Goal: Task Accomplishment & Management: Complete application form

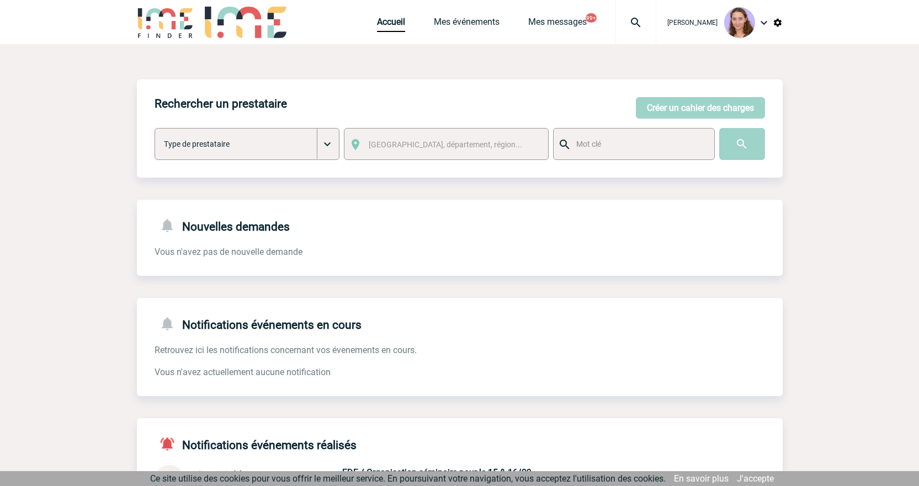
drag, startPoint x: 680, startPoint y: 99, endPoint x: 417, endPoint y: 127, distance: 264.2
click at [680, 99] on button "Créer un cahier des charges" at bounding box center [700, 108] width 129 height 22
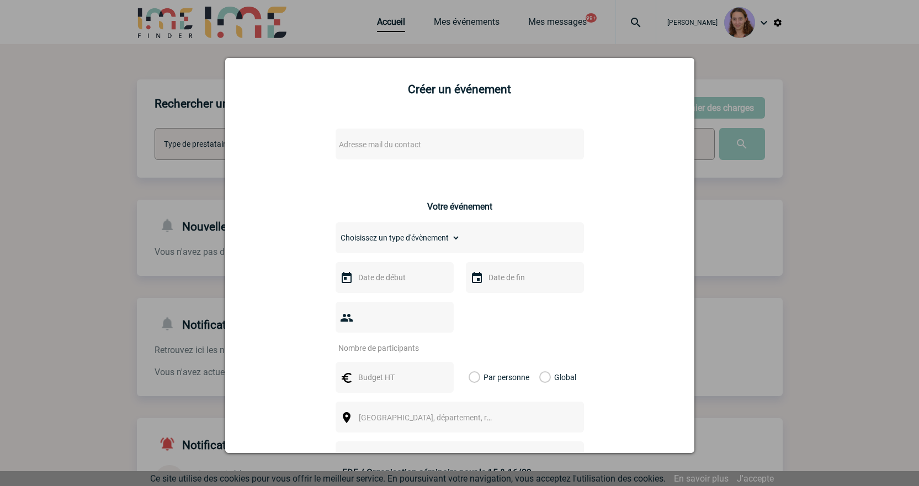
click at [355, 138] on span "Adresse mail du contact" at bounding box center [430, 144] width 193 height 15
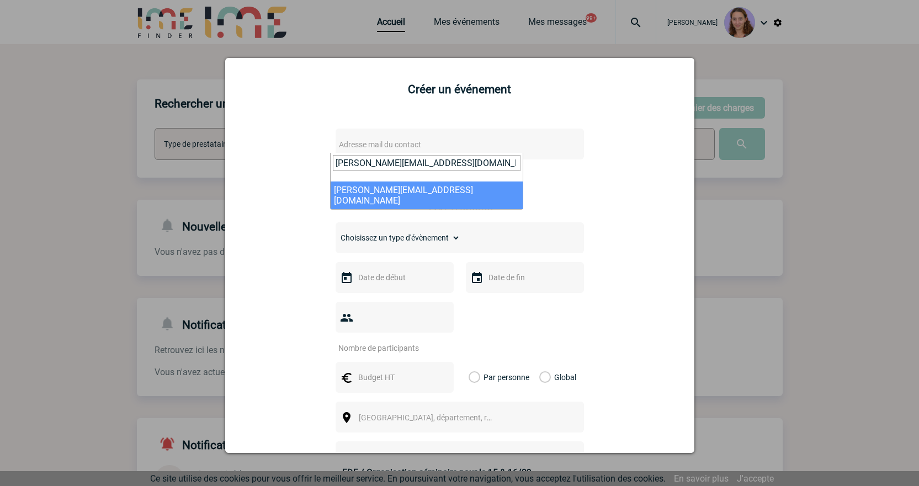
type input "catherine.ranson@abeille-assurances.fr"
select select "115671"
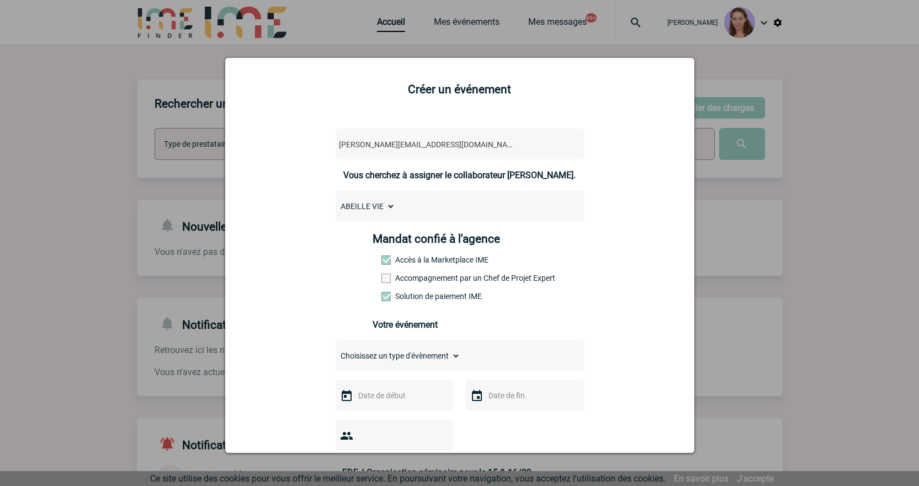
scroll to position [110, 0]
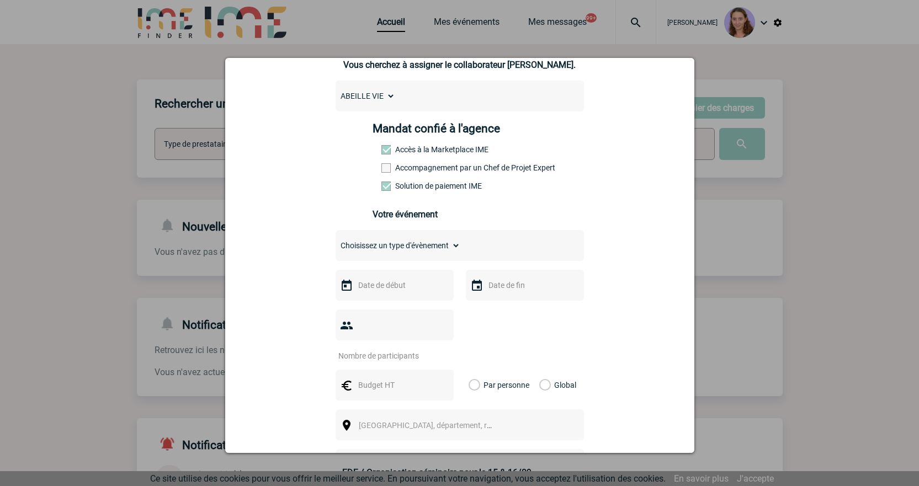
click at [382, 253] on select "Choisissez un type d'évènement Séminaire avec nuitée Séminaire sans nuitée Repa…" at bounding box center [398, 245] width 125 height 15
select select "2"
click at [336, 241] on select "Choisissez un type d'évènement Séminaire avec nuitée Séminaire sans nuitée Repa…" at bounding box center [398, 245] width 125 height 15
click at [373, 289] on input "text" at bounding box center [393, 285] width 76 height 14
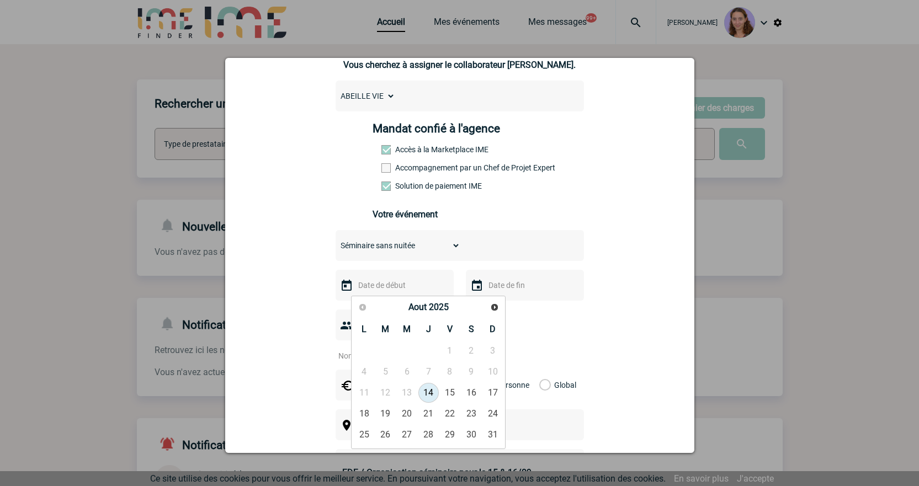
click at [497, 307] on span "Suivant" at bounding box center [494, 307] width 9 height 9
click at [390, 417] on link "18" at bounding box center [385, 414] width 20 height 20
type input "18-11-2025"
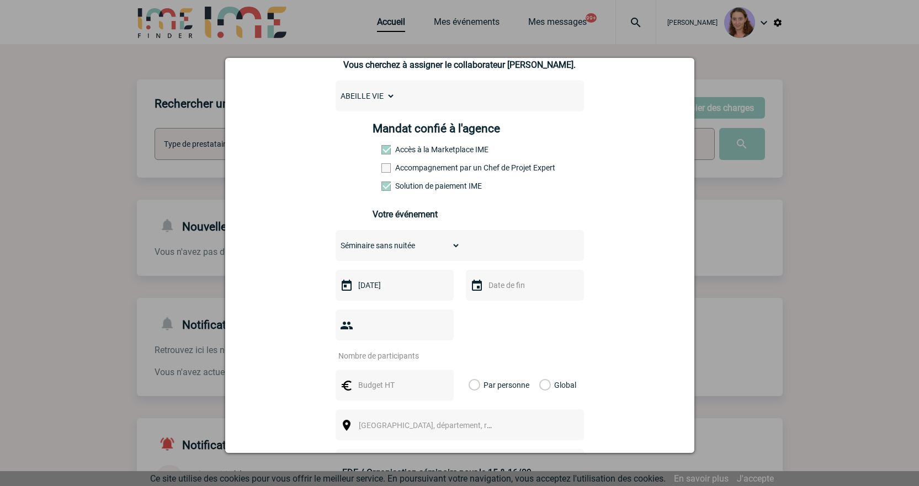
click at [379, 349] on input "number" at bounding box center [388, 356] width 104 height 14
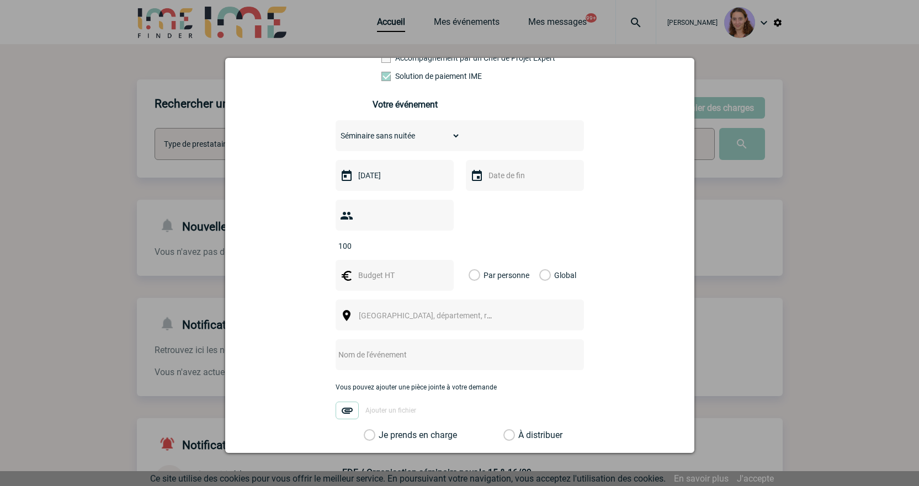
scroll to position [221, 0]
type input "100"
click at [210, 208] on div at bounding box center [459, 243] width 919 height 486
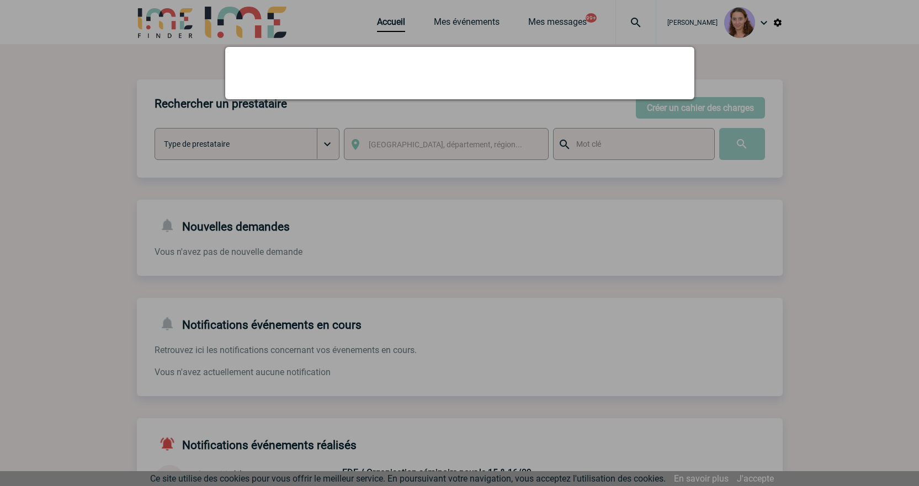
scroll to position [0, 0]
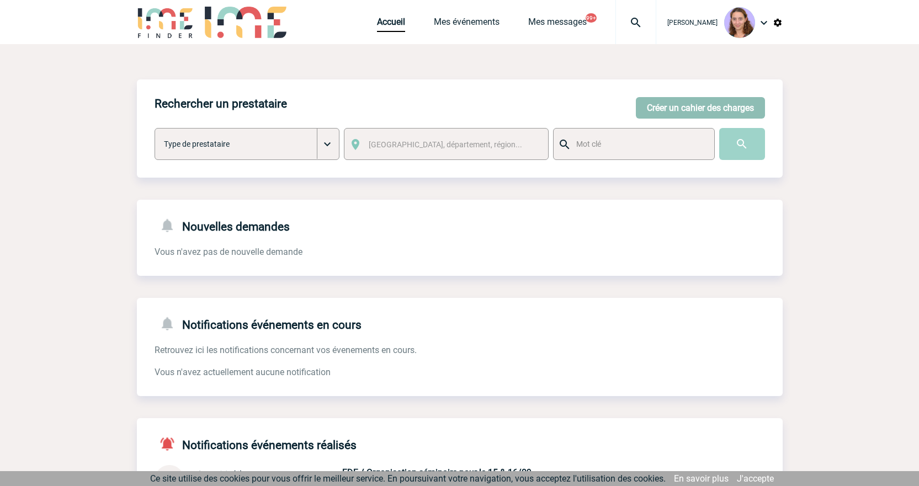
click at [660, 114] on button "Créer un cahier des charges" at bounding box center [700, 108] width 129 height 22
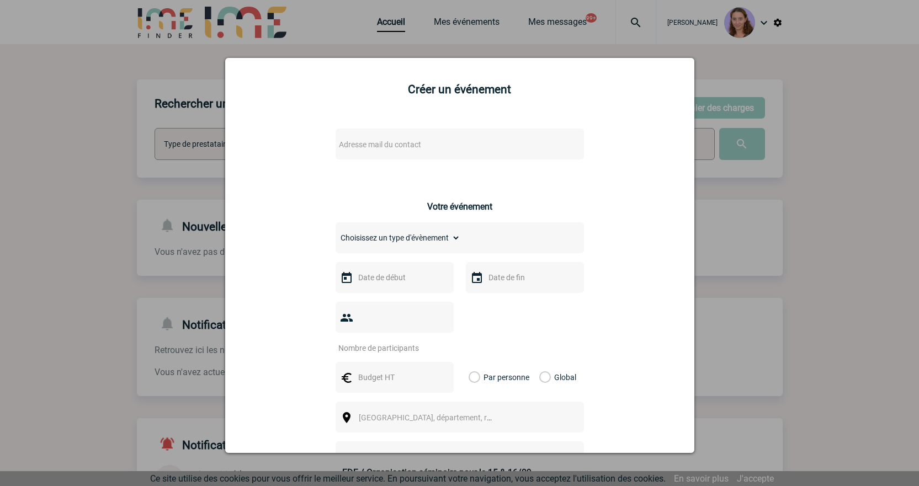
click at [385, 145] on span "Adresse mail du contact" at bounding box center [380, 144] width 82 height 9
click at [371, 165] on input "Mardi 18 novembre" at bounding box center [427, 163] width 188 height 16
paste input "catherine.ranson@abeille-assurances.fr"
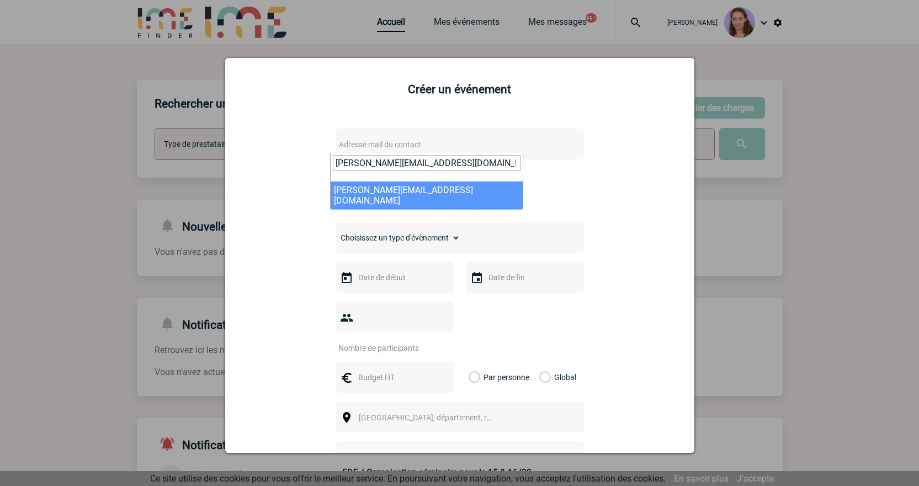
type input "catherine.ranson@abeille-assurances.fr"
select select "115671"
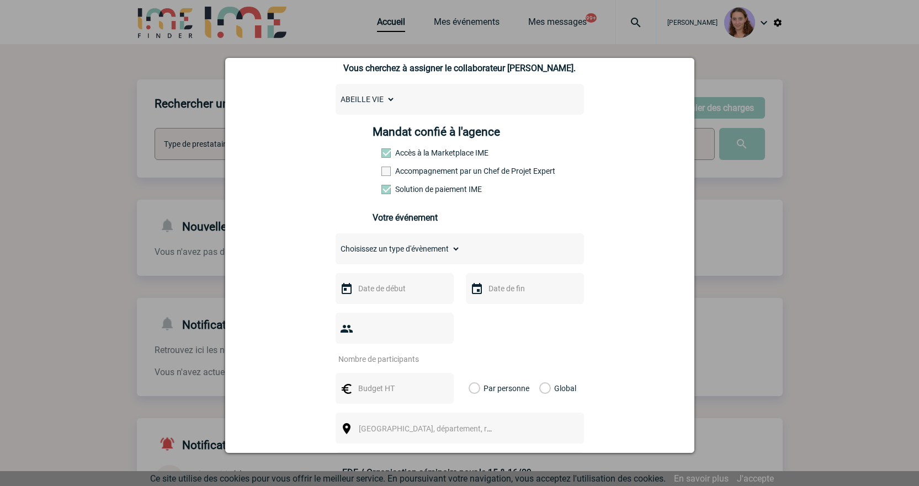
scroll to position [110, 0]
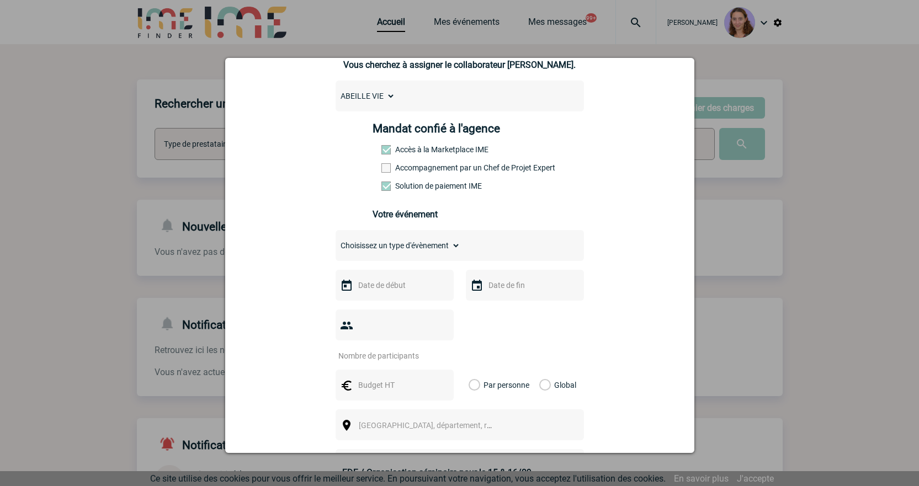
click at [379, 246] on select "Choisissez un type d'évènement Séminaire avec nuitée Séminaire sans nuitée Repa…" at bounding box center [398, 245] width 125 height 15
select select "2"
click at [336, 241] on select "Choisissez un type d'évènement Séminaire avec nuitée Séminaire sans nuitée Repa…" at bounding box center [398, 245] width 125 height 15
click at [386, 291] on input "text" at bounding box center [393, 285] width 76 height 14
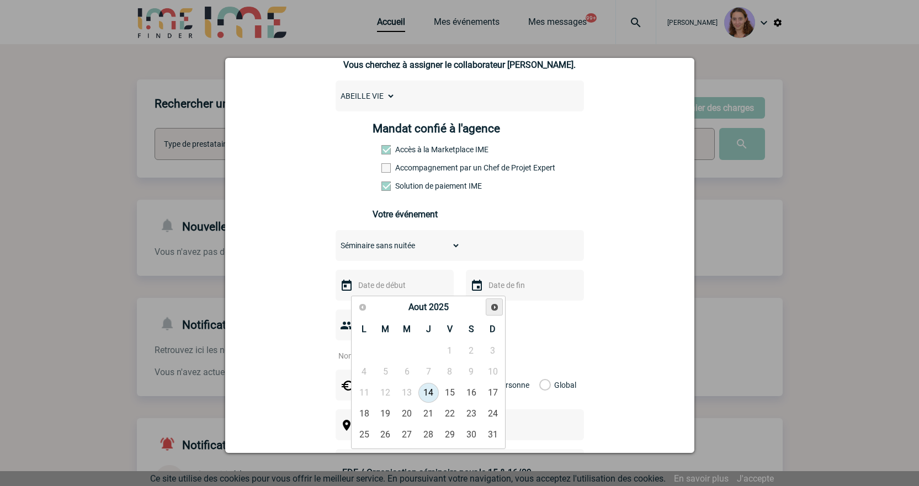
click at [491, 305] on span "Suivant" at bounding box center [494, 307] width 9 height 9
click at [384, 409] on link "18" at bounding box center [385, 414] width 20 height 20
type input "18-11-2025"
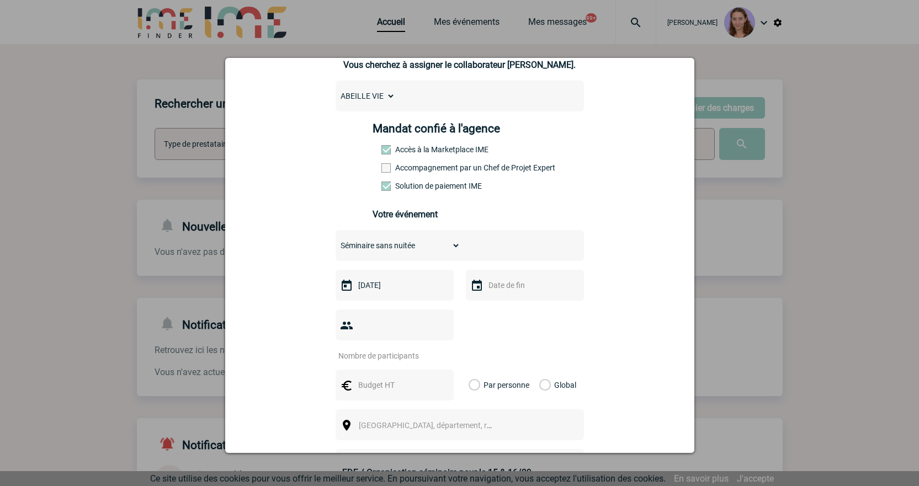
click at [410, 349] on input "number" at bounding box center [388, 356] width 104 height 14
type input "100"
click at [374, 378] on input "text" at bounding box center [393, 385] width 76 height 14
type input "8000"
click at [540, 370] on label "Global" at bounding box center [542, 385] width 7 height 31
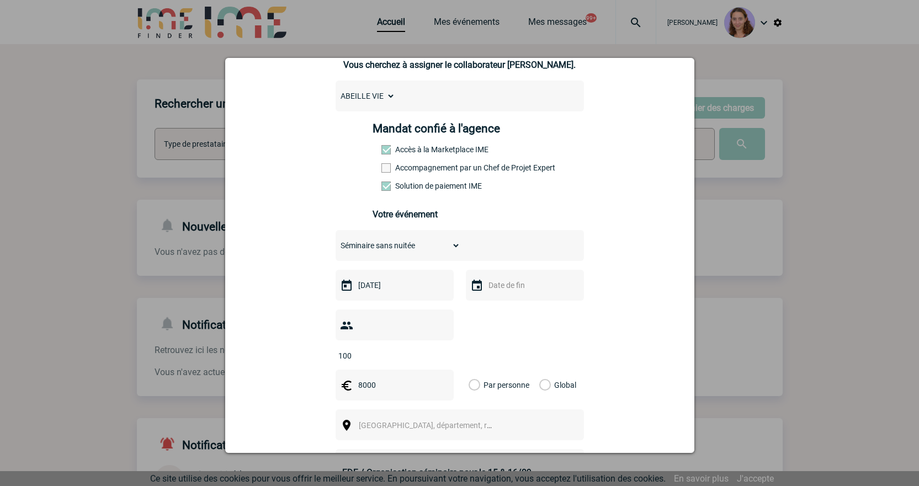
click at [0, 0] on input "Global" at bounding box center [0, 0] width 0 height 0
click at [418, 421] on span "[GEOGRAPHIC_DATA], département, région..." at bounding box center [435, 425] width 153 height 9
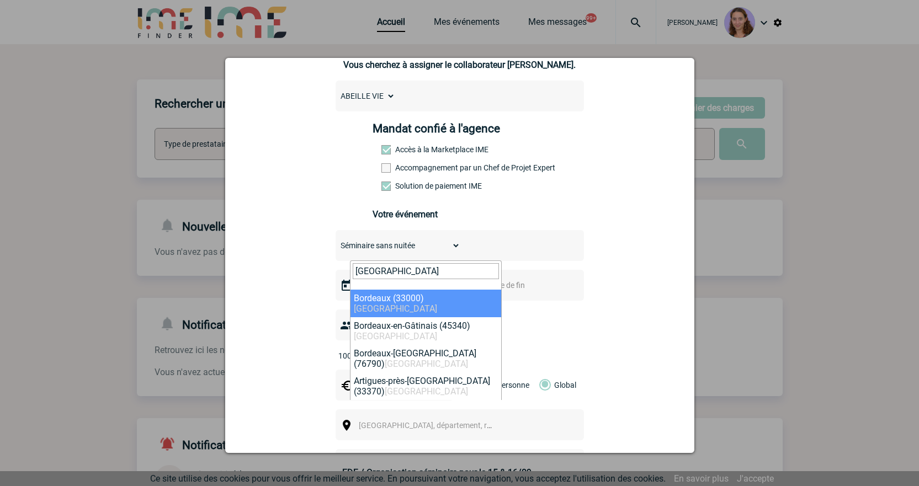
type input "Bordeaux"
select select "24433"
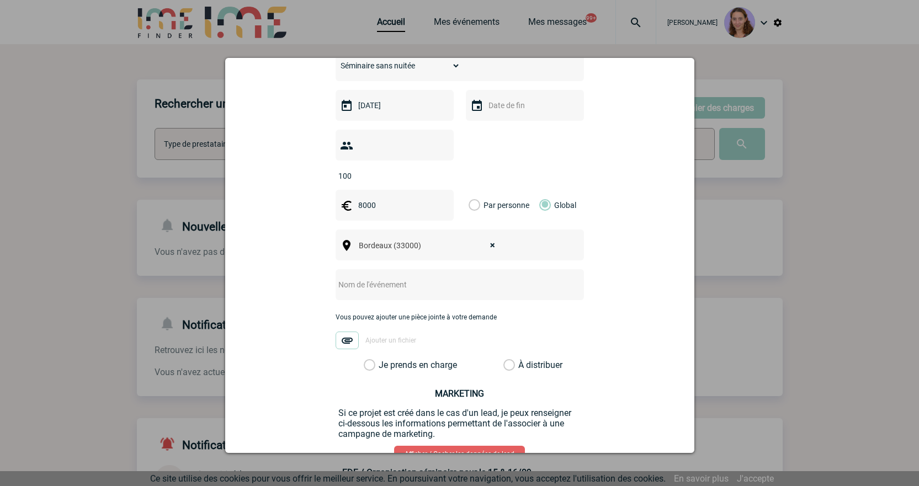
scroll to position [331, 0]
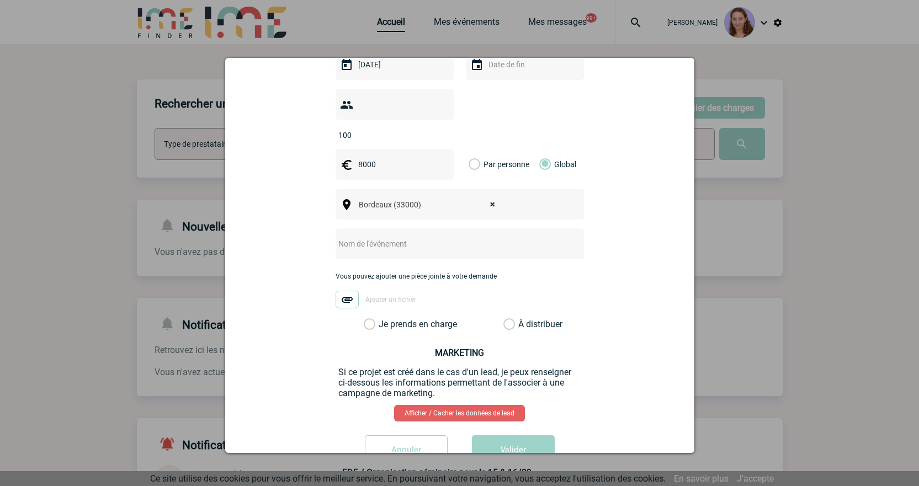
click at [390, 237] on input "text" at bounding box center [445, 244] width 219 height 14
click at [347, 237] on input "text" at bounding box center [445, 244] width 219 height 14
type input "1"
type input "BORDEAUX - 1/2 Journée d'étude"
click at [509, 319] on label "À distribuer" at bounding box center [509, 324] width 12 height 11
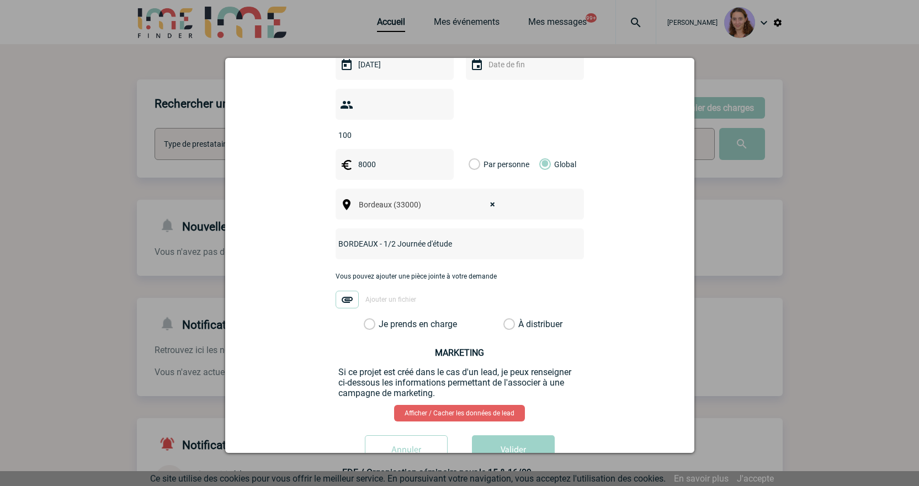
click at [0, 0] on input "À distribuer" at bounding box center [0, 0] width 0 height 0
click at [531, 435] on button "Valider" at bounding box center [513, 450] width 83 height 31
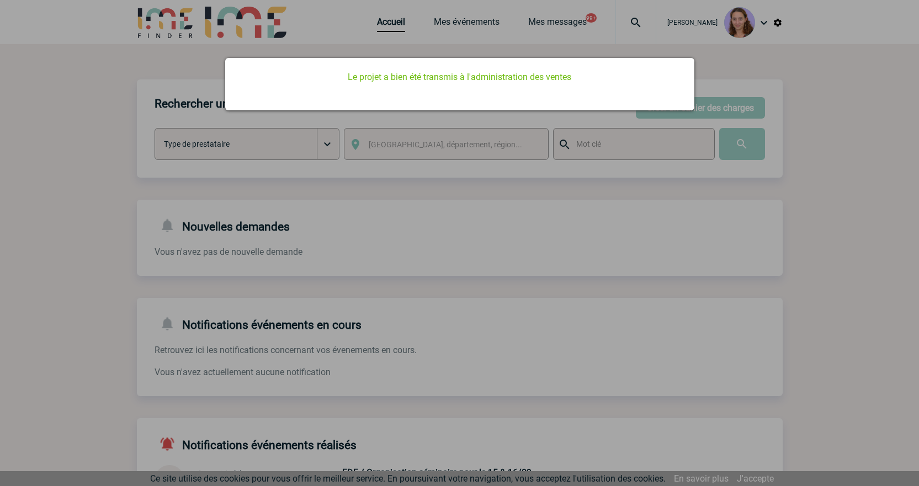
drag, startPoint x: 401, startPoint y: 166, endPoint x: 406, endPoint y: 150, distance: 17.3
click at [401, 166] on div at bounding box center [459, 243] width 919 height 486
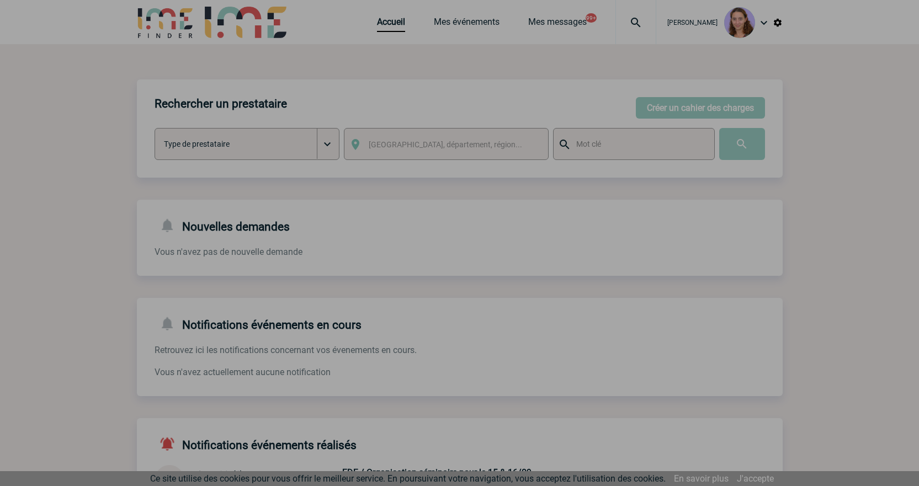
click at [386, 25] on div at bounding box center [459, 243] width 919 height 486
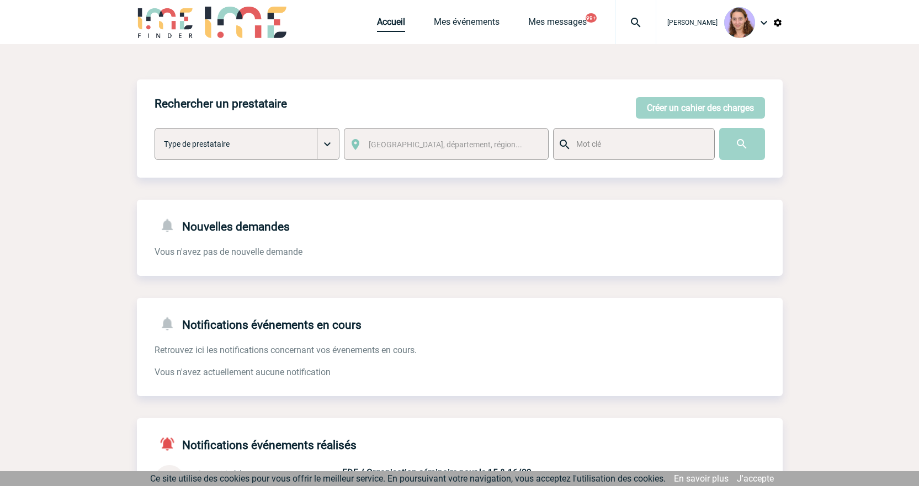
click at [377, 18] on link "Accueil" at bounding box center [391, 24] width 28 height 15
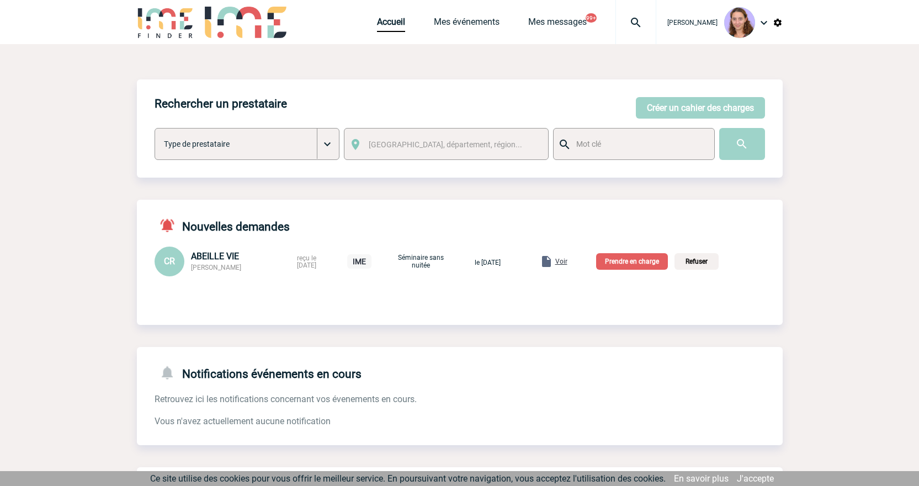
click at [615, 263] on p "Prendre en charge" at bounding box center [632, 261] width 72 height 17
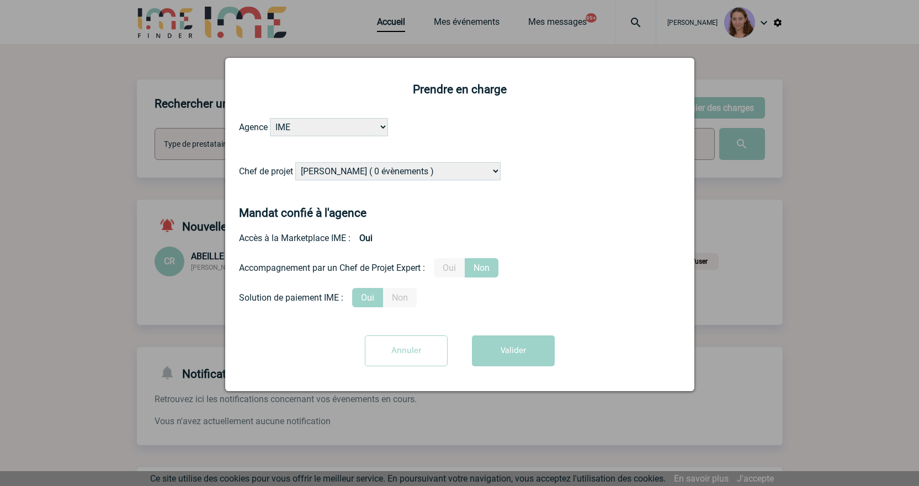
click at [326, 171] on select "Alizée VERLAGUET ( 0 évènements ) Anne GIRAUD ( 1196 évènements ) Anne-François…" at bounding box center [397, 171] width 205 height 18
select select "131234"
click at [296, 163] on select "Alizée VERLAGUET ( 0 évènements ) Anne GIRAUD ( 1196 évènements ) Anne-François…" at bounding box center [397, 171] width 205 height 18
click at [542, 360] on button "Valider" at bounding box center [513, 351] width 83 height 31
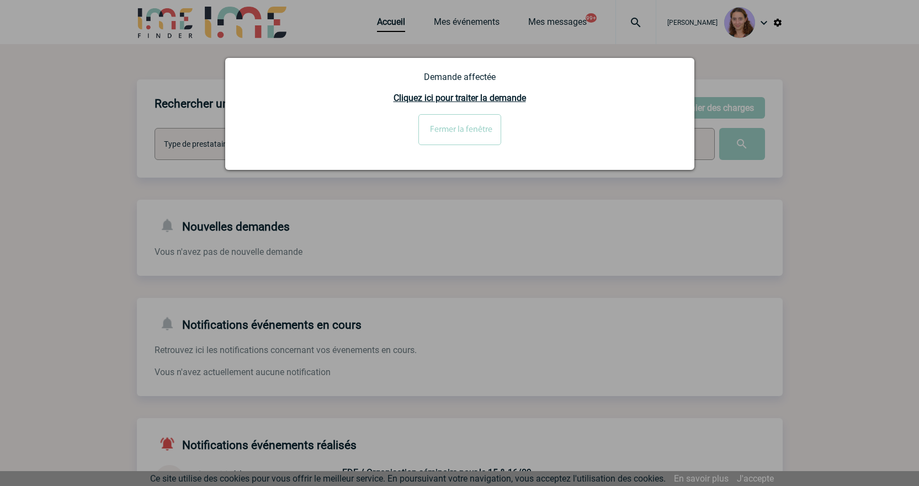
drag, startPoint x: 465, startPoint y: 137, endPoint x: 8, endPoint y: 77, distance: 460.5
click at [465, 137] on input "Fermer la fenêtre" at bounding box center [459, 129] width 83 height 31
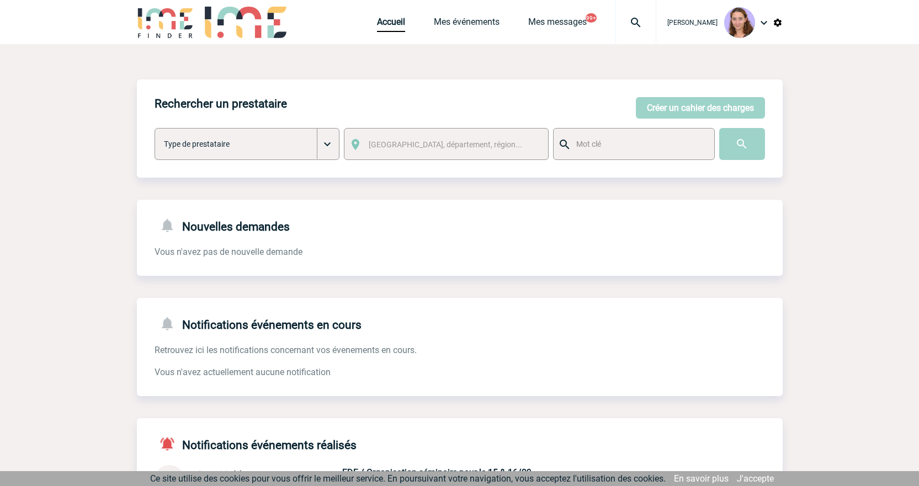
click at [647, 34] on div at bounding box center [635, 22] width 41 height 44
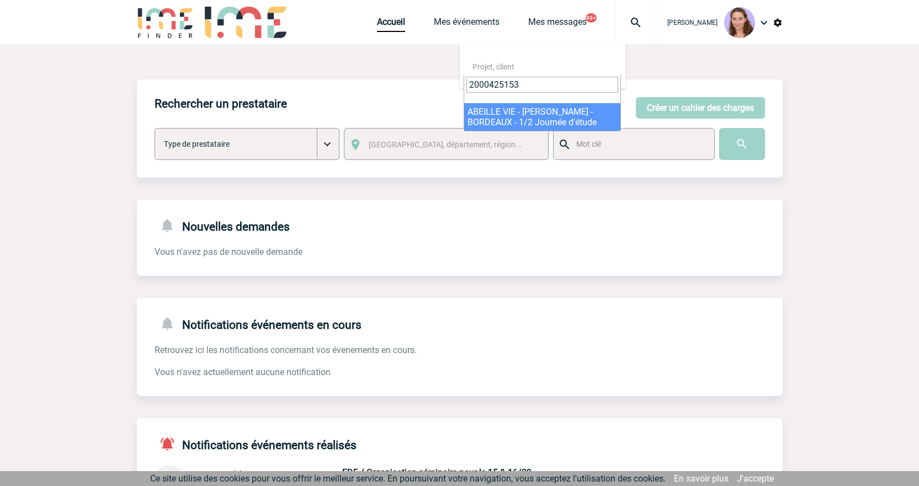
type input "2000425153"
select select "24654"
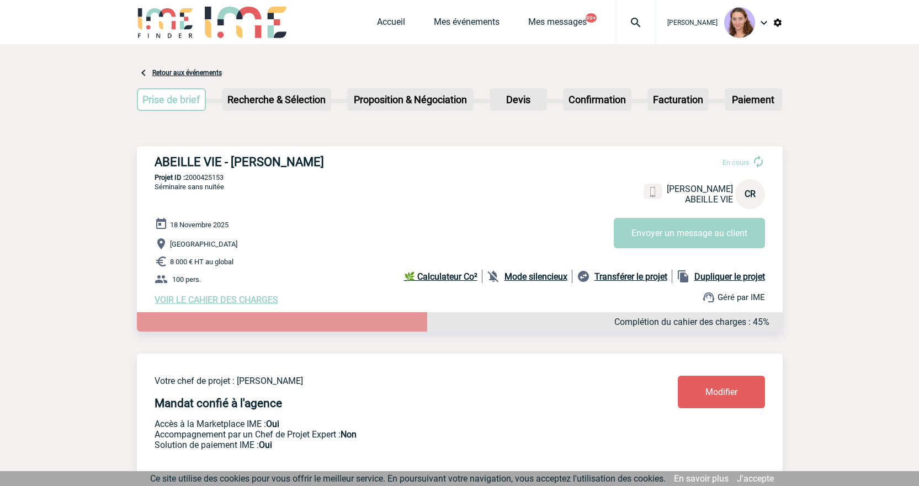
drag, startPoint x: 327, startPoint y: 163, endPoint x: 153, endPoint y: 161, distance: 174.4
click at [153, 161] on div "ABEILLE VIE - Catherine RANSON En cours Catherine RANSON ABEILLE VIE CR Envoyer…" at bounding box center [460, 230] width 646 height 168
click at [206, 180] on p "Projet ID : 2000425153" at bounding box center [460, 177] width 646 height 8
copy p "2000425153"
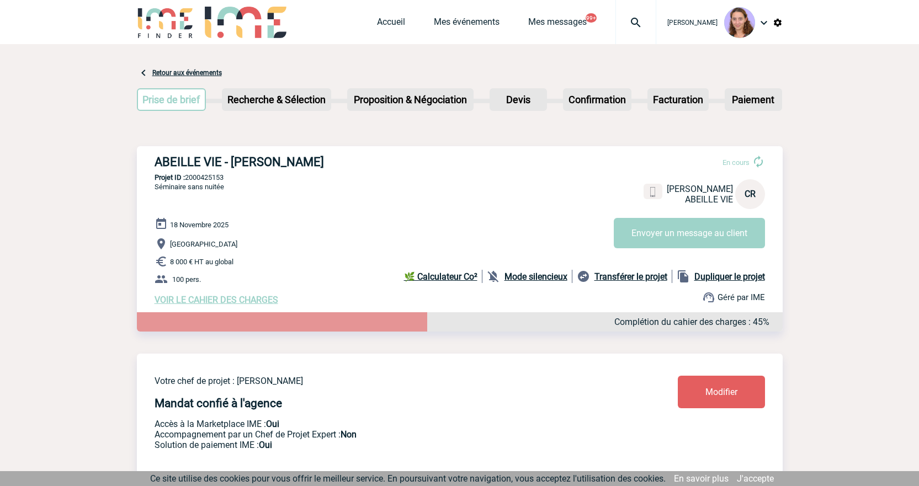
click at [734, 282] on b "Dupliquer le projet" at bounding box center [729, 277] width 71 height 10
select select "2"
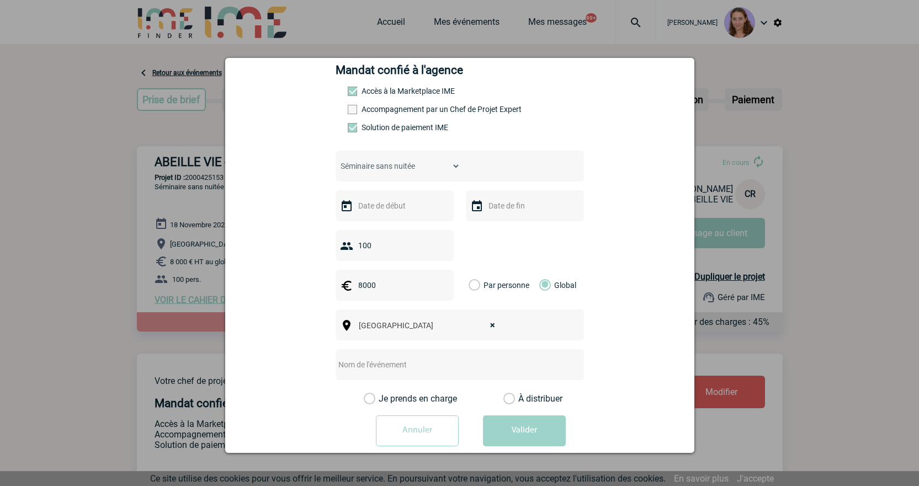
scroll to position [166, 0]
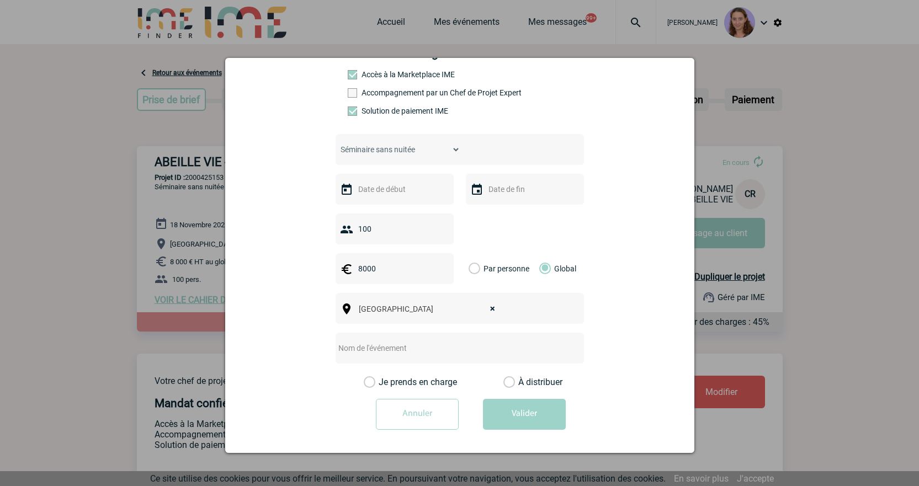
click at [395, 194] on input "text" at bounding box center [393, 189] width 76 height 14
click at [491, 213] on span "Suivant" at bounding box center [494, 211] width 9 height 9
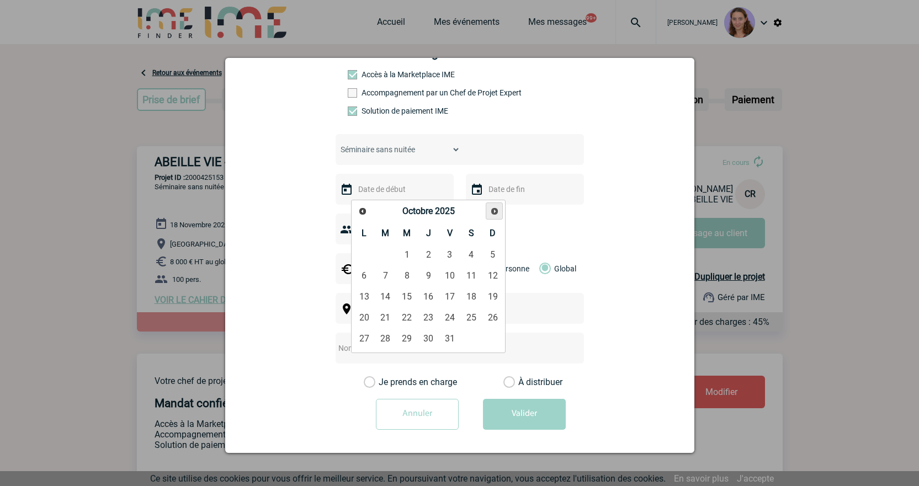
click at [491, 213] on span "Suivant" at bounding box center [494, 211] width 9 height 9
click at [392, 315] on link "18" at bounding box center [385, 318] width 20 height 20
type input "18-11-2025"
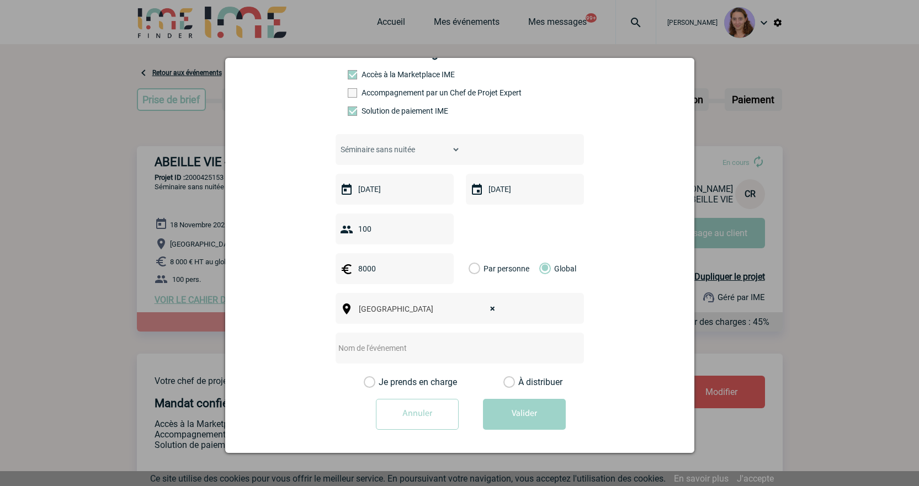
click at [392, 314] on span "× Bordeaux" at bounding box center [430, 308] width 152 height 15
type input "lyi"
drag, startPoint x: 396, startPoint y: 326, endPoint x: 337, endPoint y: 326, distance: 58.5
click at [410, 314] on span "× Bordeaux" at bounding box center [430, 308] width 152 height 15
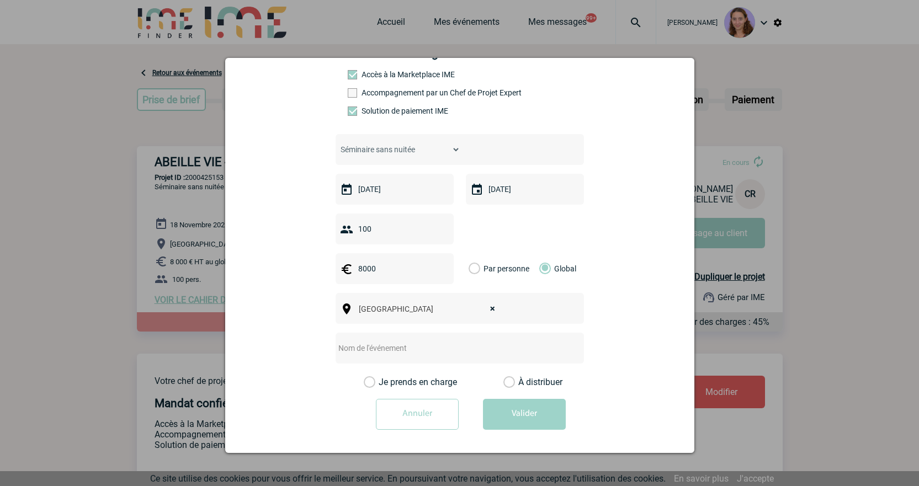
click at [409, 312] on span "× Bordeaux" at bounding box center [430, 308] width 152 height 15
select select
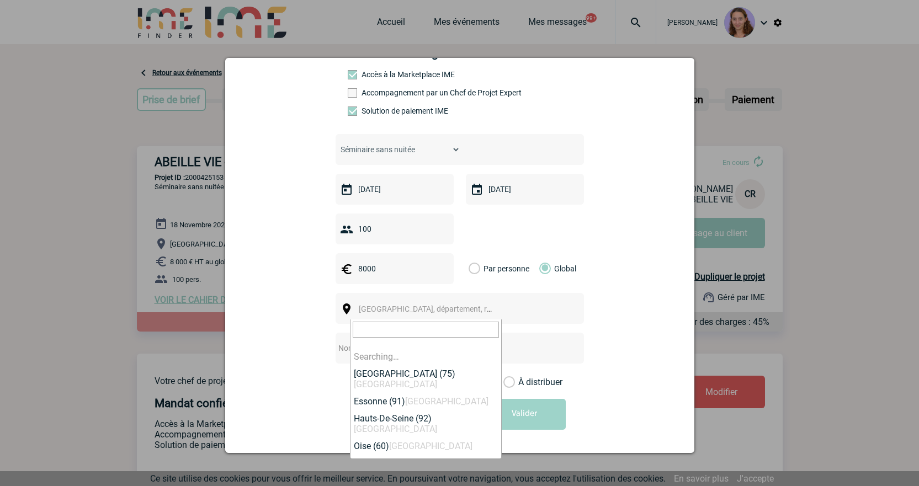
click at [487, 310] on span "Ville, département, région..." at bounding box center [430, 308] width 152 height 15
click at [485, 310] on span "Ville, département, région..." at bounding box center [430, 308] width 152 height 15
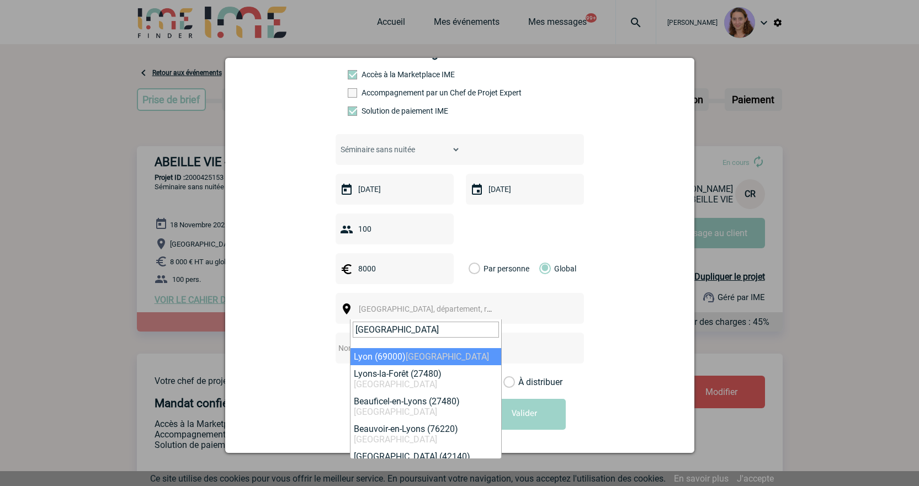
type input "lyon"
select select "36544"
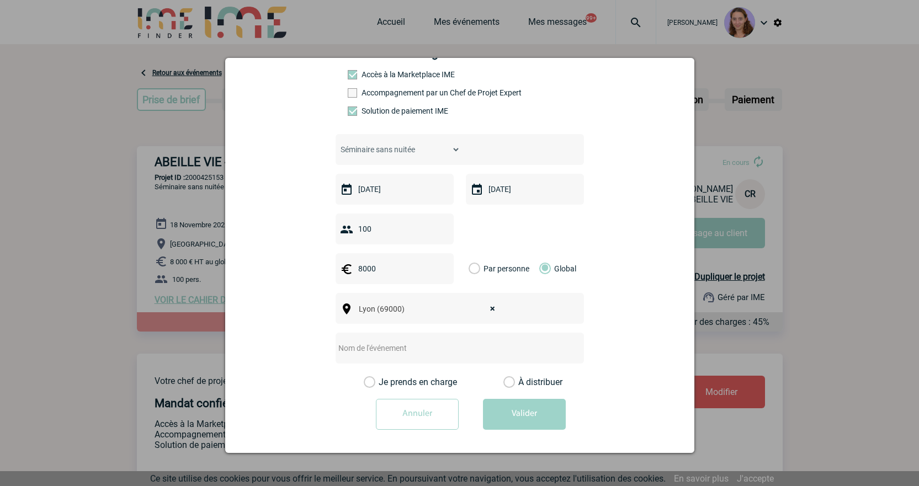
click at [513, 381] on div "À distribuer" at bounding box center [530, 382] width 59 height 11
click at [505, 382] on label "À distribuer" at bounding box center [509, 382] width 12 height 11
click at [0, 0] on input "À distribuer" at bounding box center [0, 0] width 0 height 0
click at [441, 350] on input "text" at bounding box center [445, 348] width 219 height 14
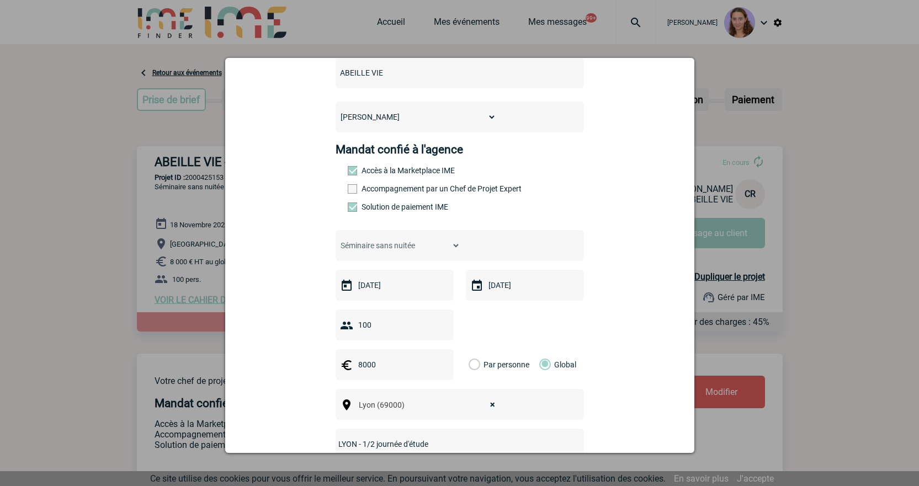
scroll to position [170, 0]
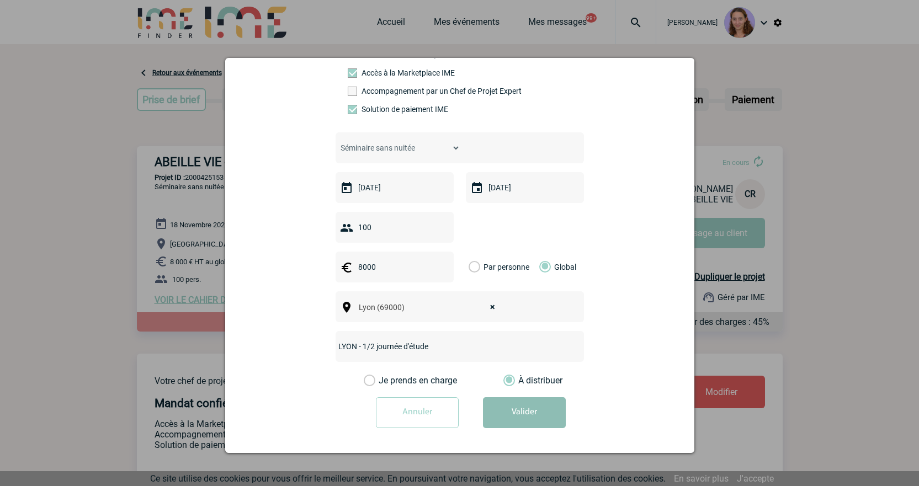
type input "LYON - 1/2 journée d'étude"
click at [538, 421] on button "Valider" at bounding box center [524, 412] width 83 height 31
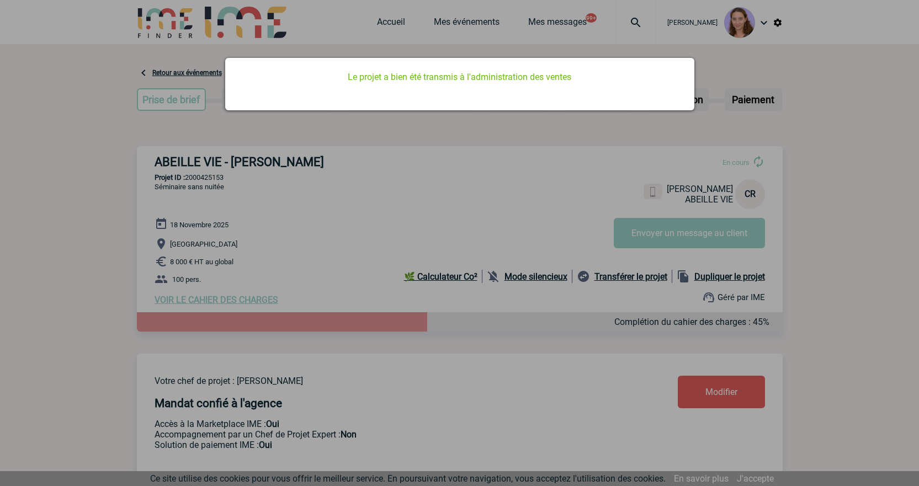
click at [407, 18] on div at bounding box center [459, 243] width 919 height 486
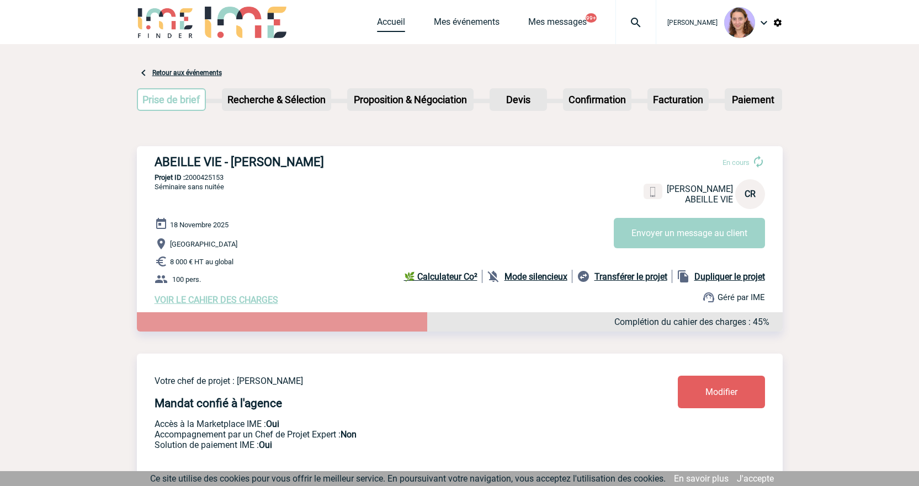
click at [397, 18] on link "Accueil" at bounding box center [391, 24] width 28 height 15
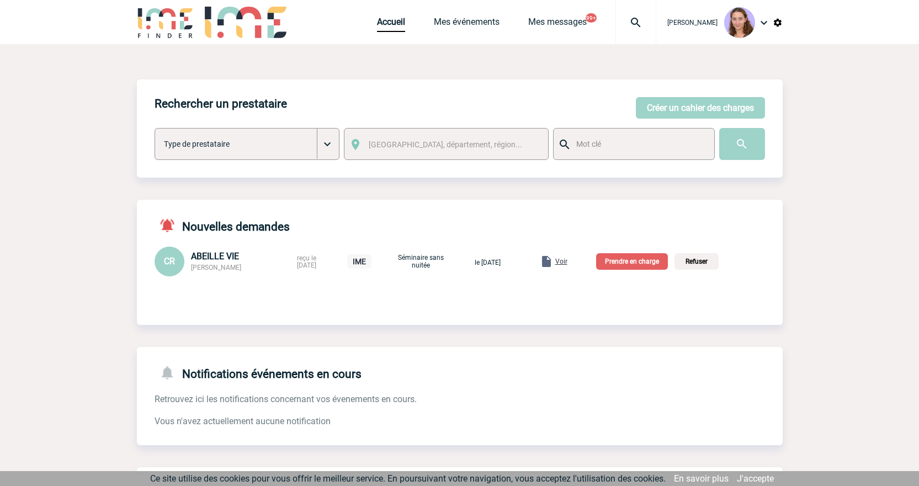
click at [630, 263] on p "Prendre en charge" at bounding box center [632, 261] width 72 height 17
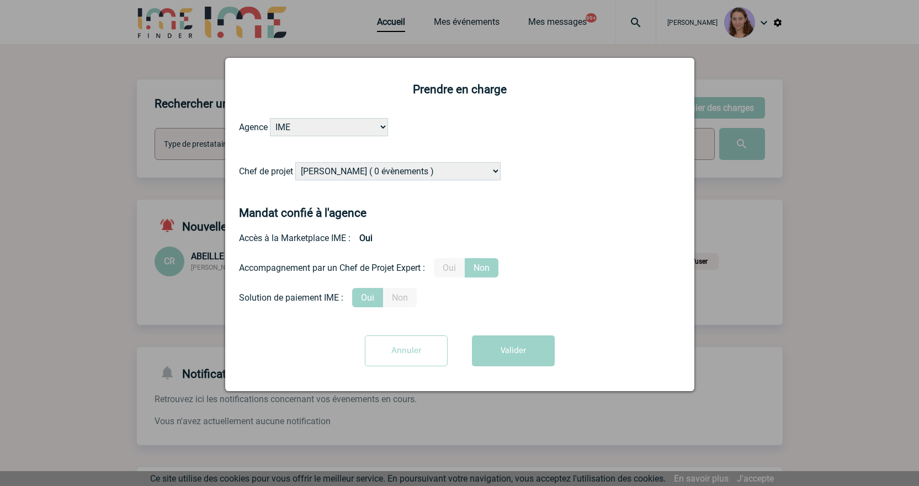
click at [336, 167] on select "[PERSON_NAME] ( 0 évènements ) [PERSON_NAME] ( 1196 évènements ) [PERSON_NAME] …" at bounding box center [397, 171] width 205 height 18
select select "131234"
click at [296, 163] on select "Alizée VERLAGUET ( 0 évènements ) Anne GIRAUD ( 1196 évènements ) Anne-François…" at bounding box center [397, 171] width 205 height 18
click at [510, 358] on button "Valider" at bounding box center [513, 351] width 83 height 31
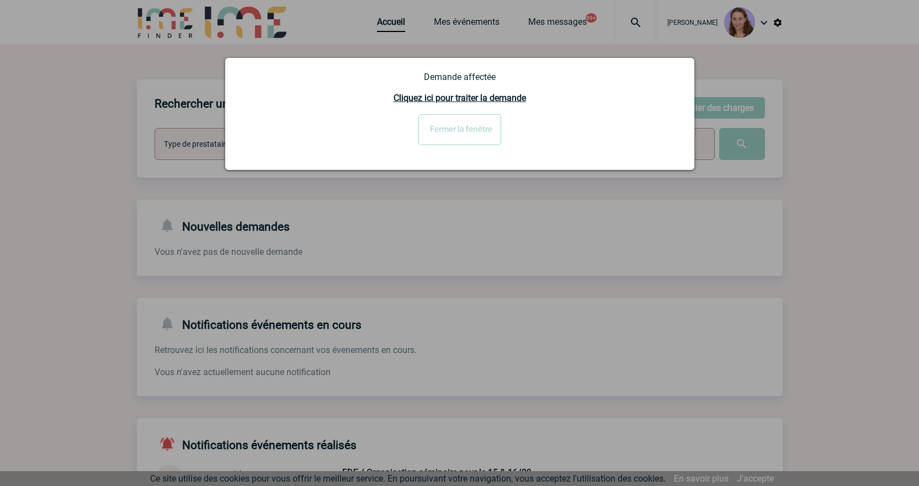
click at [434, 136] on input "Fermer la fenêtre" at bounding box center [459, 129] width 83 height 31
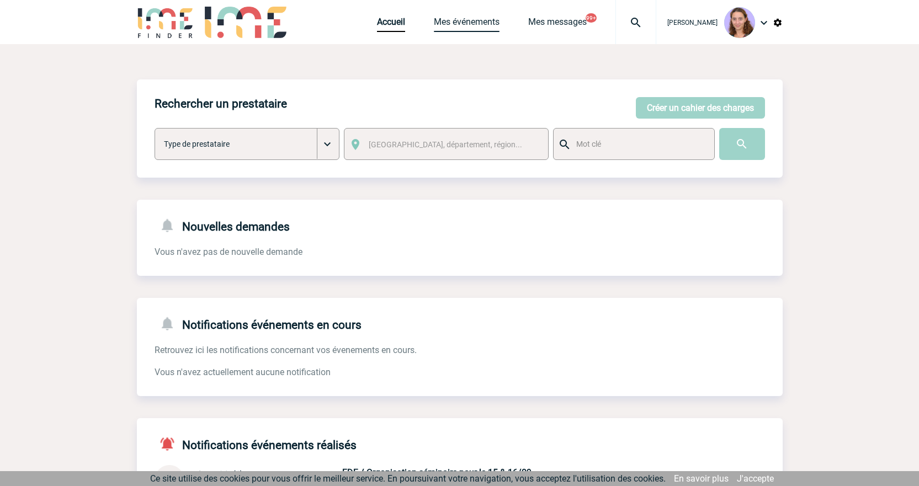
click at [460, 25] on link "Mes événements" at bounding box center [467, 24] width 66 height 15
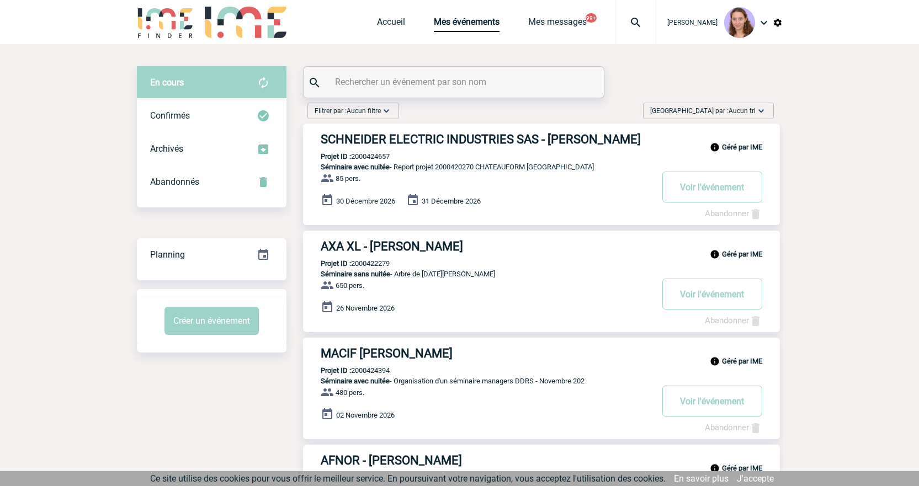
click at [354, 87] on input "text" at bounding box center [455, 82] width 246 height 16
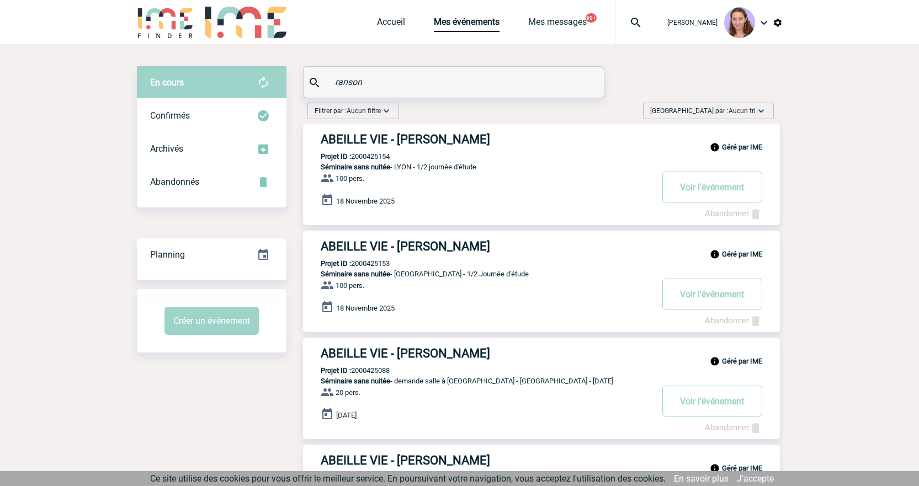
type input "ranson"
click at [391, 137] on h3 "ABEILLE VIE - Catherine RANSON" at bounding box center [486, 139] width 331 height 14
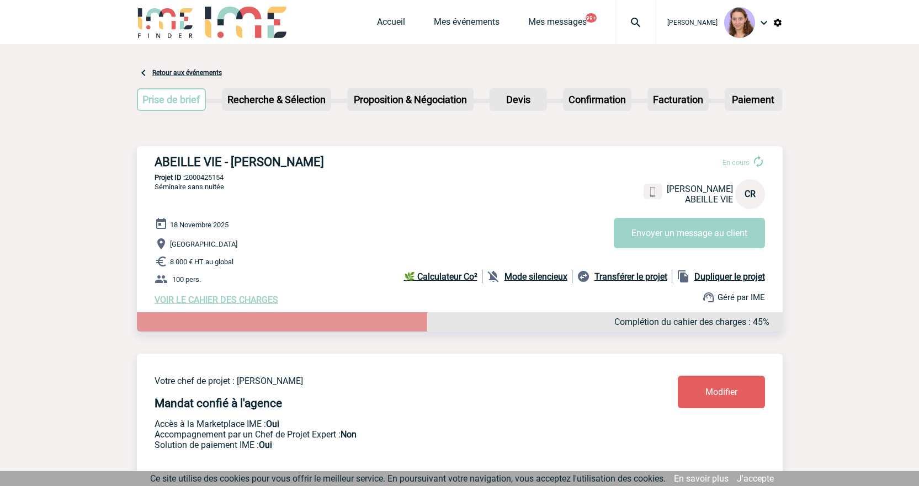
click at [729, 283] on div "Dupliquer le projet" at bounding box center [721, 276] width 88 height 13
select select "2"
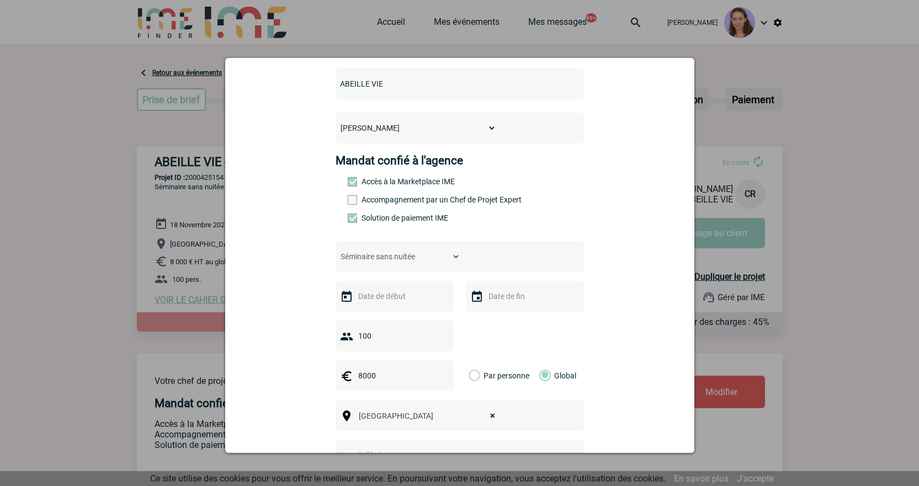
scroll to position [110, 0]
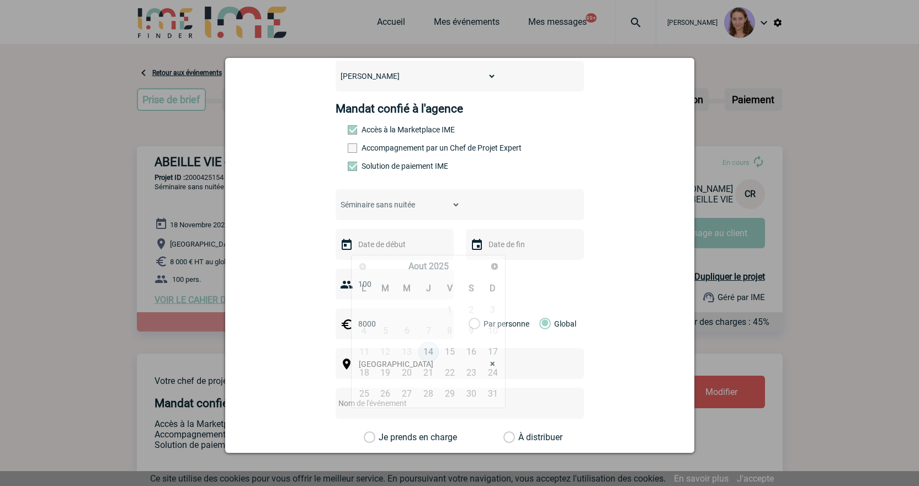
click at [384, 242] on input "text" at bounding box center [393, 244] width 76 height 14
click at [495, 264] on span "Suivant" at bounding box center [494, 266] width 9 height 9
click at [407, 375] on link "19" at bounding box center [407, 373] width 20 height 20
type input "19-11-2025"
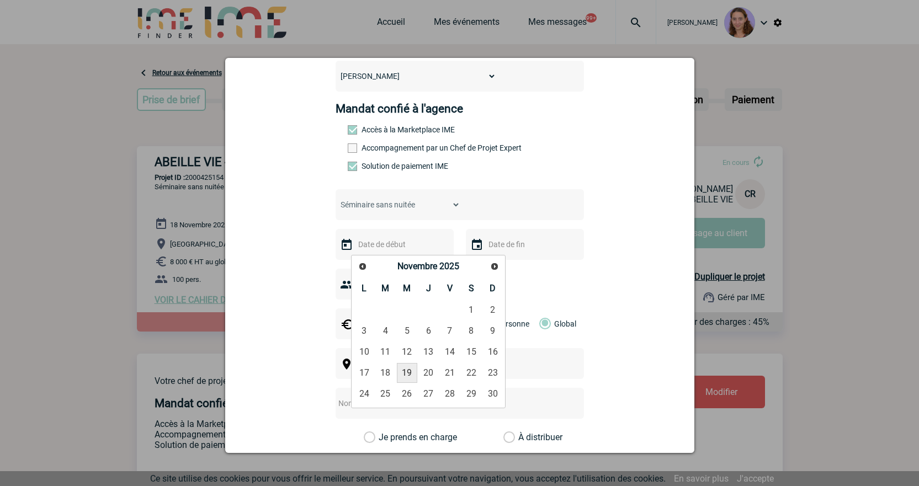
type input "19-11-2025"
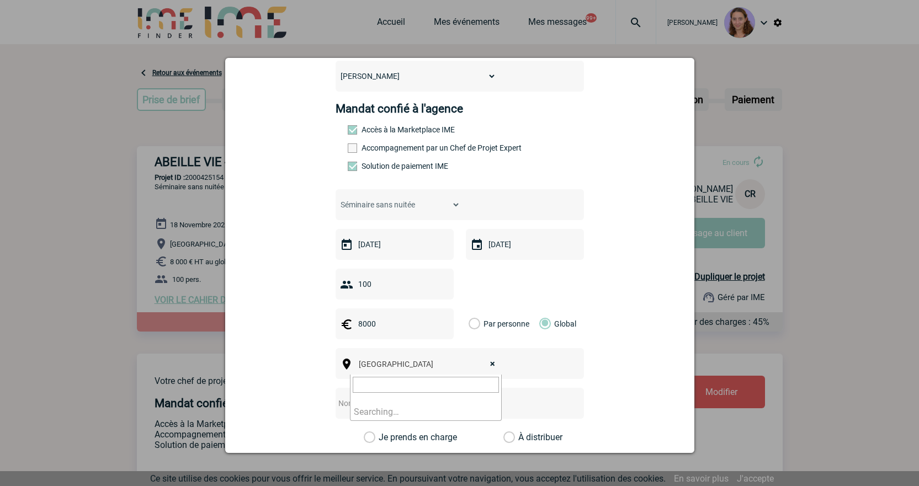
drag, startPoint x: 492, startPoint y: 368, endPoint x: 475, endPoint y: 368, distance: 17.1
click at [492, 368] on span "× Lyon" at bounding box center [430, 364] width 152 height 15
click at [464, 366] on span "× Lyon" at bounding box center [430, 364] width 152 height 15
select select
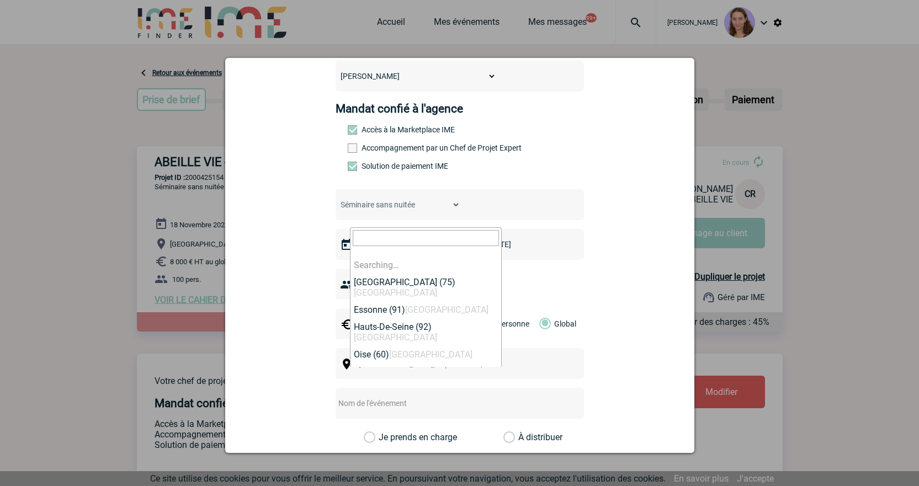
drag, startPoint x: 490, startPoint y: 364, endPoint x: 485, endPoint y: 367, distance: 6.4
click at [512, 377] on div "Lyon Ville, département, région..." at bounding box center [460, 363] width 248 height 31
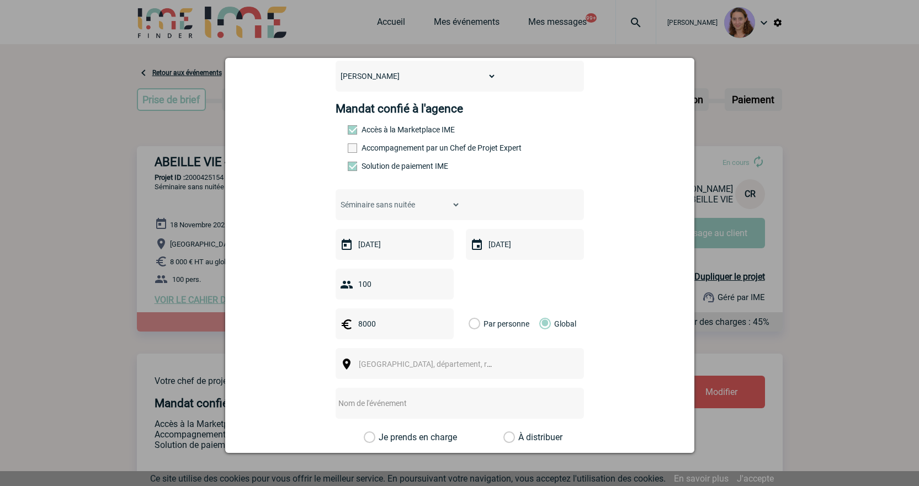
click at [468, 366] on span "[GEOGRAPHIC_DATA], département, région..." at bounding box center [430, 364] width 152 height 15
click at [381, 325] on input "Touloyse" at bounding box center [426, 324] width 146 height 16
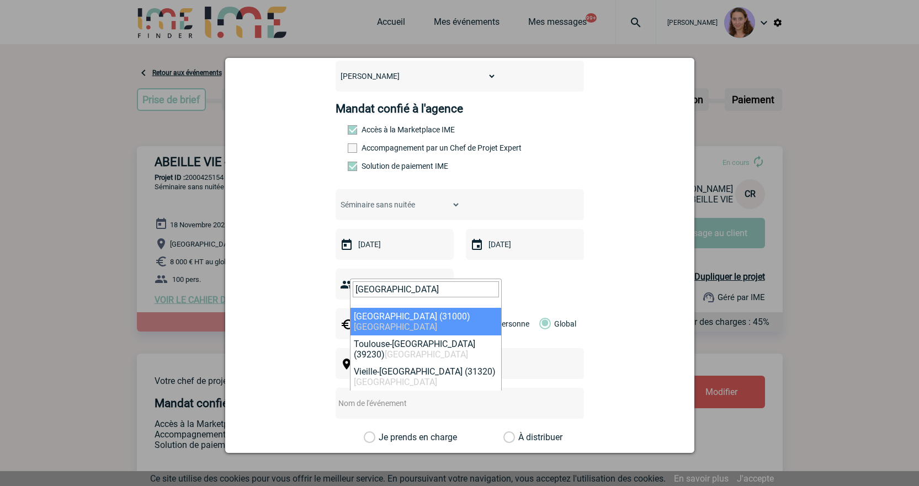
type input "[GEOGRAPHIC_DATA]"
select select "31088"
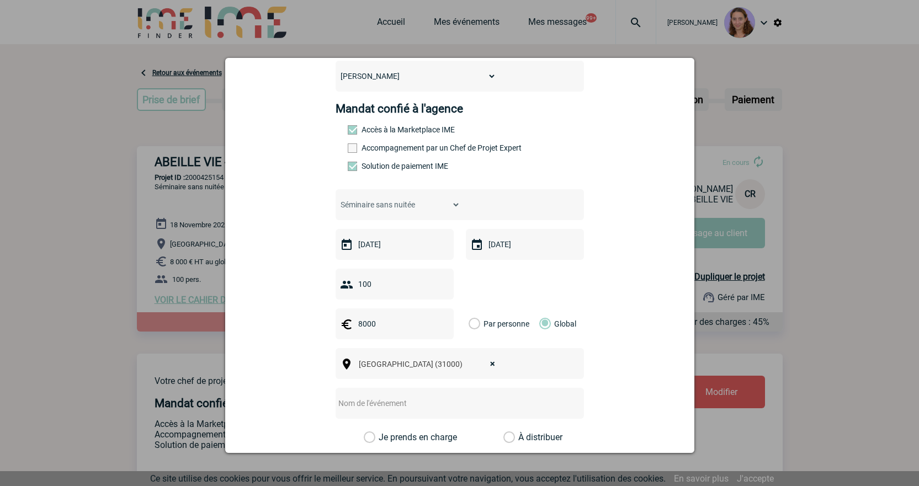
click at [387, 399] on input "text" at bounding box center [445, 403] width 219 height 14
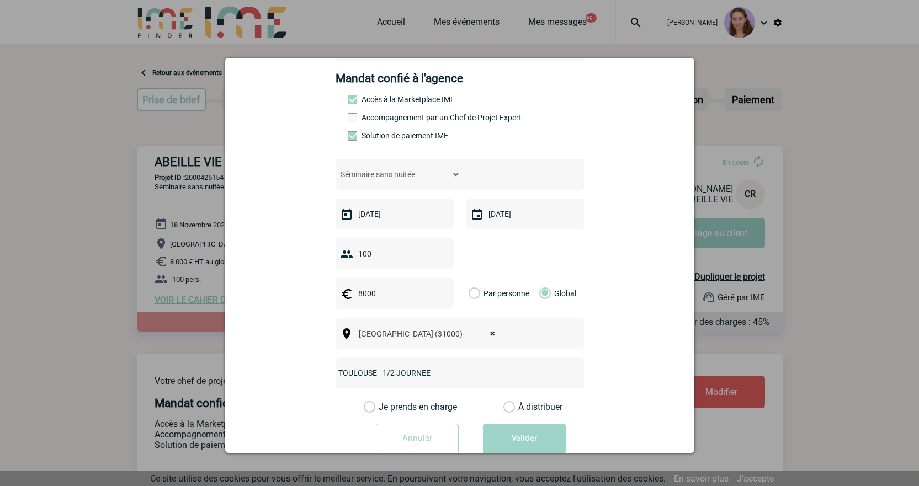
scroll to position [170, 0]
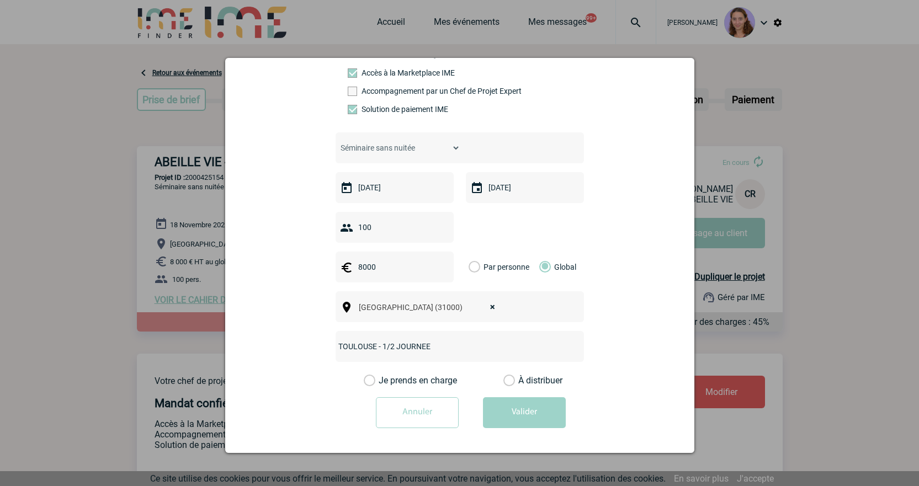
type input "TOULOUSE - 1/2 JOURNEE"
click at [503, 381] on label "À distribuer" at bounding box center [509, 380] width 12 height 11
click at [0, 0] on input "À distribuer" at bounding box center [0, 0] width 0 height 0
click at [528, 412] on button "Valider" at bounding box center [524, 412] width 83 height 31
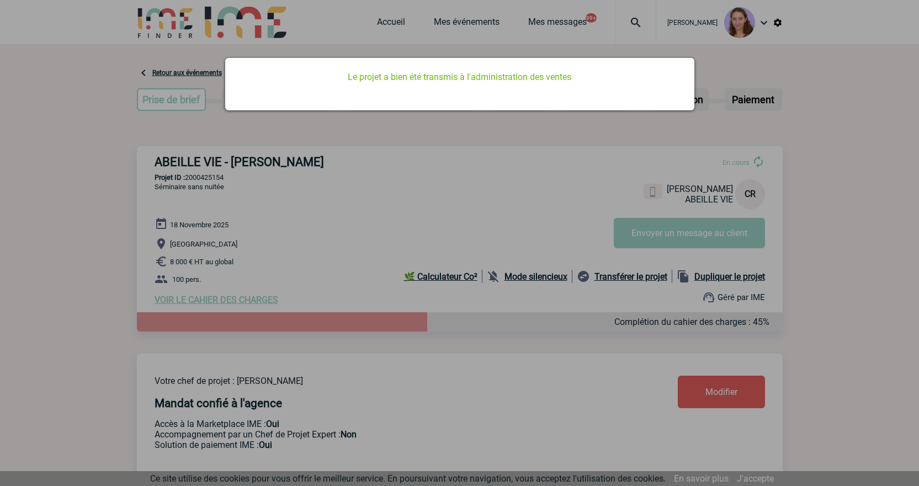
scroll to position [0, 0]
click at [394, 29] on div at bounding box center [459, 243] width 919 height 486
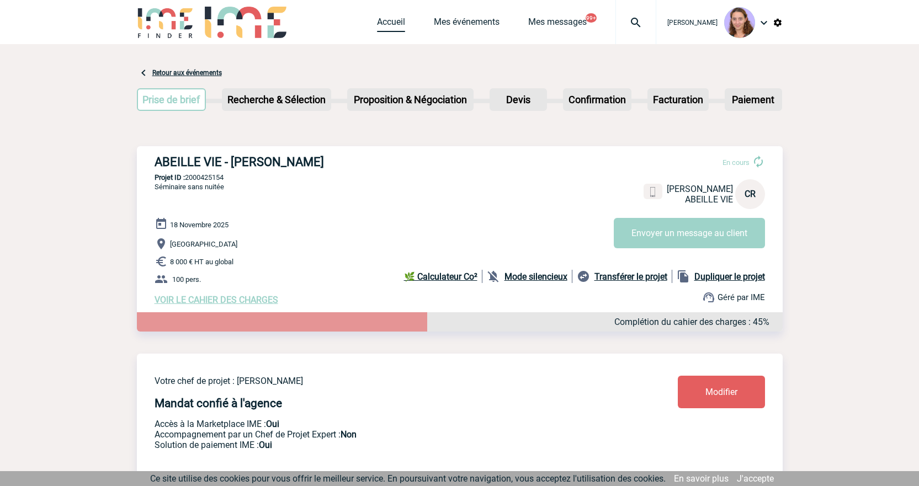
click at [389, 25] on link "Accueil" at bounding box center [391, 24] width 28 height 15
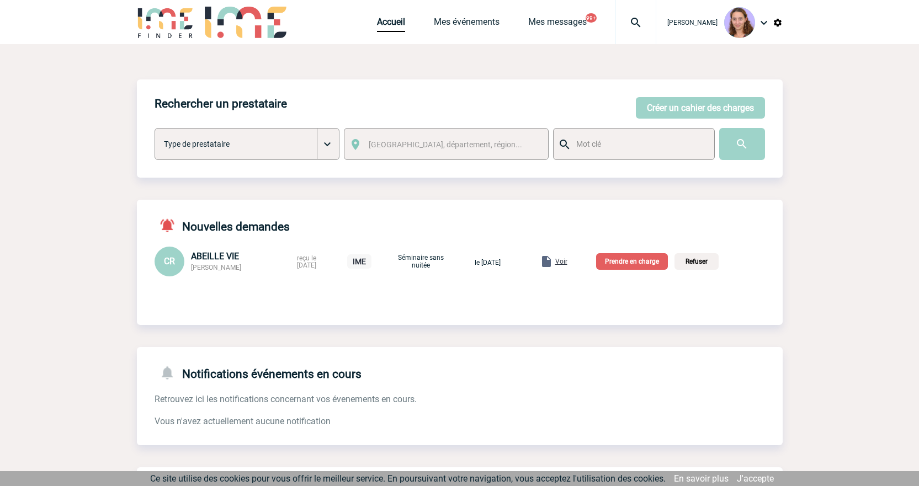
click at [634, 262] on p "Prendre en charge" at bounding box center [632, 261] width 72 height 17
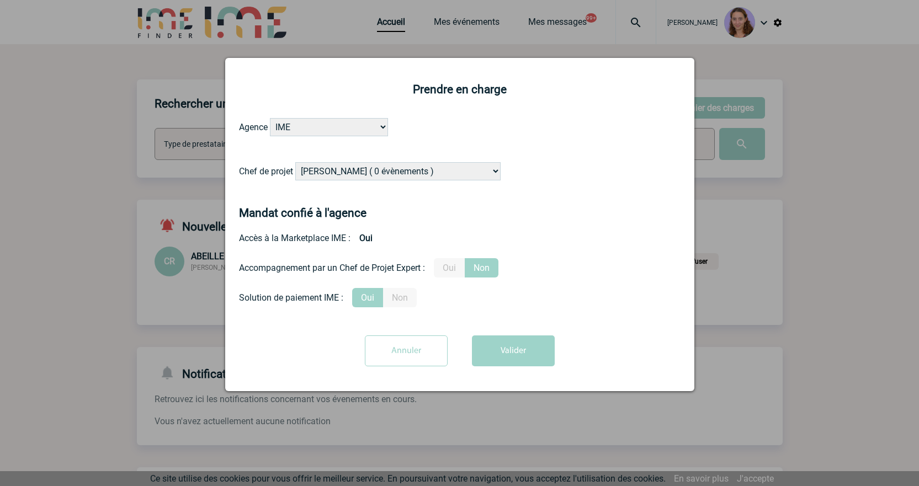
click at [362, 171] on select "[PERSON_NAME] ( 0 évènements ) [PERSON_NAME] ( 1196 évènements ) [PERSON_NAME] …" at bounding box center [397, 171] width 205 height 18
select select "131234"
click at [296, 163] on select "Alizée VERLAGUET ( 0 évènements ) Anne GIRAUD ( 1196 évènements ) Anne-François…" at bounding box center [397, 171] width 205 height 18
click at [541, 361] on button "Valider" at bounding box center [513, 351] width 83 height 31
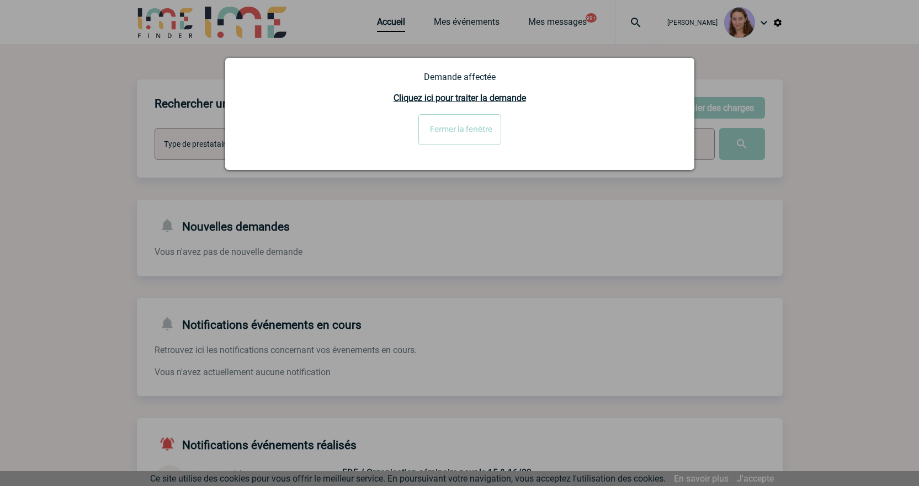
click at [481, 127] on input "Fermer la fenêtre" at bounding box center [459, 129] width 83 height 31
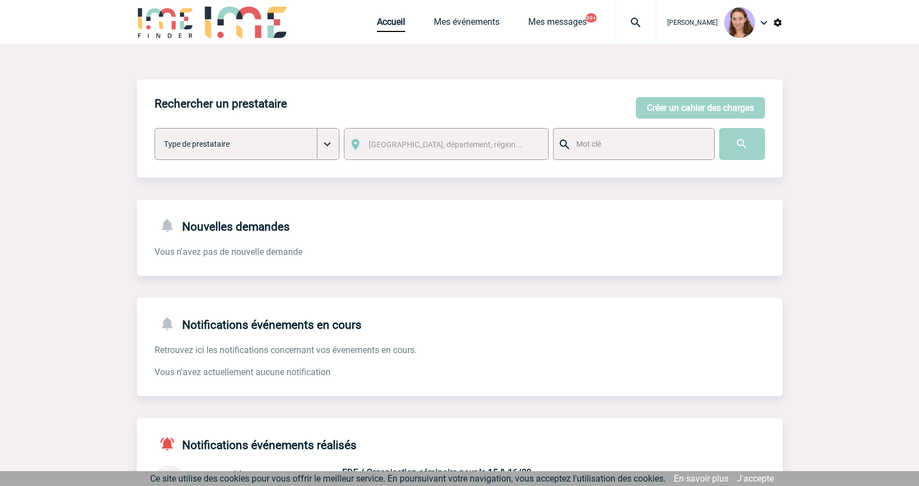
click at [633, 7] on div at bounding box center [635, 22] width 41 height 44
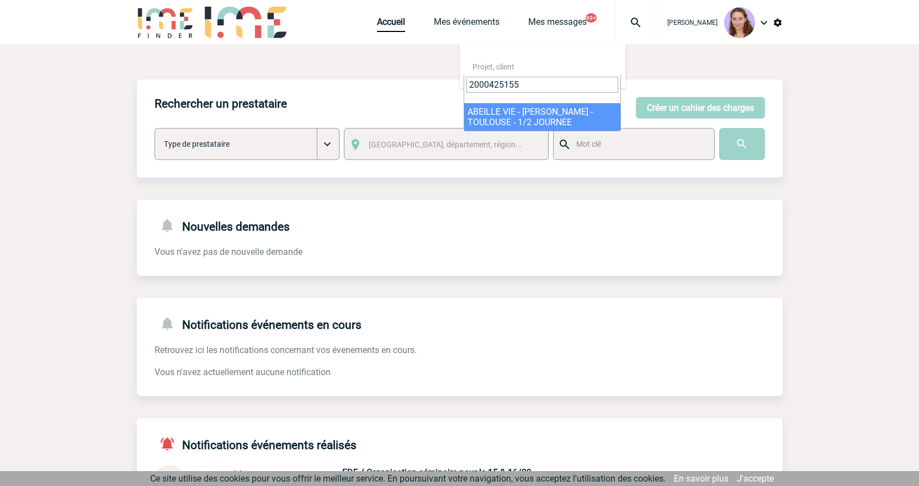
type input "2000425155"
select select "24656"
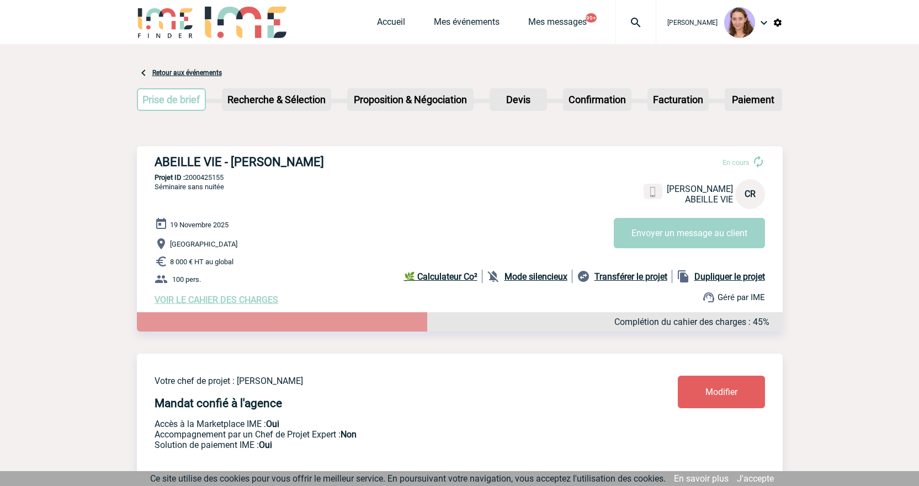
click at [727, 275] on b "Dupliquer le projet" at bounding box center [729, 277] width 71 height 10
select select "2"
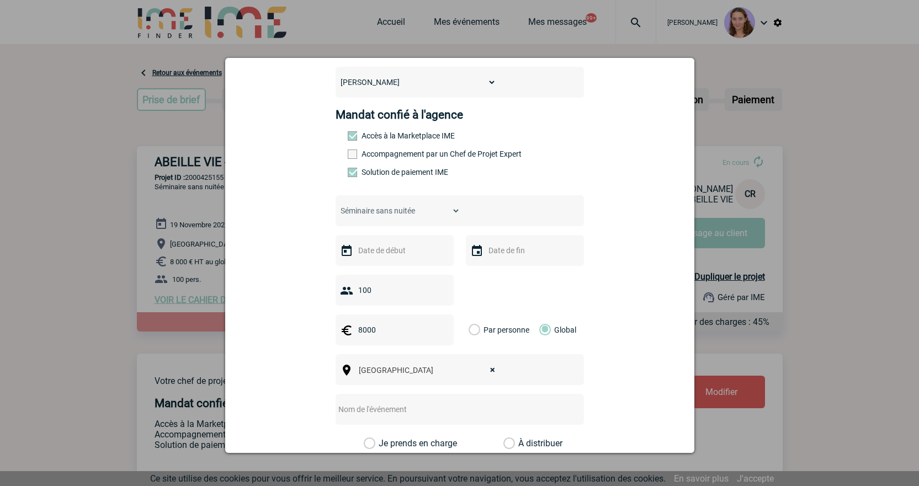
scroll to position [110, 0]
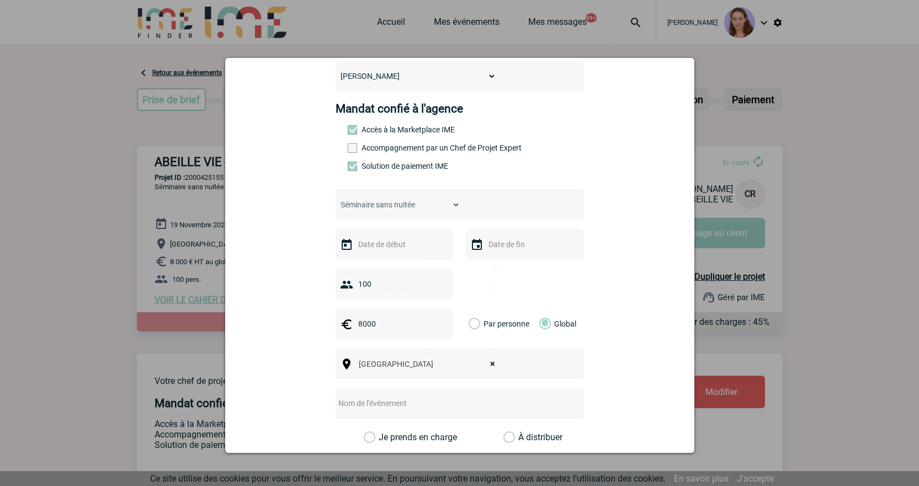
click at [384, 247] on input "text" at bounding box center [393, 244] width 76 height 14
click at [495, 264] on span "Suivant" at bounding box center [494, 266] width 9 height 9
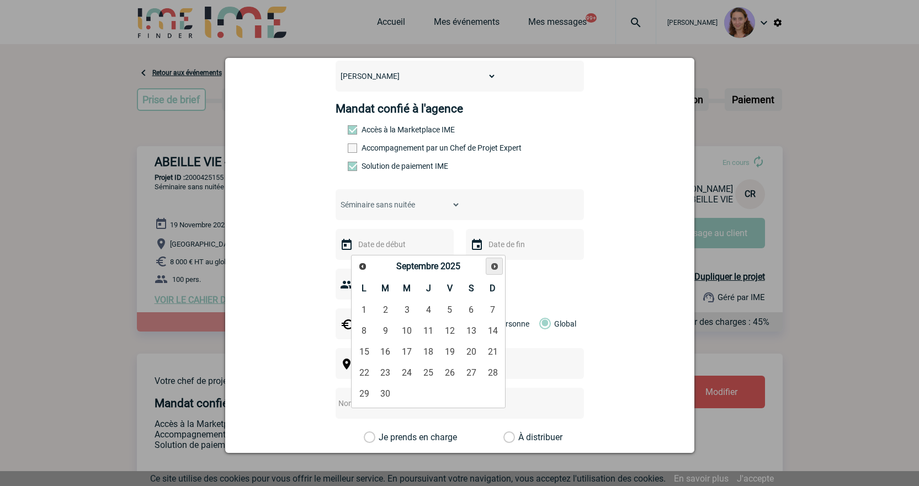
click at [495, 264] on span "Suivant" at bounding box center [494, 266] width 9 height 9
click at [449, 370] on link "21" at bounding box center [450, 373] width 20 height 20
type input "[DATE]"
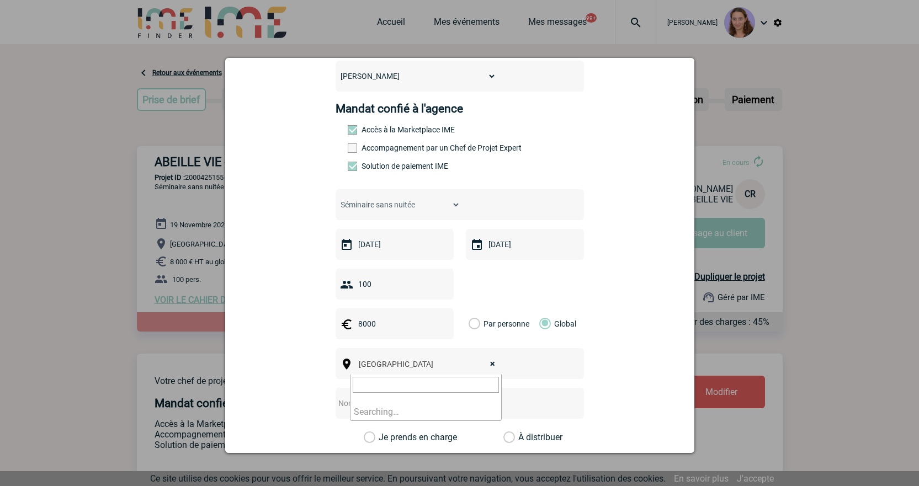
click at [392, 371] on span "× [GEOGRAPHIC_DATA]" at bounding box center [430, 364] width 152 height 15
select select
click at [452, 369] on span "[GEOGRAPHIC_DATA], département, région..." at bounding box center [430, 364] width 152 height 15
click at [436, 366] on span "Ville, département, région..." at bounding box center [435, 364] width 153 height 9
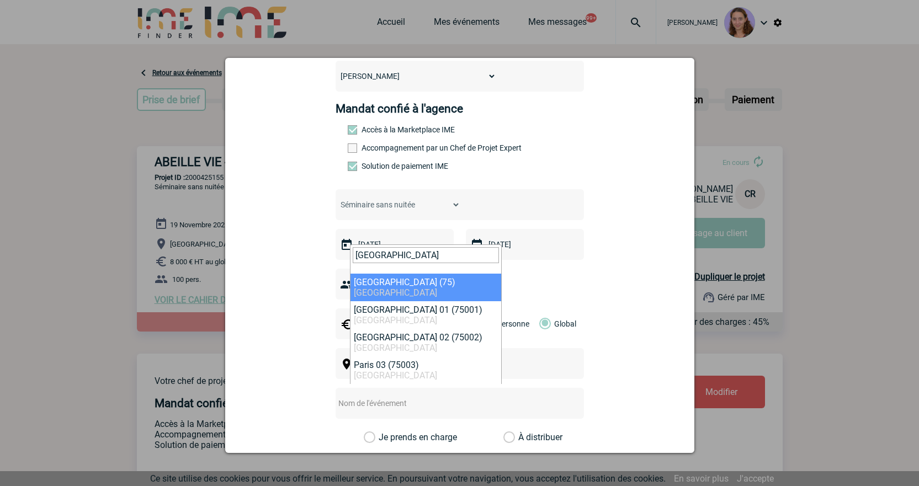
type input "PARIS"
select select "3"
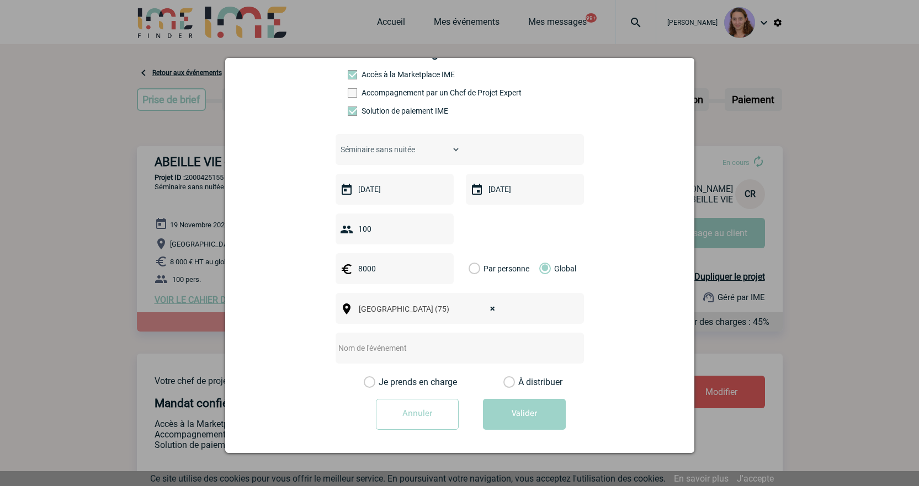
scroll to position [170, 0]
click at [423, 336] on div at bounding box center [460, 346] width 248 height 31
click at [410, 341] on input "text" at bounding box center [445, 346] width 219 height 14
type input "PARIS - 1/2 Journée"
click at [503, 376] on label "À distribuer" at bounding box center [509, 380] width 12 height 11
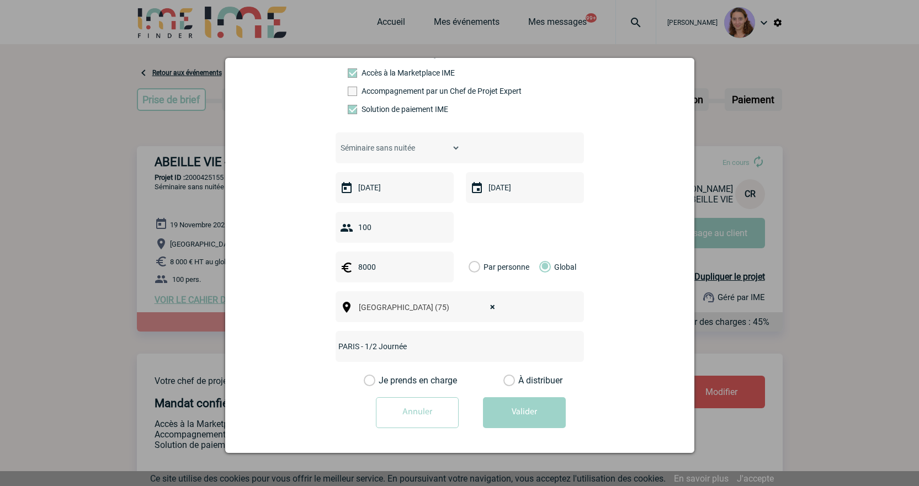
click at [0, 0] on input "À distribuer" at bounding box center [0, 0] width 0 height 0
click at [514, 397] on button "Valider" at bounding box center [524, 412] width 83 height 31
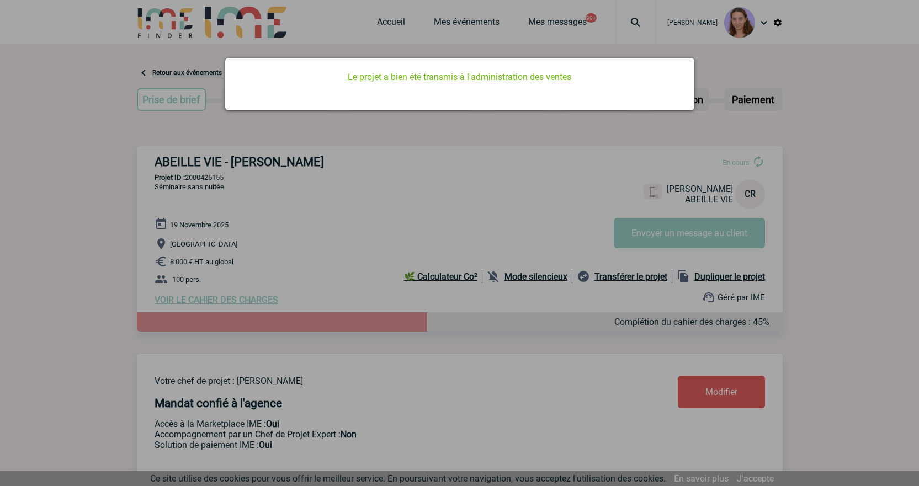
click at [480, 149] on div at bounding box center [459, 243] width 919 height 486
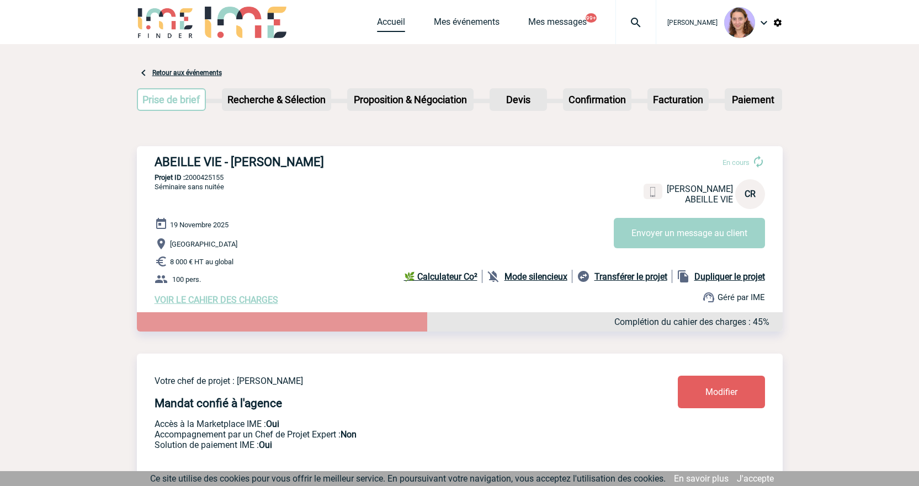
click at [392, 21] on link "Accueil" at bounding box center [391, 24] width 28 height 15
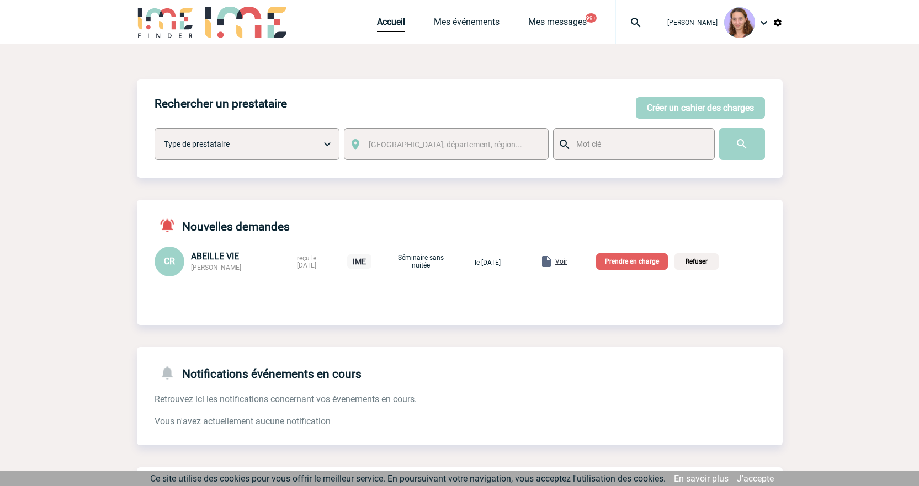
click at [567, 257] on div "Voir" at bounding box center [554, 261] width 28 height 13
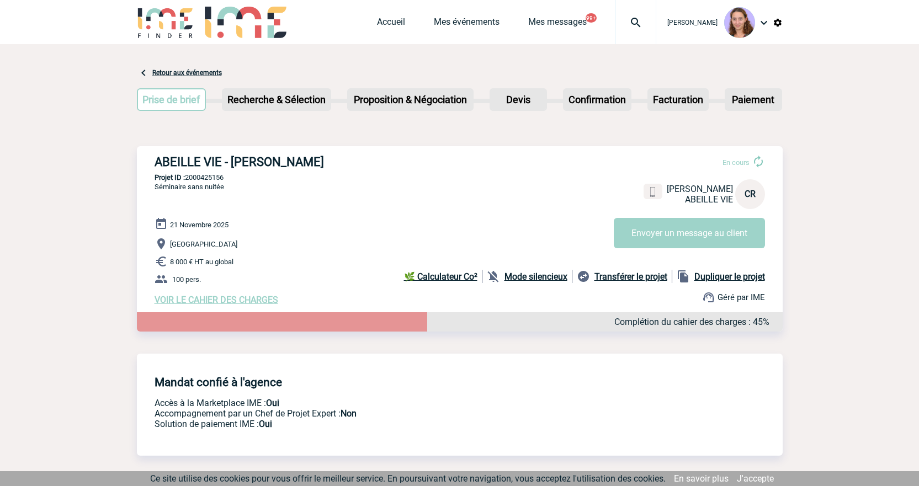
click at [206, 178] on p "Projet ID : 2000425156" at bounding box center [460, 177] width 646 height 8
copy p "2000425156"
click at [377, 20] on link "Accueil" at bounding box center [391, 24] width 28 height 15
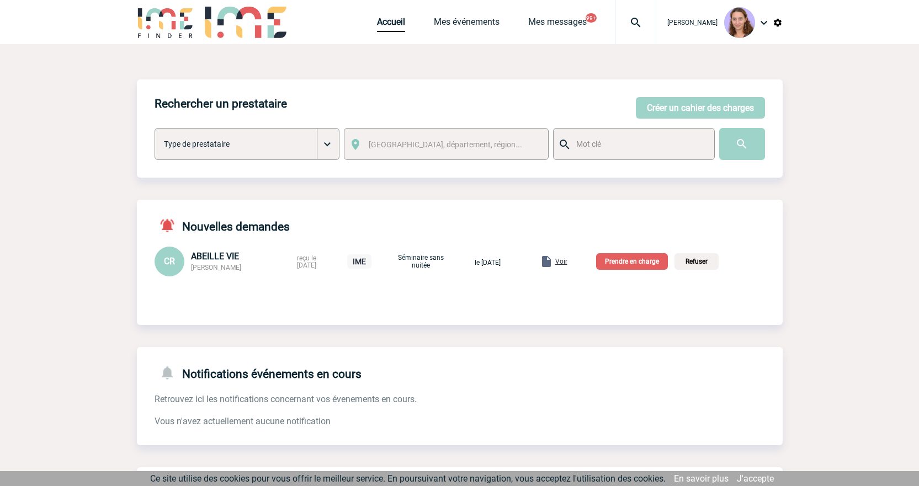
click at [643, 252] on div "CR ABEILLE VIE [PERSON_NAME] reçu le [DATE] IME Séminaire sans nuitée le [DATE]…" at bounding box center [460, 262] width 646 height 30
click at [646, 257] on p "Prendre en charge" at bounding box center [632, 261] width 72 height 17
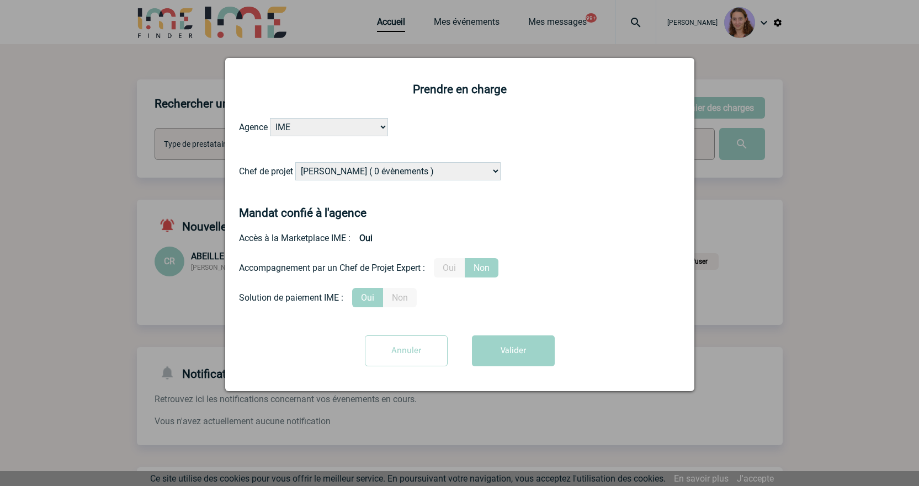
click at [382, 170] on select "[PERSON_NAME] ( 0 évènements ) [PERSON_NAME] ( 1196 évènements ) [PERSON_NAME] …" at bounding box center [397, 171] width 205 height 18
select select "131234"
click at [296, 163] on select "[PERSON_NAME] ( 0 évènements ) [PERSON_NAME] ( 1196 évènements ) [PERSON_NAME] …" at bounding box center [397, 171] width 205 height 18
click at [495, 366] on button "Valider" at bounding box center [513, 351] width 83 height 31
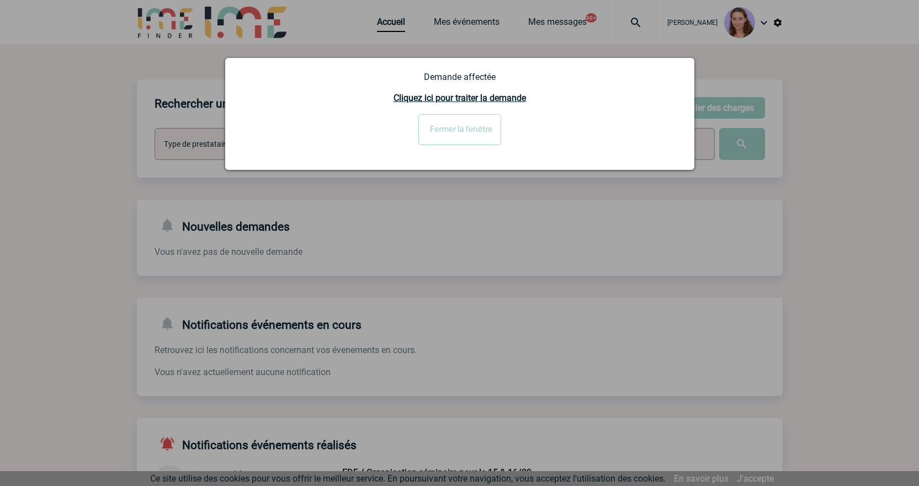
click at [859, 140] on div at bounding box center [459, 243] width 919 height 486
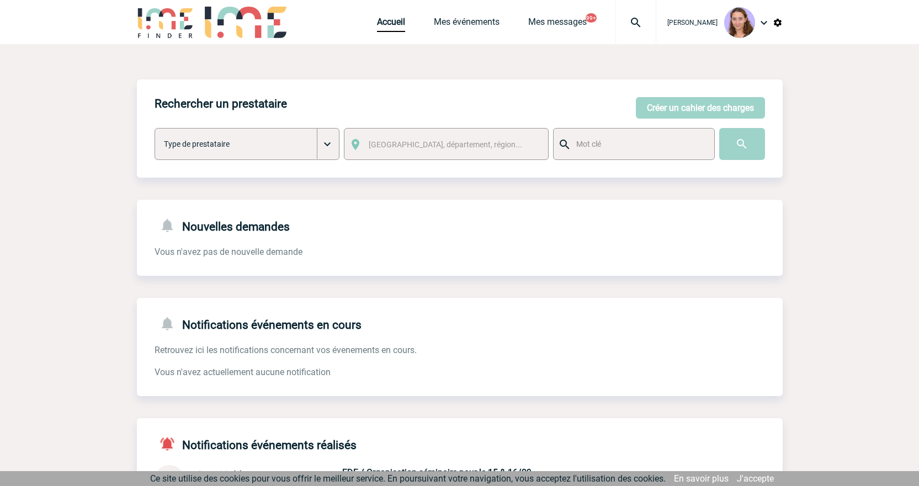
click at [631, 35] on div at bounding box center [635, 22] width 41 height 44
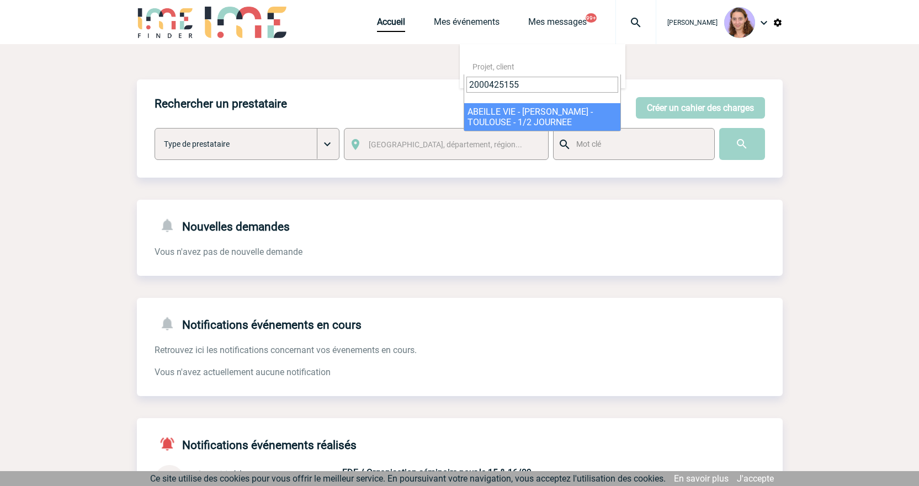
type input "2000425155"
select select "24656"
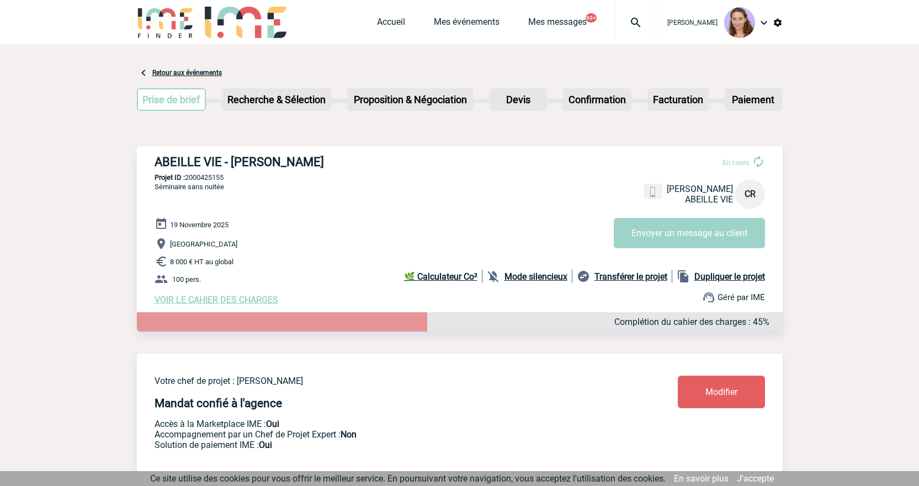
click at [634, 11] on div at bounding box center [635, 22] width 41 height 44
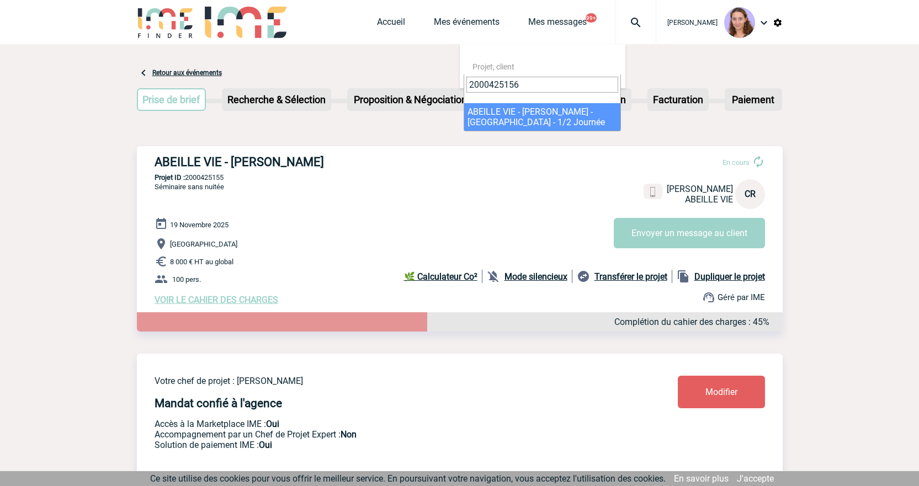
type input "2000425156"
select select "24657"
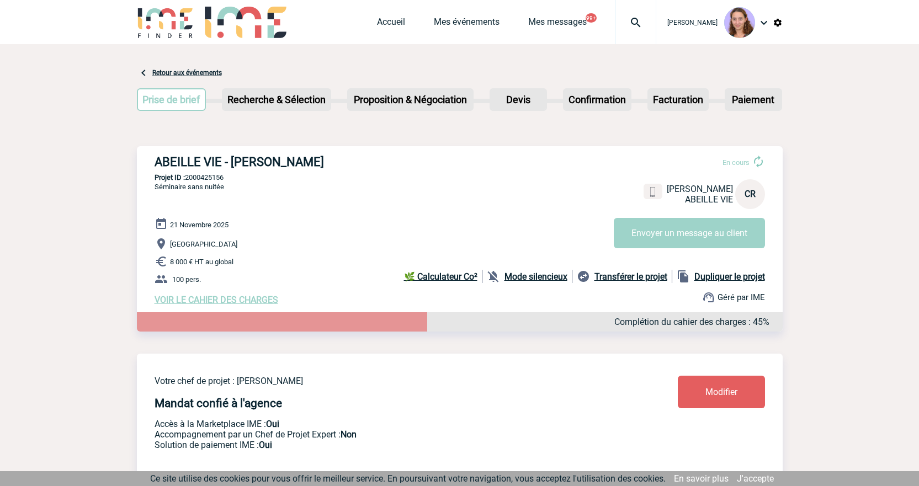
click at [714, 280] on b "Dupliquer le projet" at bounding box center [729, 277] width 71 height 10
select select "2"
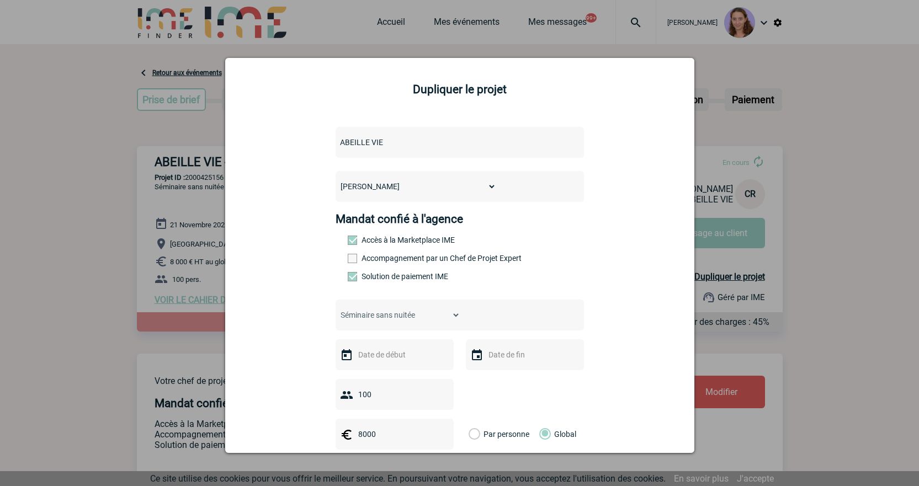
scroll to position [55, 0]
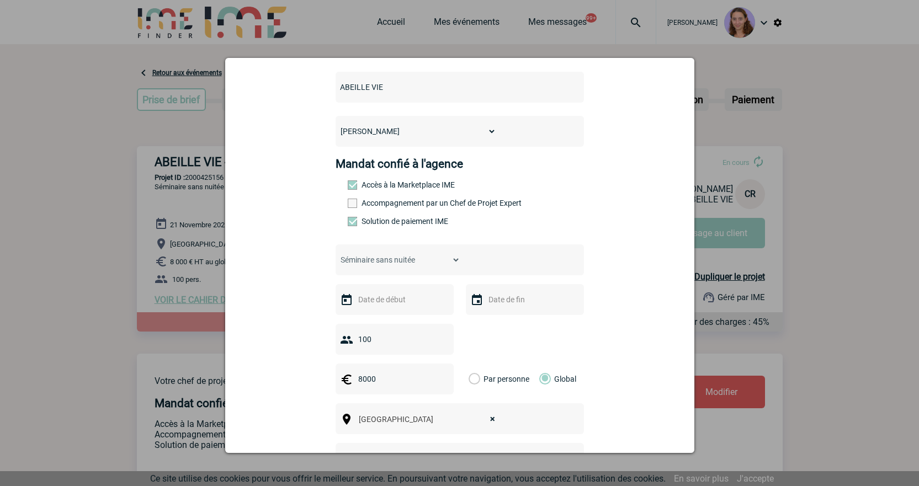
click at [396, 301] on input "text" at bounding box center [393, 300] width 76 height 14
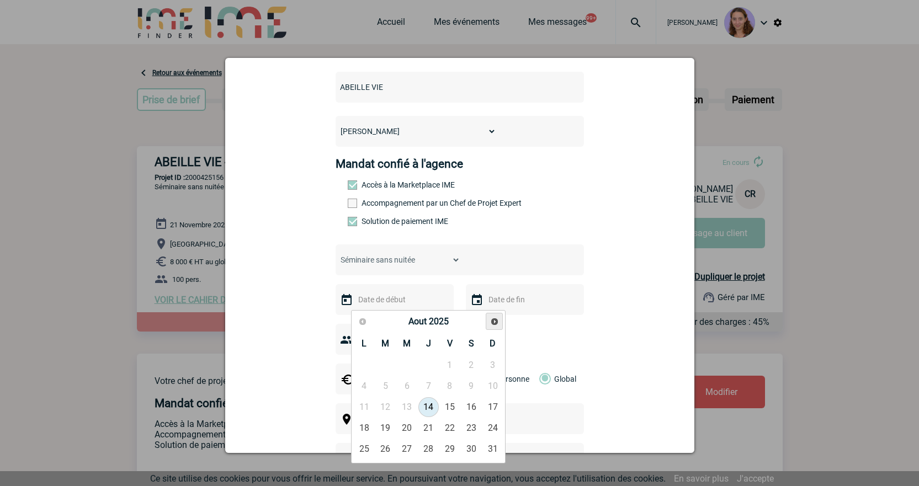
click at [495, 326] on span "Suivant" at bounding box center [494, 321] width 9 height 9
click at [386, 450] on link "25" at bounding box center [385, 449] width 20 height 20
type input "[DATE]"
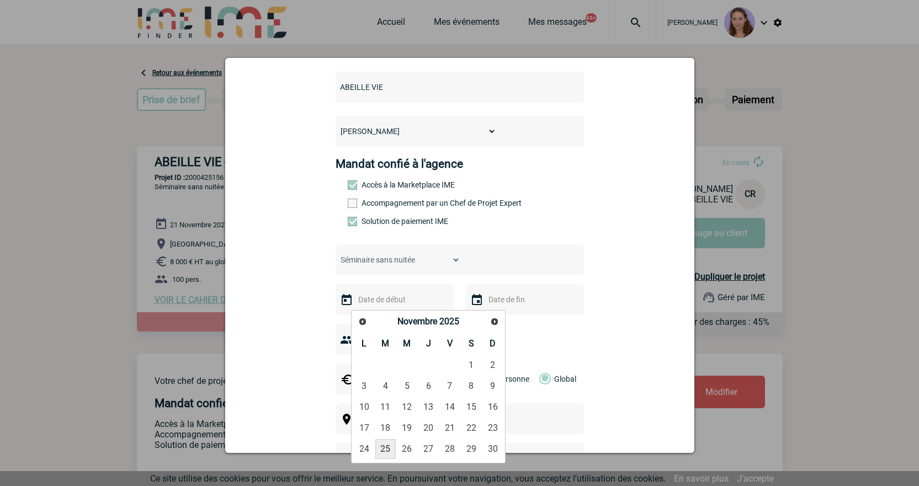
type input "[DATE]"
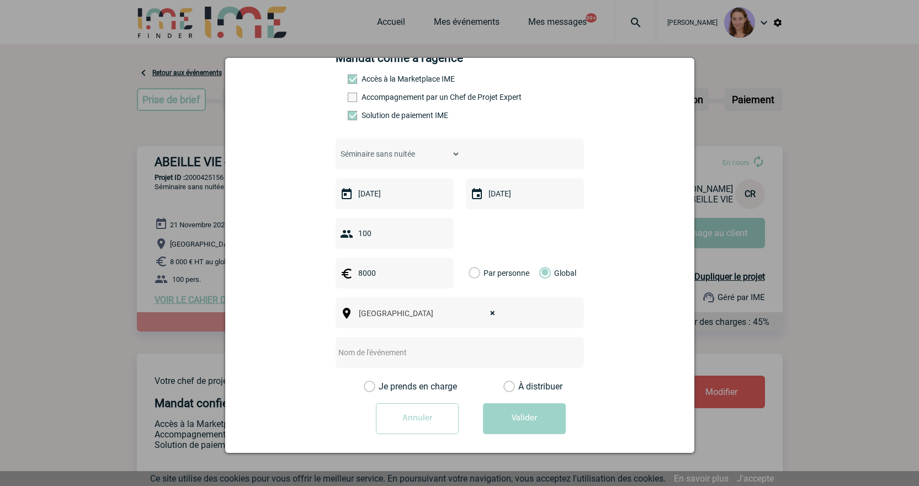
scroll to position [166, 0]
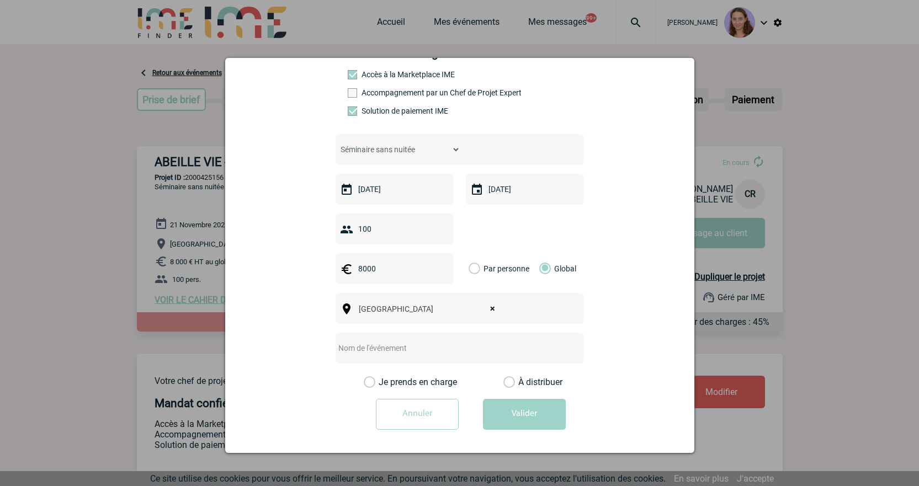
select select
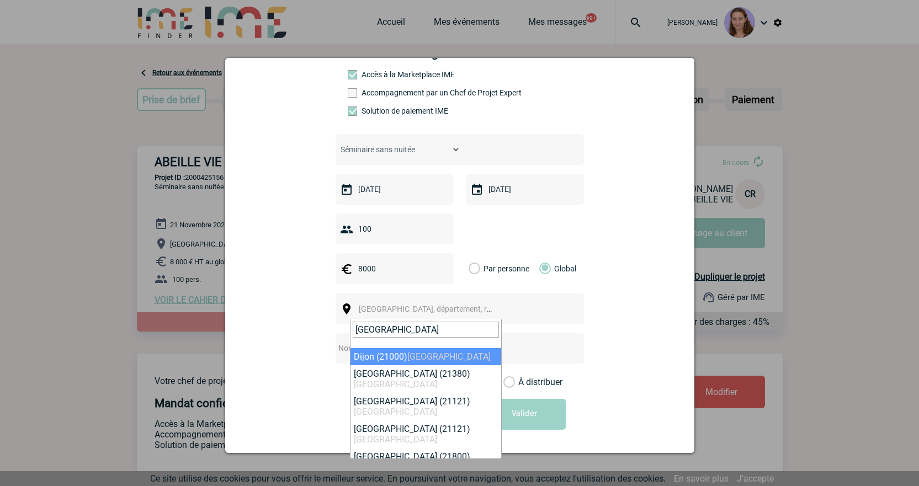
type input "dijon"
select select "7877"
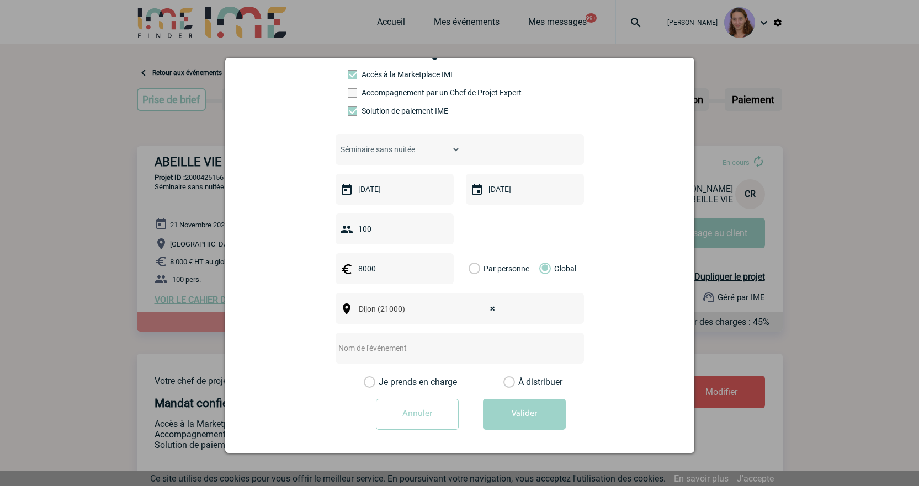
click at [395, 351] on input "text" at bounding box center [445, 348] width 219 height 14
type input "DIJON - 1/2 journée"
click at [504, 383] on label "À distribuer" at bounding box center [509, 382] width 12 height 11
click at [0, 0] on input "À distribuer" at bounding box center [0, 0] width 0 height 0
click at [518, 424] on button "Valider" at bounding box center [524, 414] width 83 height 31
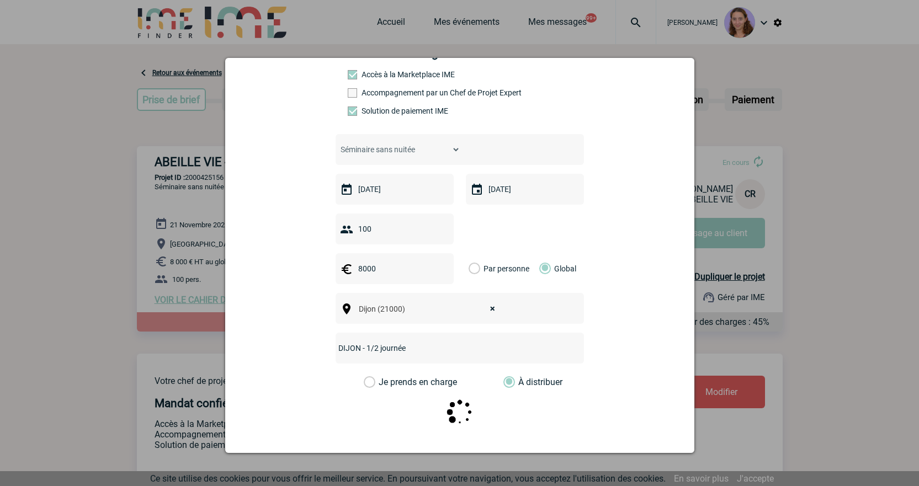
scroll to position [0, 0]
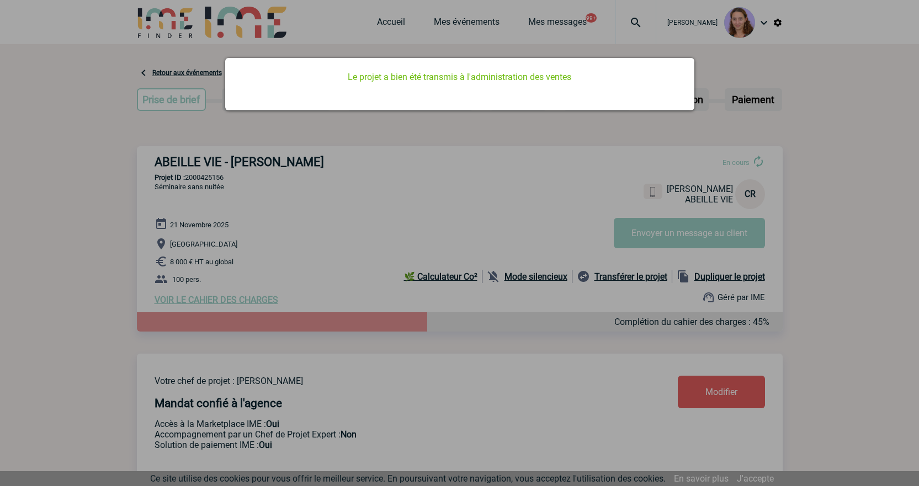
click at [370, 19] on div at bounding box center [459, 243] width 919 height 486
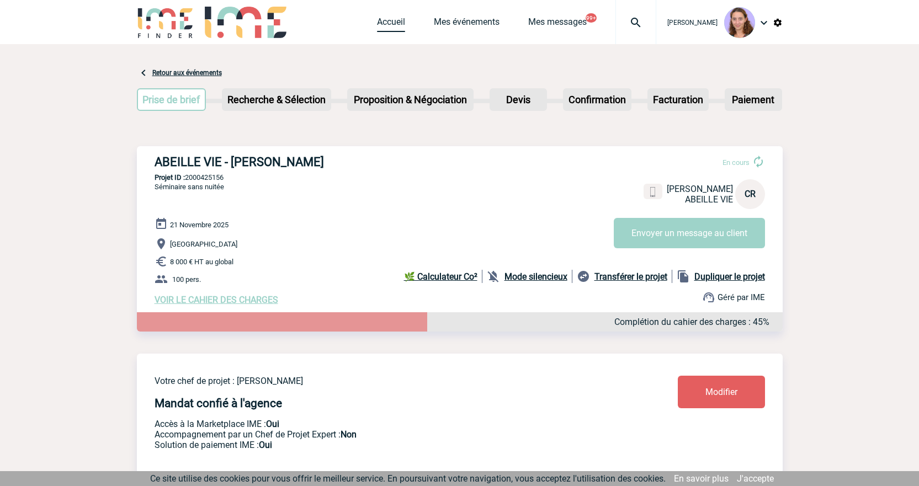
click at [391, 21] on link "Accueil" at bounding box center [391, 24] width 28 height 15
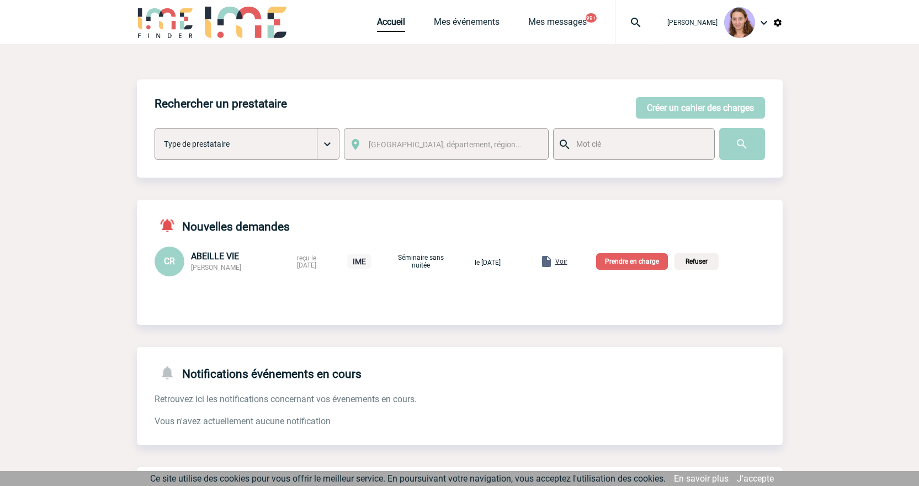
click at [567, 257] on div "Voir" at bounding box center [554, 261] width 28 height 13
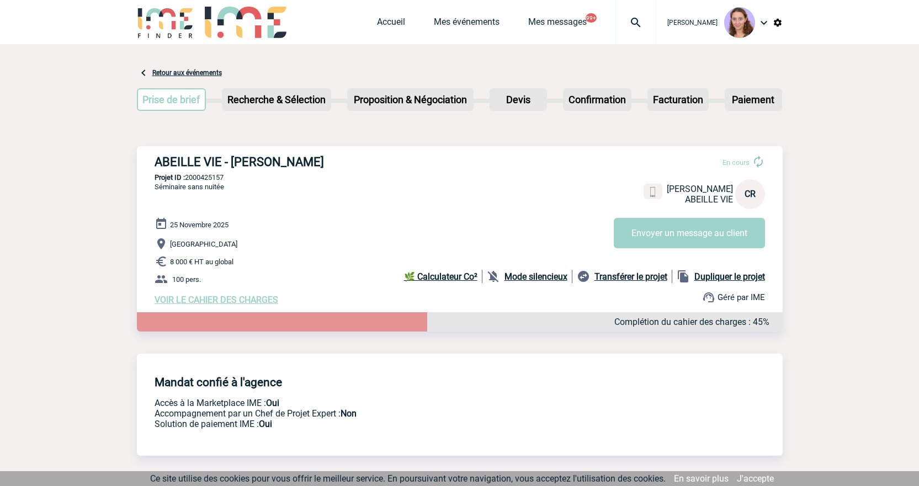
click at [218, 180] on p "Projet ID : 2000425157" at bounding box center [460, 177] width 646 height 8
copy p "2000425157"
click at [399, 23] on link "Accueil" at bounding box center [391, 24] width 28 height 15
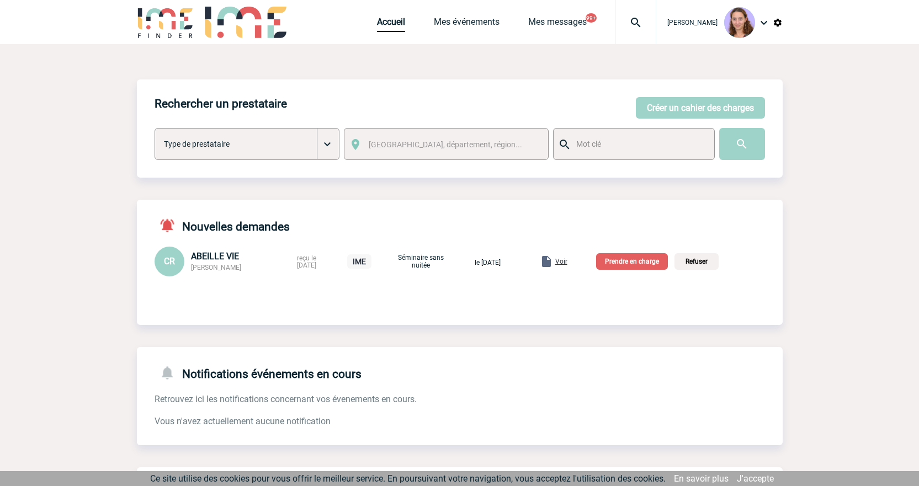
click at [636, 262] on p "Prendre en charge" at bounding box center [632, 261] width 72 height 17
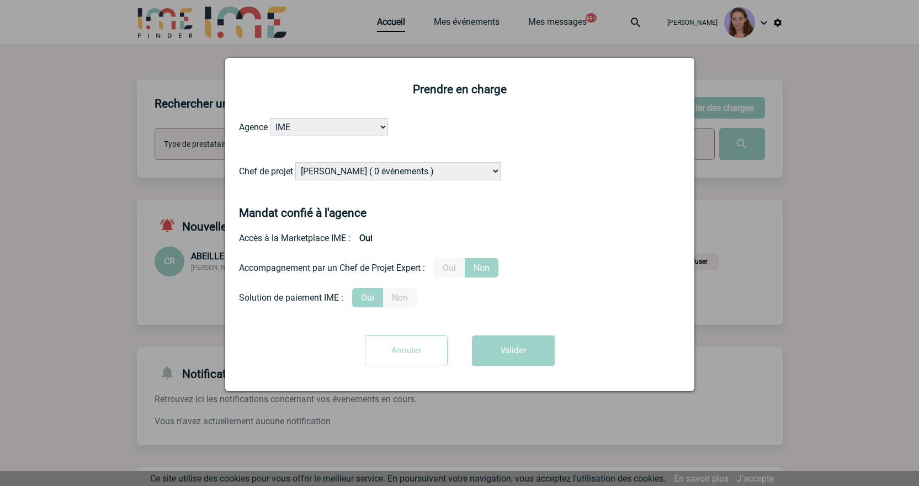
click at [346, 177] on select "[PERSON_NAME] ( 0 évènements ) [PERSON_NAME] ( 1196 évènements ) [PERSON_NAME] …" at bounding box center [397, 171] width 205 height 18
select select "131234"
click at [296, 163] on select "[PERSON_NAME] ( 0 évènements ) [PERSON_NAME] ( 1196 évènements ) [PERSON_NAME] …" at bounding box center [397, 171] width 205 height 18
click at [538, 346] on button "Valider" at bounding box center [513, 351] width 83 height 31
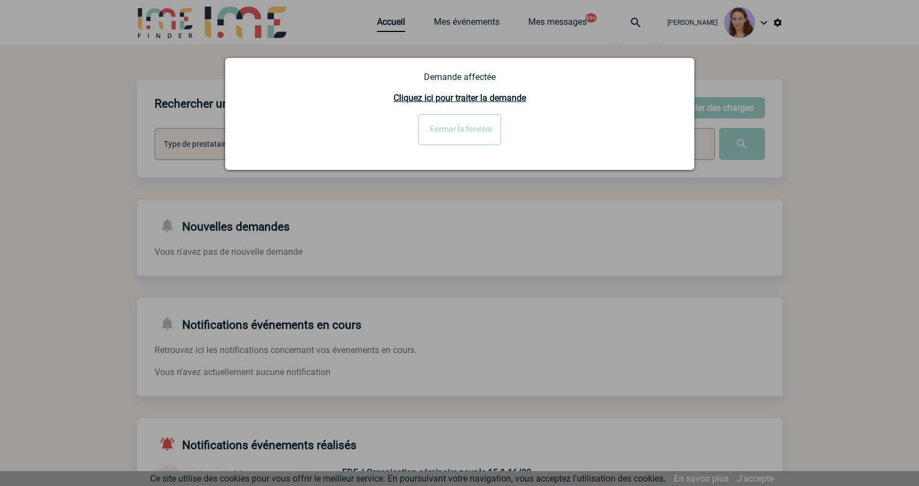
click at [427, 117] on input "Fermer la fenêtre" at bounding box center [459, 129] width 83 height 31
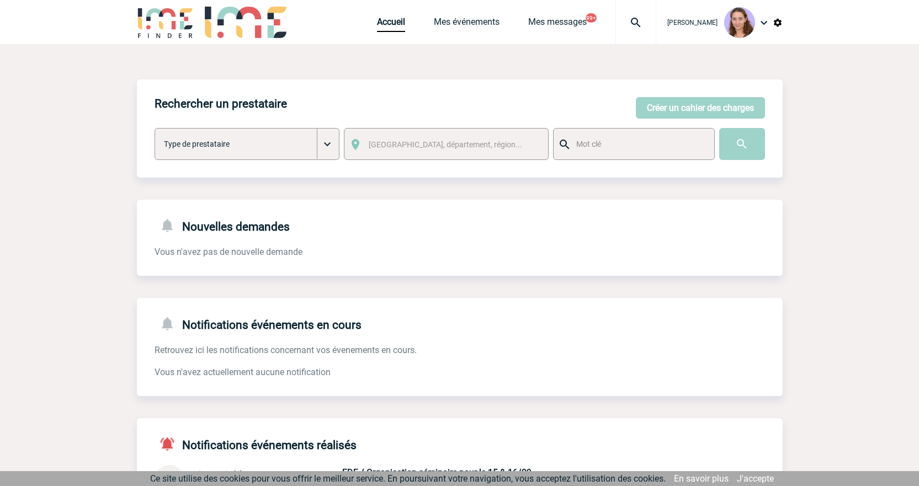
click at [630, 22] on img at bounding box center [636, 22] width 40 height 13
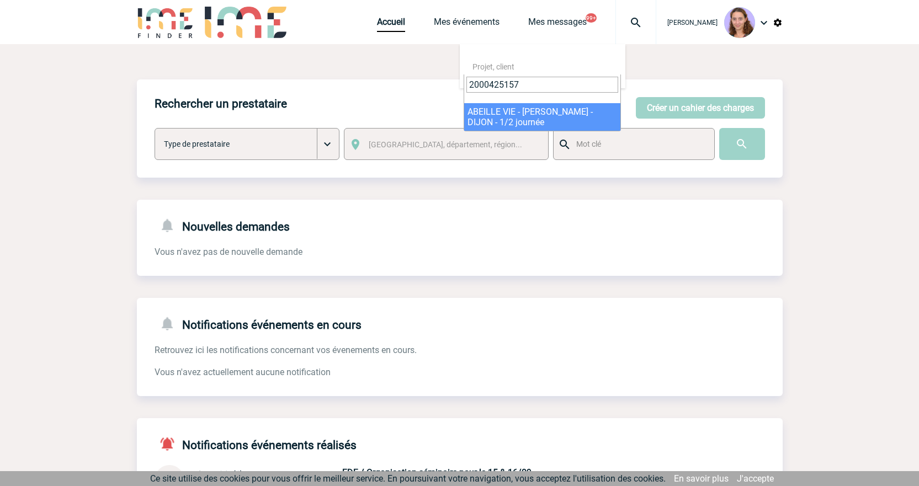
type input "2000425157"
select select "24658"
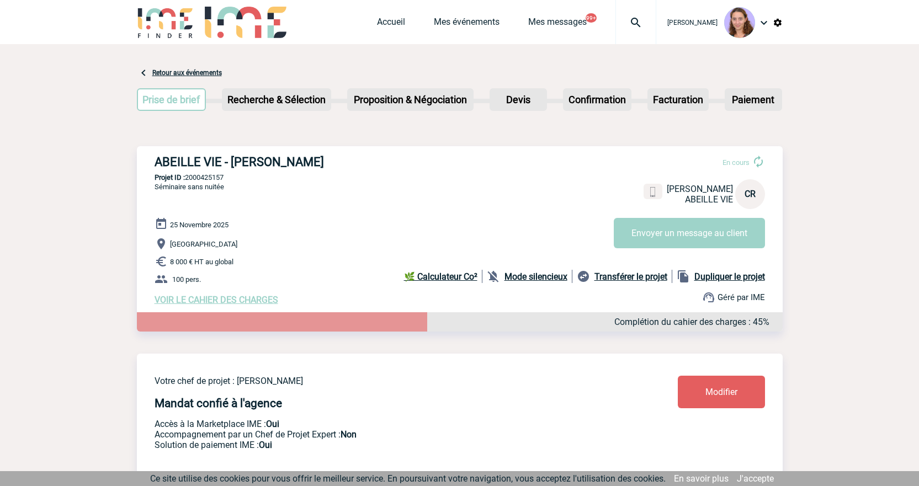
click at [215, 182] on p "Projet ID : 2000425157" at bounding box center [460, 177] width 646 height 8
copy p "2000425157"
click at [732, 281] on b "Dupliquer le projet" at bounding box center [729, 277] width 71 height 10
select select "2"
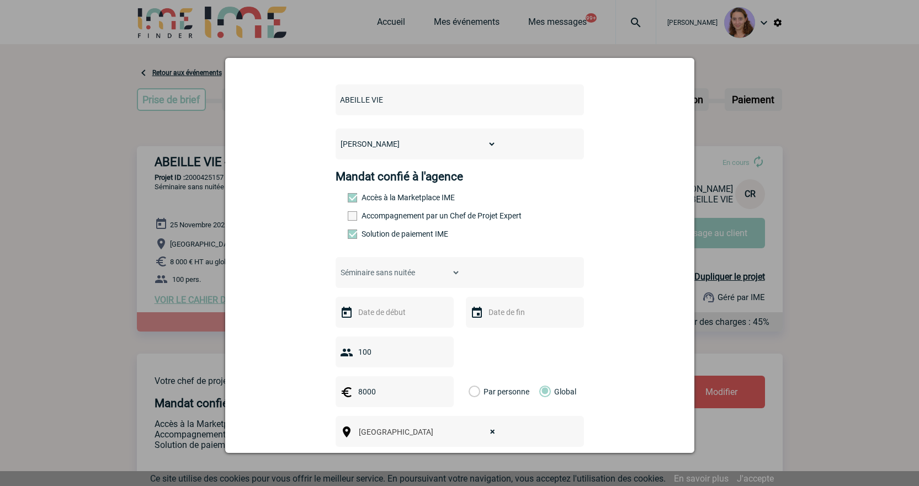
scroll to position [166, 0]
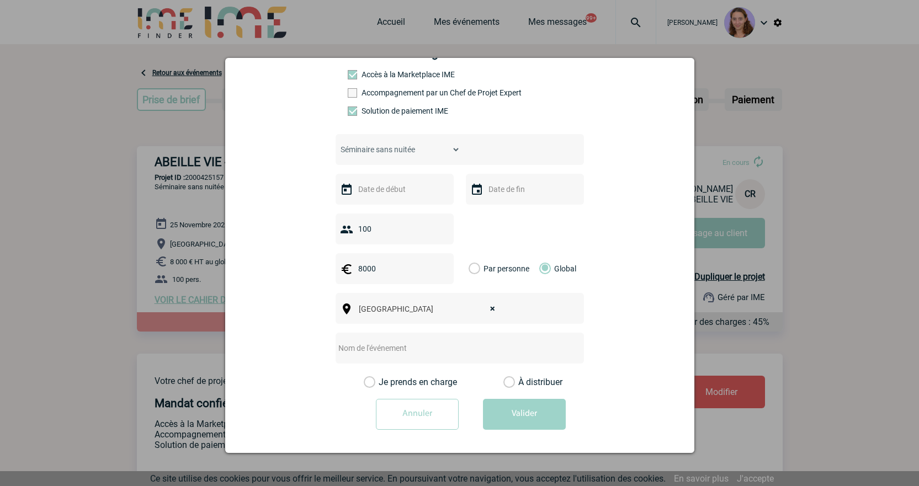
click at [410, 183] on div at bounding box center [395, 189] width 118 height 31
click at [410, 188] on input "text" at bounding box center [393, 189] width 76 height 14
click at [492, 212] on span "Suivant" at bounding box center [494, 211] width 9 height 9
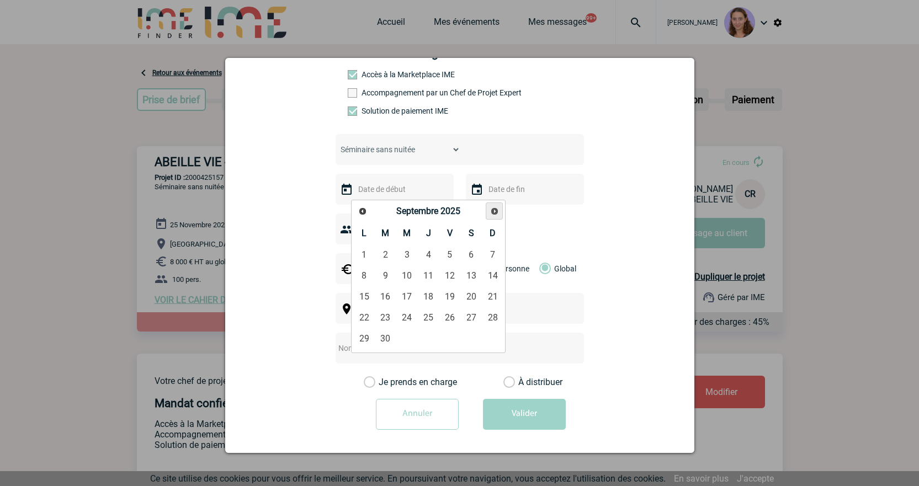
click at [492, 212] on span "Suivant" at bounding box center [494, 211] width 9 height 9
click at [402, 333] on link "26" at bounding box center [407, 339] width 20 height 20
type input "26-11-2025"
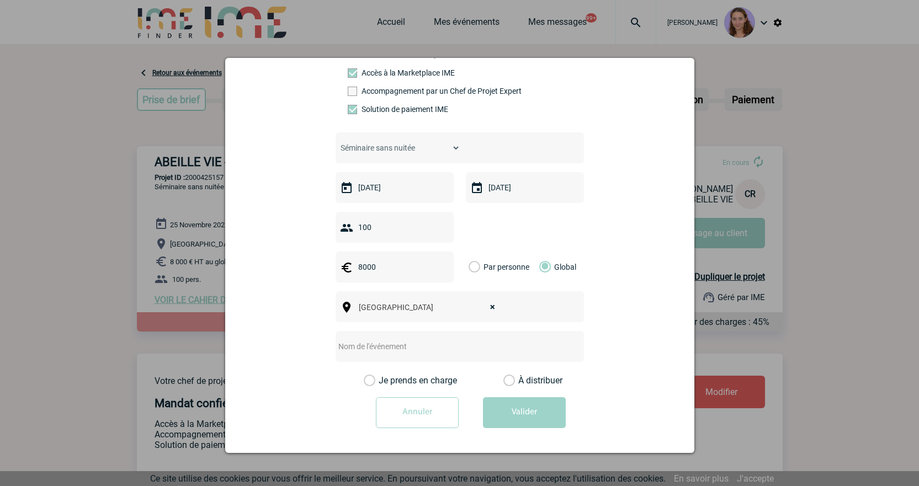
scroll to position [170, 0]
click at [386, 298] on div "Dijon × Dijon" at bounding box center [460, 306] width 248 height 31
click at [492, 309] on span "× Dijon" at bounding box center [430, 307] width 152 height 15
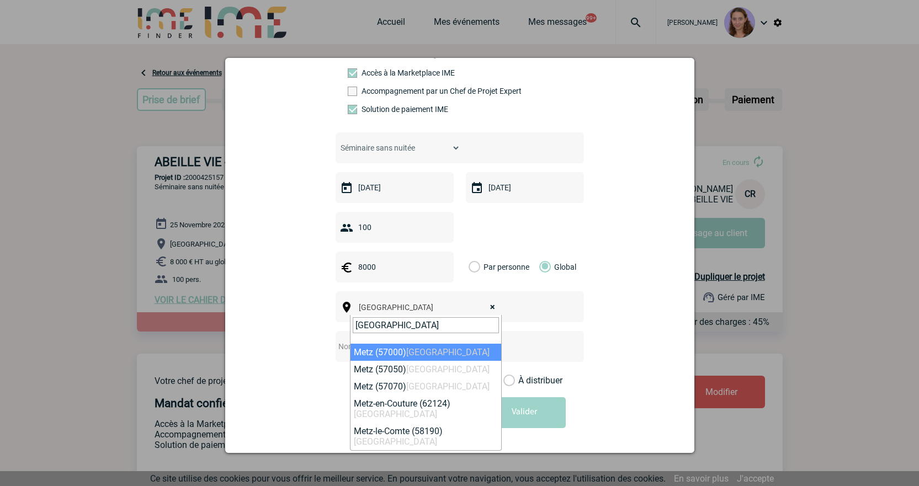
type input "metz"
select select "23002"
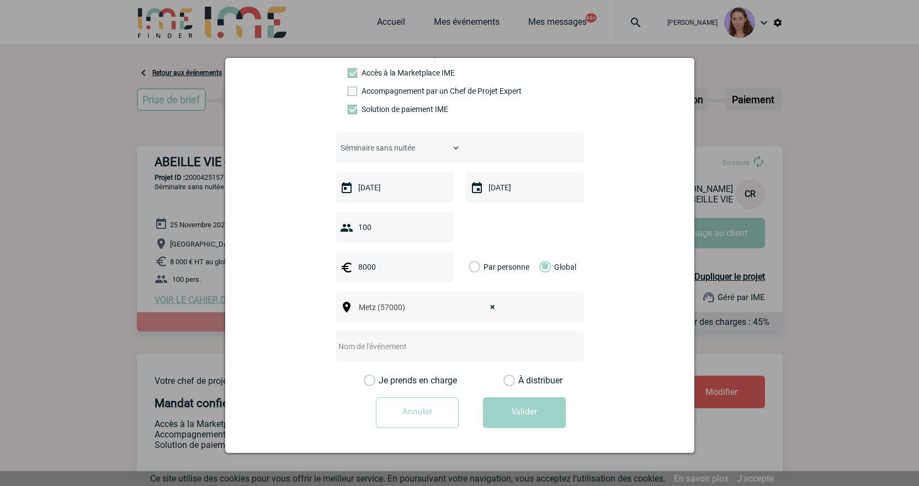
click at [400, 351] on input "text" at bounding box center [445, 346] width 219 height 14
type input "METZ - 1/2 journée"
click at [508, 380] on label "À distribuer" at bounding box center [509, 380] width 12 height 11
click at [0, 0] on input "À distribuer" at bounding box center [0, 0] width 0 height 0
click at [514, 419] on button "Valider" at bounding box center [524, 412] width 83 height 31
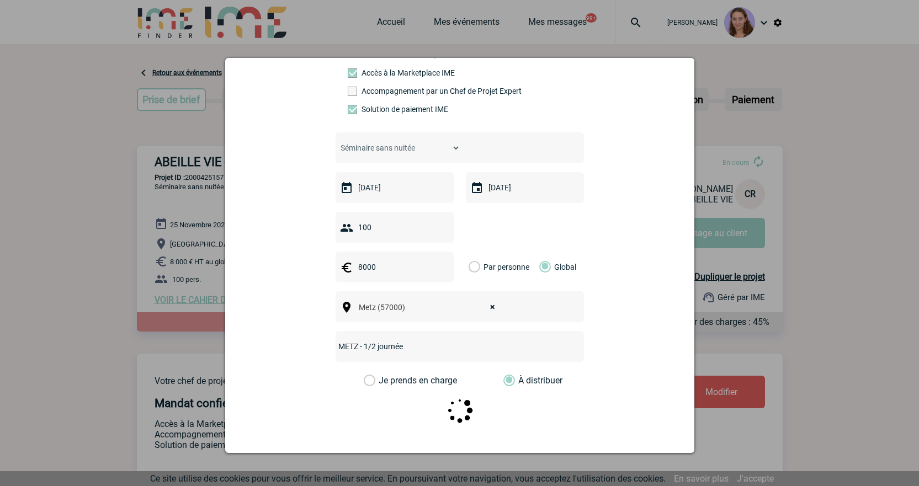
scroll to position [0, 0]
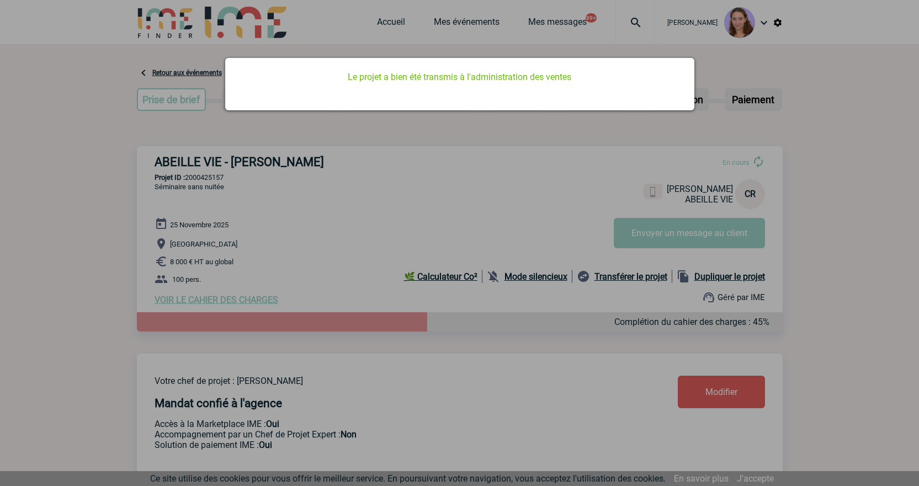
click at [479, 301] on div at bounding box center [459, 243] width 919 height 486
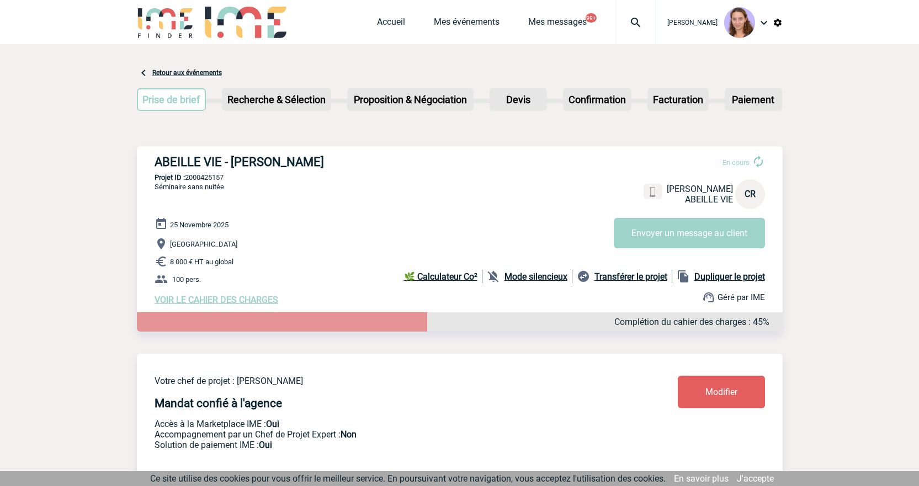
click at [756, 277] on b "Dupliquer le projet" at bounding box center [729, 277] width 71 height 10
select select "2"
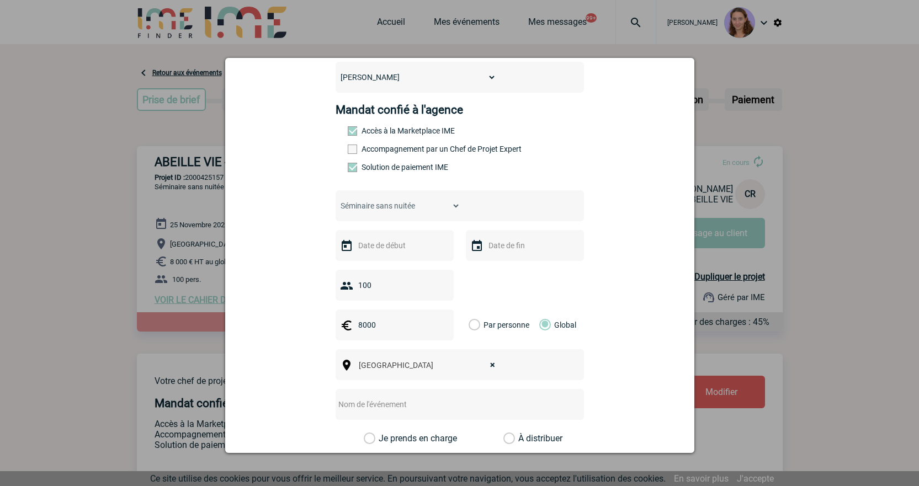
scroll to position [110, 0]
click at [427, 246] on input "text" at bounding box center [393, 244] width 76 height 14
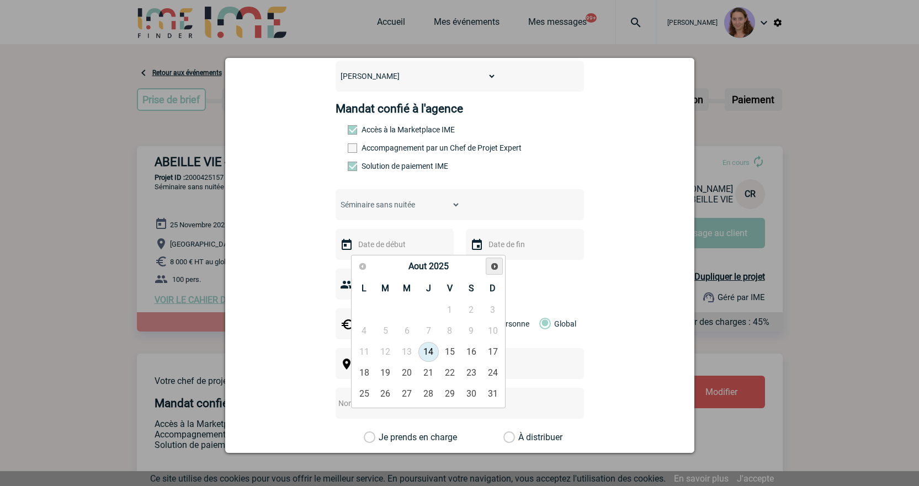
click at [488, 268] on link "Suivant" at bounding box center [494, 266] width 17 height 17
click at [490, 270] on span "Suivant" at bounding box center [494, 266] width 9 height 9
click at [401, 394] on link "26" at bounding box center [407, 394] width 20 height 20
type input "26-11-2025"
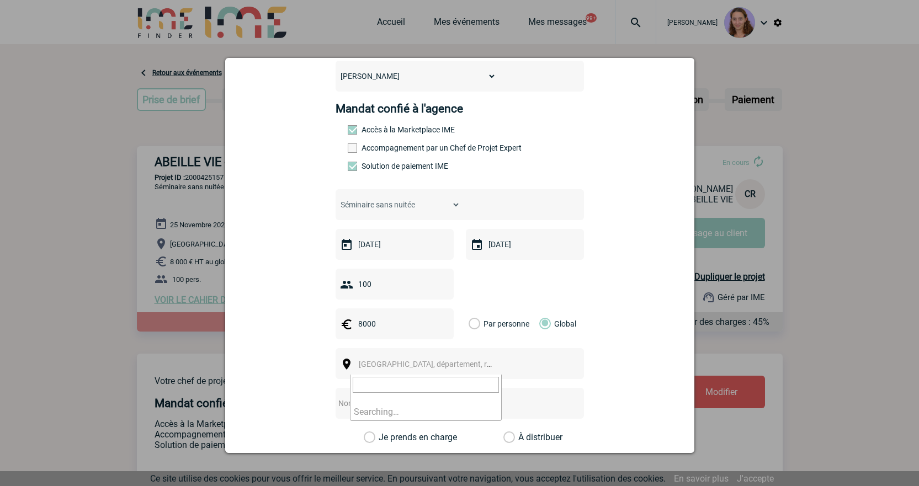
select select
click at [453, 362] on span "[GEOGRAPHIC_DATA], département, région..." at bounding box center [430, 364] width 152 height 15
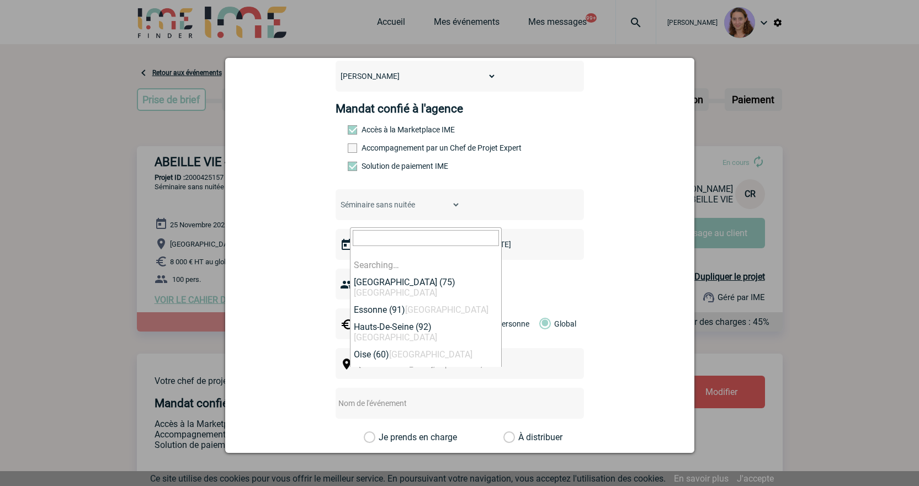
click at [431, 365] on span "[GEOGRAPHIC_DATA], département, région..." at bounding box center [435, 364] width 153 height 9
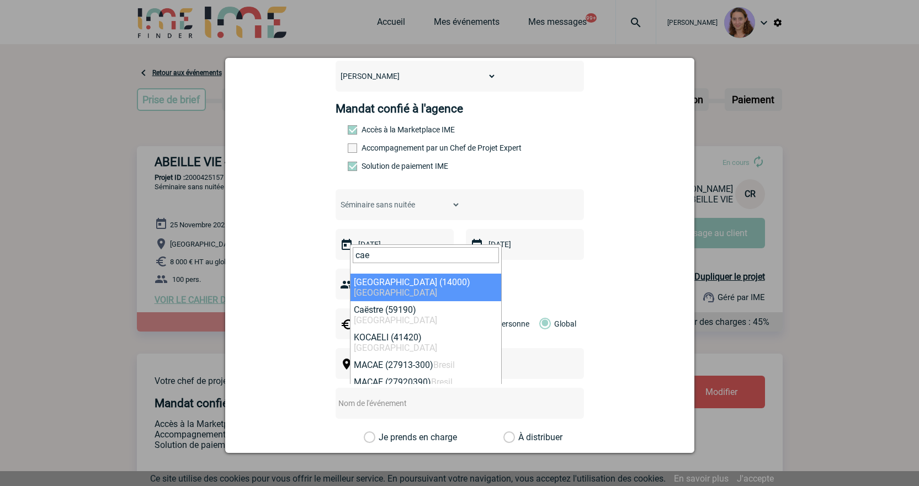
type input "cae"
select select "11602"
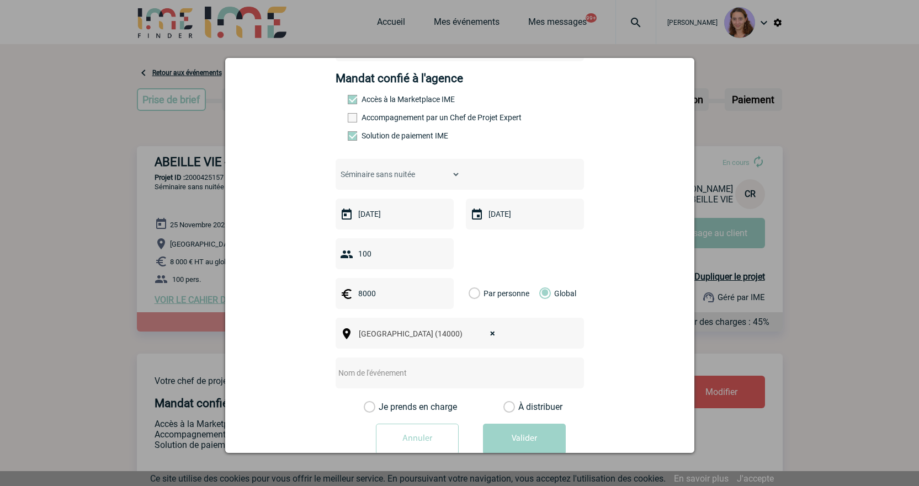
scroll to position [170, 0]
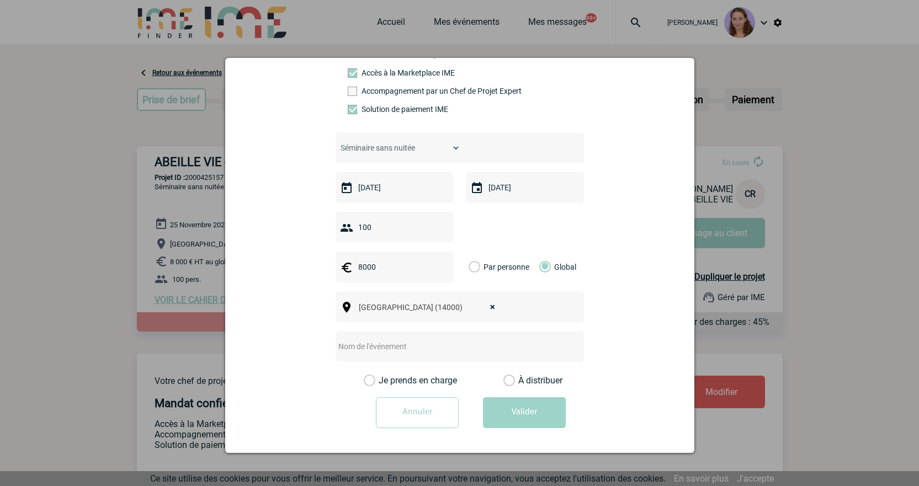
click at [358, 344] on input "text" at bounding box center [445, 346] width 219 height 14
type input "CAEN - 1/2 Journée"
click at [503, 380] on label "À distribuer" at bounding box center [509, 380] width 12 height 11
click at [0, 0] on input "À distribuer" at bounding box center [0, 0] width 0 height 0
click at [520, 411] on button "Valider" at bounding box center [524, 412] width 83 height 31
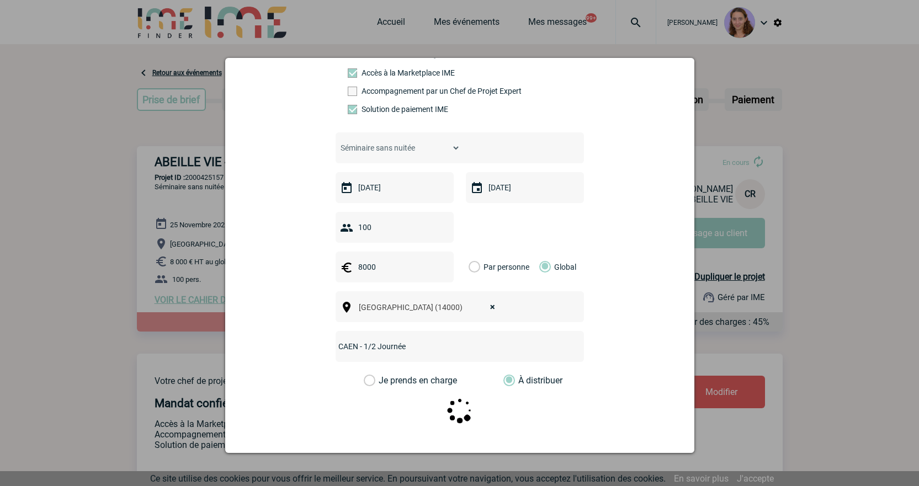
scroll to position [0, 0]
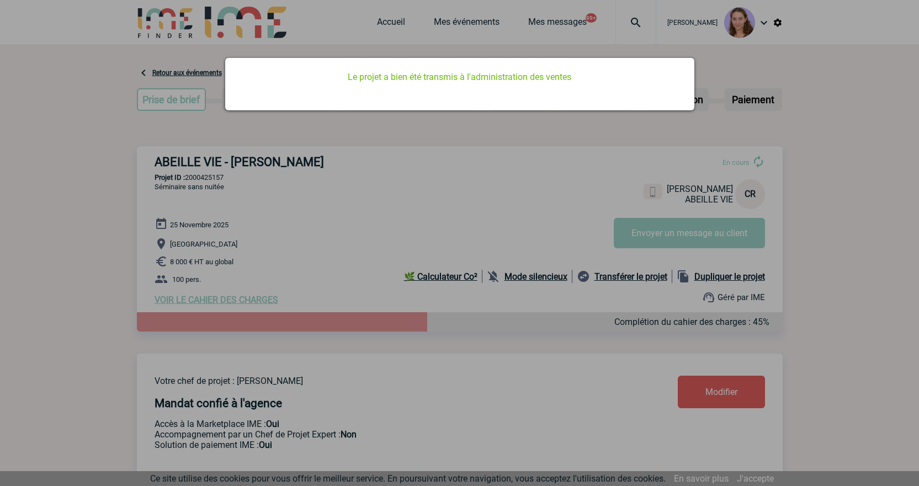
click at [456, 308] on div at bounding box center [459, 243] width 919 height 486
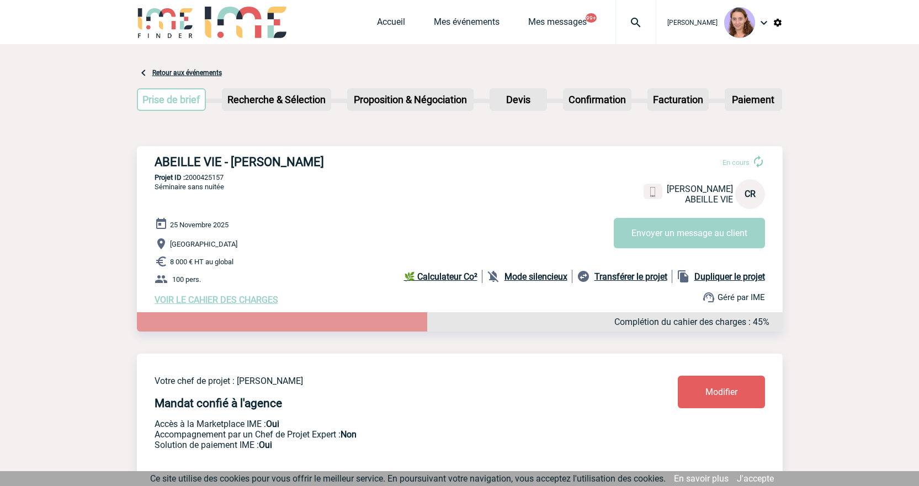
click at [710, 278] on b "Dupliquer le projet" at bounding box center [729, 277] width 71 height 10
select select "2"
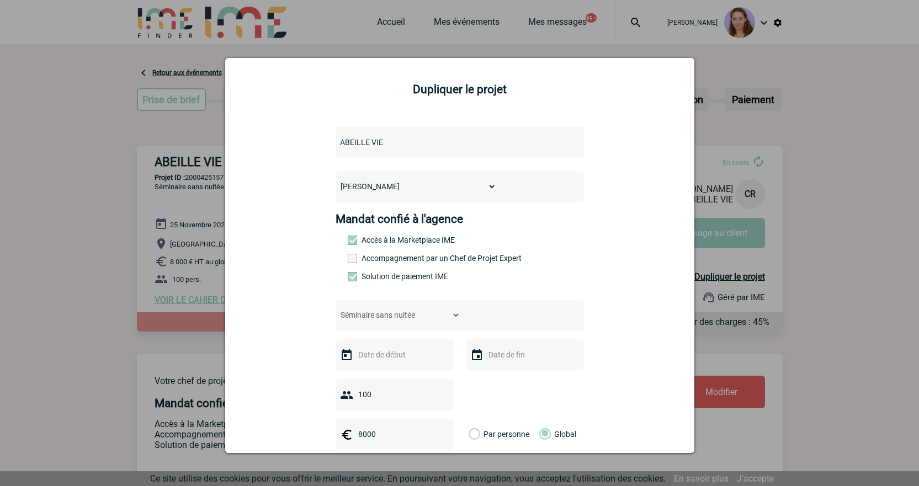
scroll to position [110, 0]
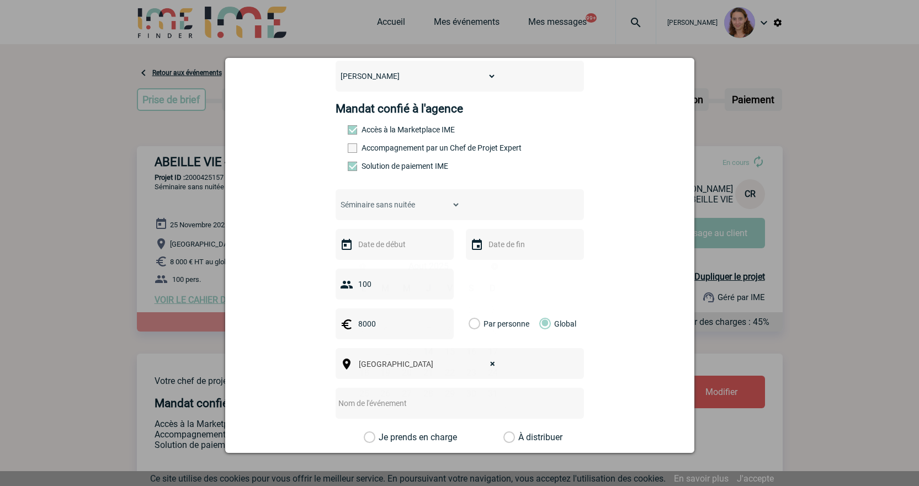
click at [401, 249] on input "text" at bounding box center [393, 244] width 76 height 14
click at [493, 259] on link "Suivant" at bounding box center [494, 266] width 17 height 17
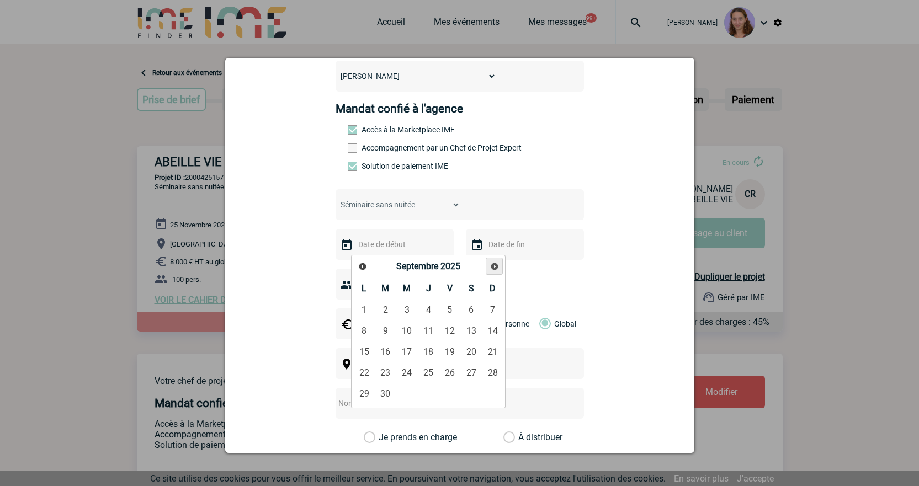
click at [493, 259] on link "Suivant" at bounding box center [494, 266] width 17 height 17
click at [497, 266] on span "Suivant" at bounding box center [494, 266] width 9 height 9
click at [427, 388] on link "27" at bounding box center [428, 394] width 20 height 20
type input "27-11-2025"
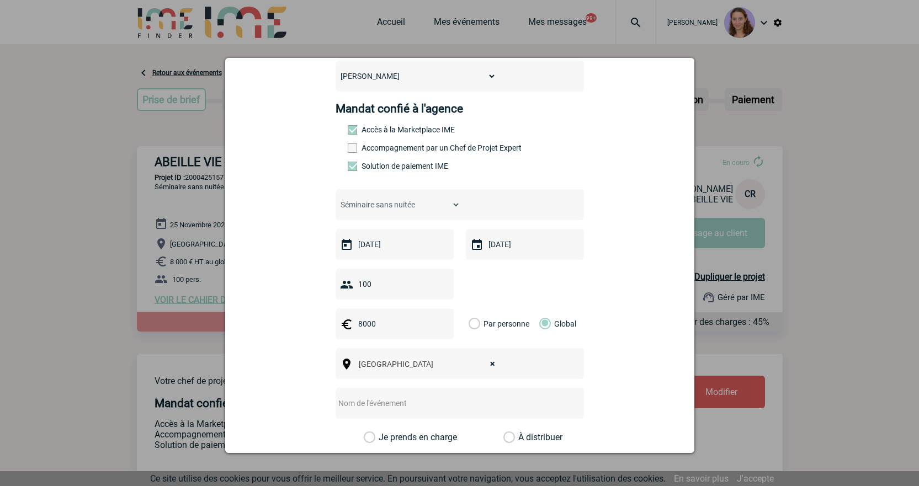
click at [400, 370] on span "× Dijon" at bounding box center [430, 364] width 152 height 15
select select
click at [440, 368] on span "[GEOGRAPHIC_DATA], département, région..." at bounding box center [435, 364] width 153 height 9
click at [419, 362] on span "[GEOGRAPHIC_DATA], département, région..." at bounding box center [435, 364] width 153 height 9
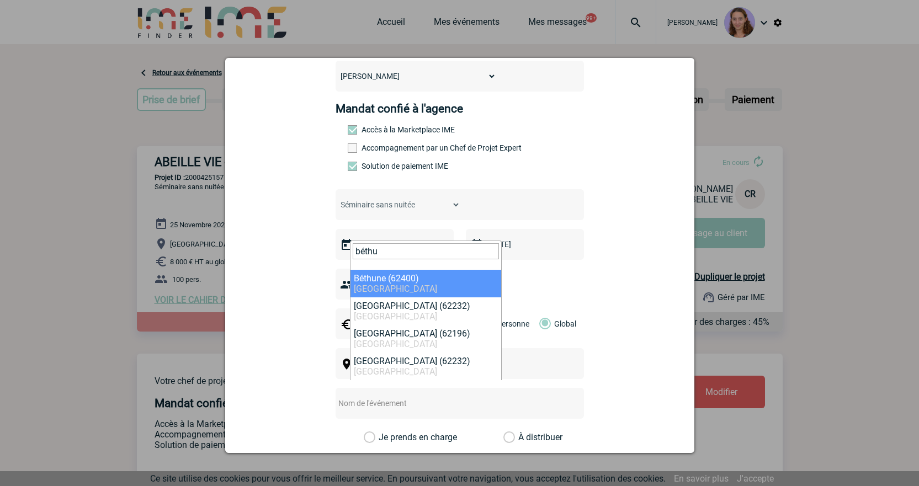
type input "béthu"
select select "15511"
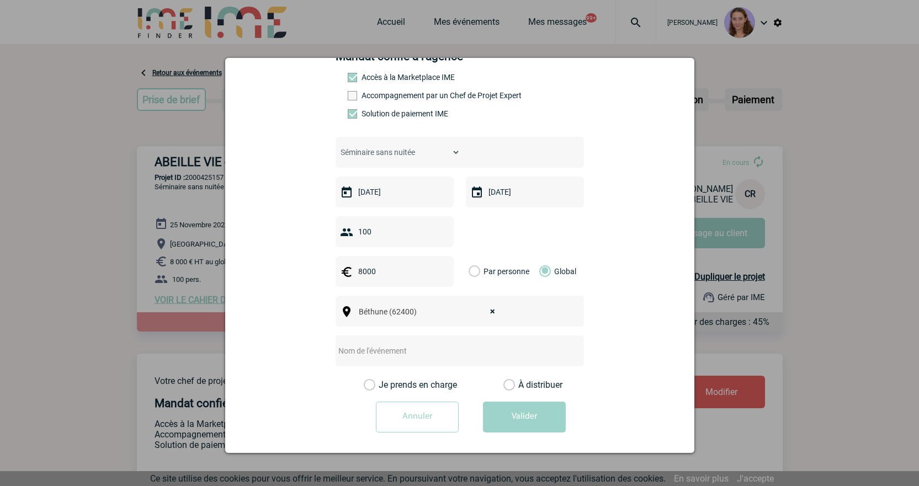
scroll to position [170, 0]
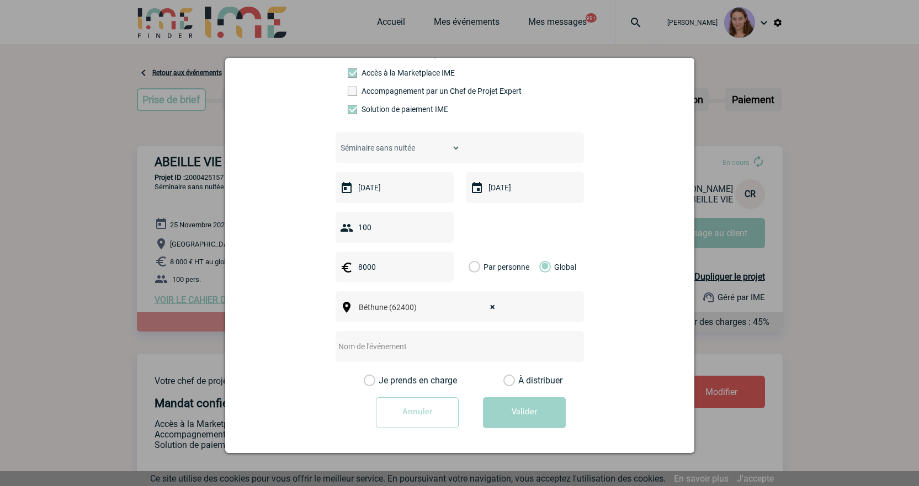
click at [418, 343] on input "text" at bounding box center [445, 346] width 219 height 14
click at [368, 343] on input "BETHUNe - 1/2 journée" at bounding box center [445, 346] width 219 height 14
type input "BETHUNE - 1/2 journée"
click at [503, 382] on label "À distribuer" at bounding box center [509, 380] width 12 height 11
click at [0, 0] on input "À distribuer" at bounding box center [0, 0] width 0 height 0
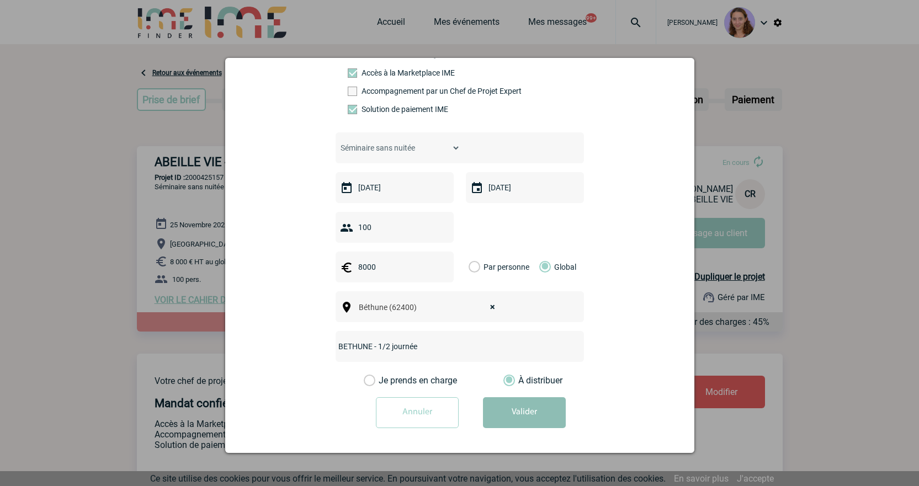
click at [523, 409] on button "Valider" at bounding box center [524, 412] width 83 height 31
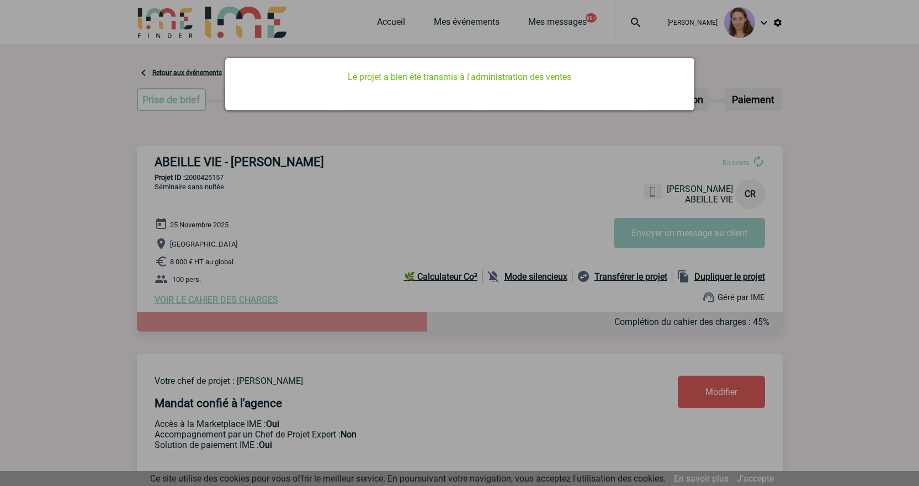
scroll to position [0, 0]
click at [389, 18] on div at bounding box center [459, 243] width 919 height 486
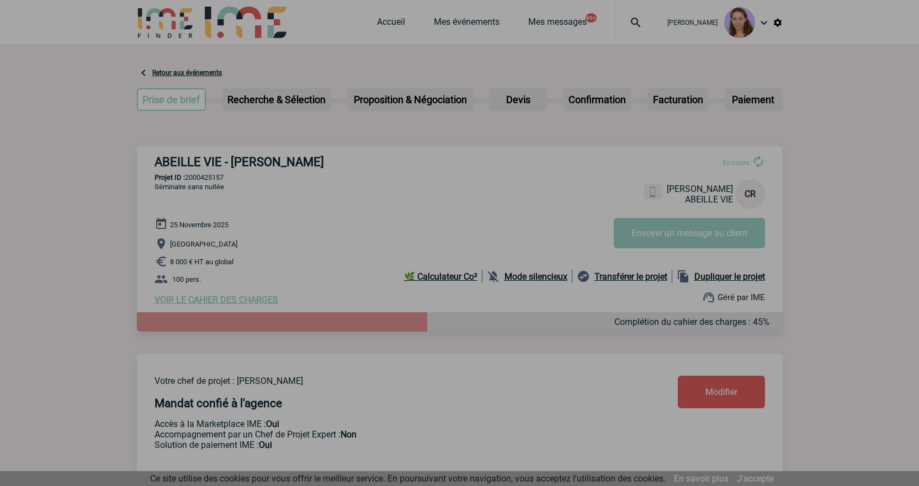
drag, startPoint x: 390, startPoint y: 22, endPoint x: 284, endPoint y: 51, distance: 109.9
click at [390, 22] on div at bounding box center [459, 243] width 919 height 486
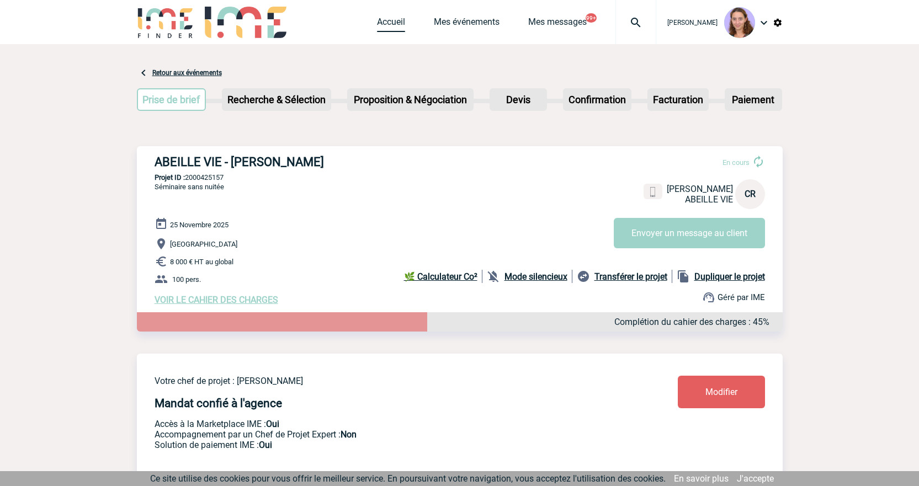
click at [385, 25] on link "Accueil" at bounding box center [391, 24] width 28 height 15
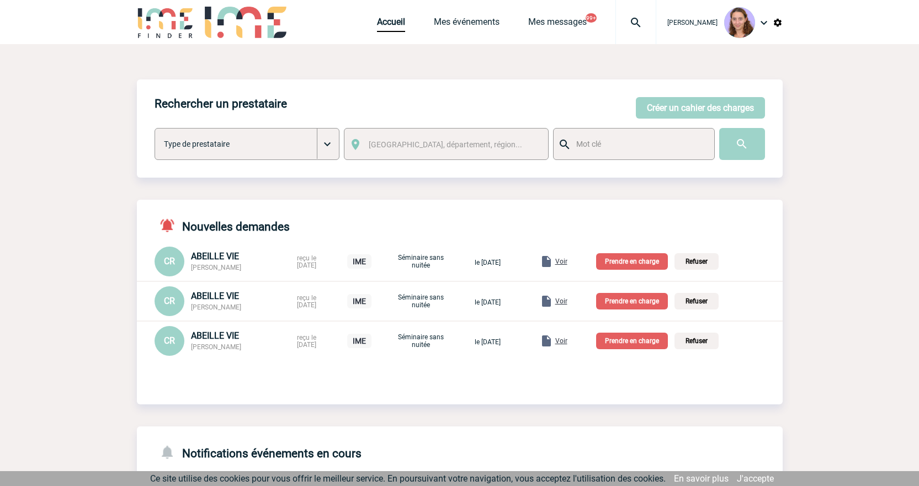
click at [630, 257] on p "Prendre en charge" at bounding box center [632, 261] width 72 height 17
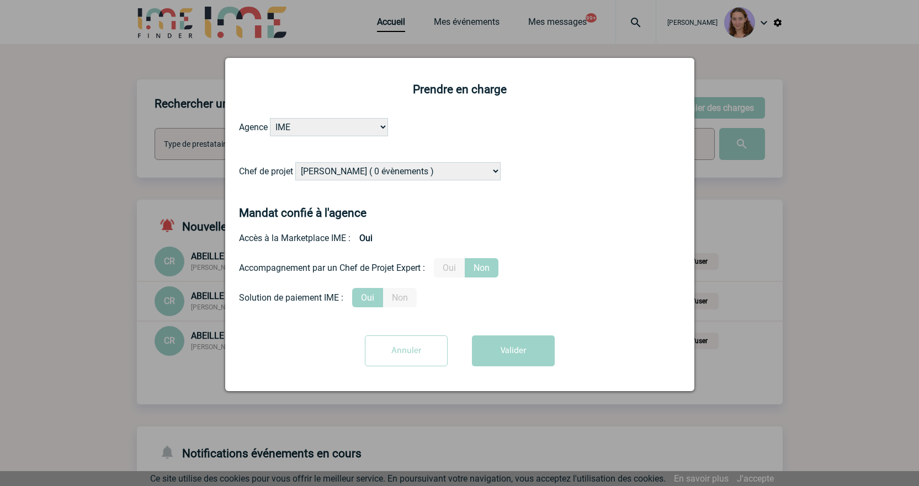
click at [323, 173] on select "[PERSON_NAME] ( 0 évènements ) [PERSON_NAME] ( 1196 évènements ) [PERSON_NAME] …" at bounding box center [397, 171] width 205 height 18
select select "131234"
click at [296, 163] on select "[PERSON_NAME] ( 0 évènements ) [PERSON_NAME] ( 1196 évènements ) [PERSON_NAME] …" at bounding box center [397, 171] width 205 height 18
click at [530, 341] on form "Agence IME IME [GEOGRAPHIC_DATA] IME [GEOGRAPHIC_DATA] Chef de projet [PERSON_N…" at bounding box center [460, 246] width 442 height 257
click at [533, 345] on button "Valider" at bounding box center [513, 351] width 83 height 31
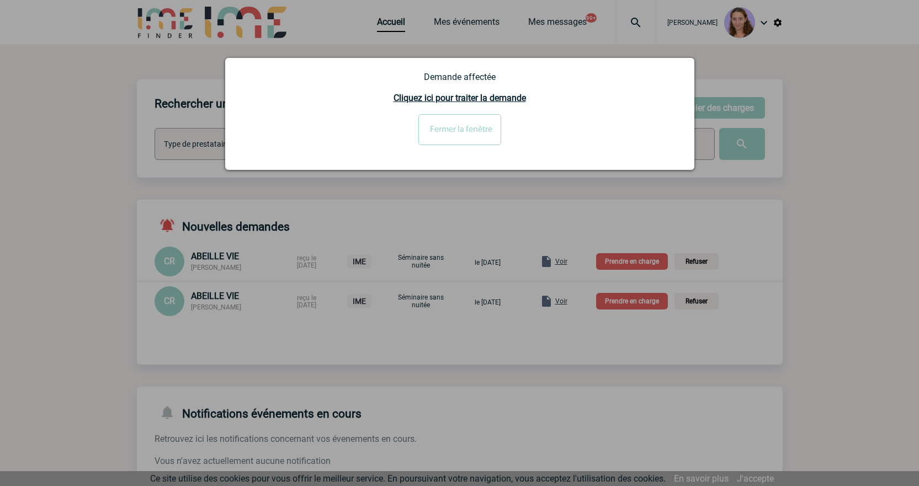
click at [631, 305] on div at bounding box center [459, 243] width 919 height 486
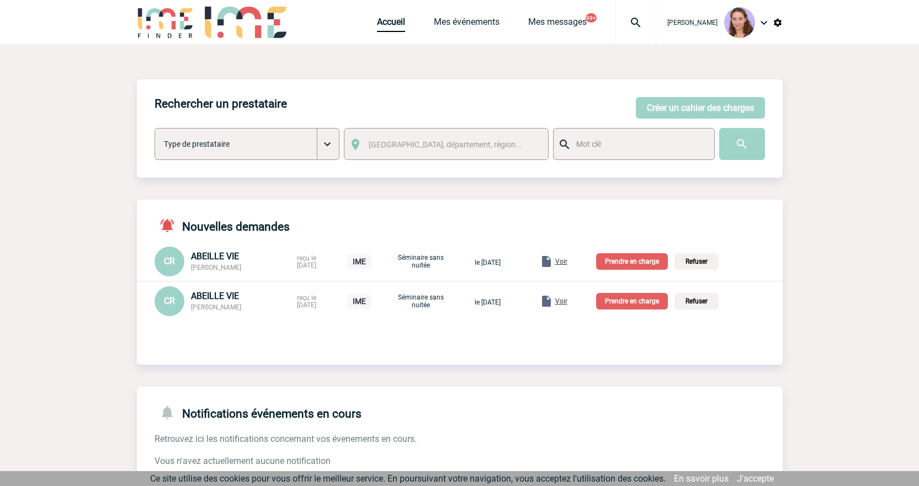
click at [627, 302] on p "Prendre en charge" at bounding box center [632, 301] width 72 height 17
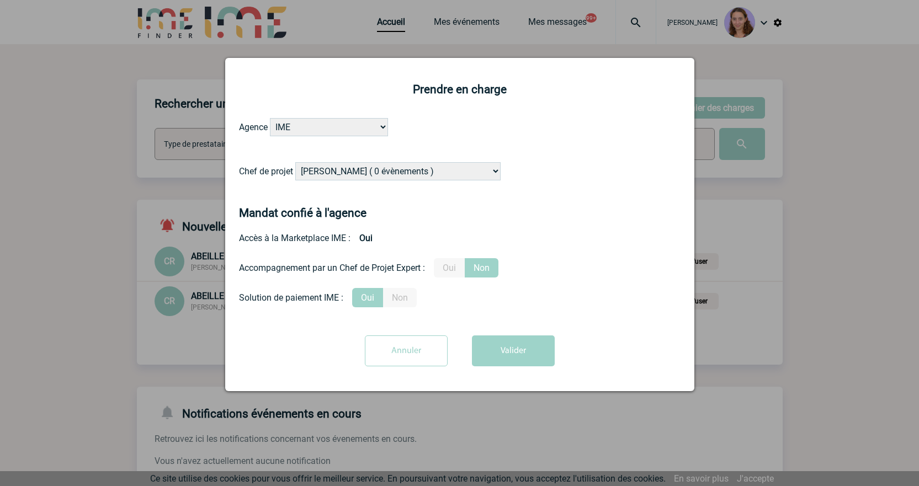
click at [340, 157] on form "Agence IME IME [GEOGRAPHIC_DATA] IME [GEOGRAPHIC_DATA] Chef de projet [PERSON_N…" at bounding box center [460, 246] width 442 height 257
click at [359, 164] on select "[PERSON_NAME] ( 0 évènements ) [PERSON_NAME] ( 1196 évènements ) [PERSON_NAME] …" at bounding box center [397, 171] width 205 height 18
select select "131234"
click at [296, 163] on select "[PERSON_NAME] ( 0 évènements ) [PERSON_NAME] ( 1196 évènements ) [PERSON_NAME] …" at bounding box center [397, 171] width 205 height 18
click at [505, 361] on button "Valider" at bounding box center [513, 351] width 83 height 31
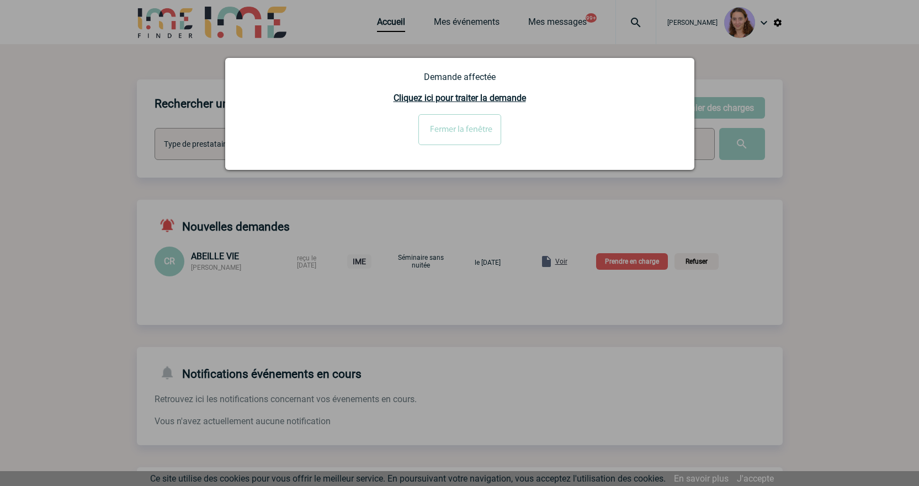
click at [700, 371] on div at bounding box center [459, 243] width 919 height 486
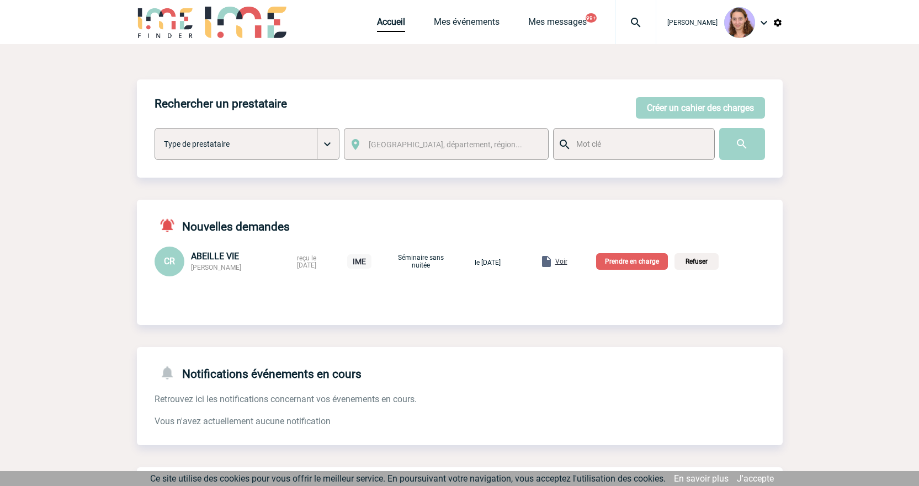
click at [628, 258] on p "Prendre en charge" at bounding box center [632, 261] width 72 height 17
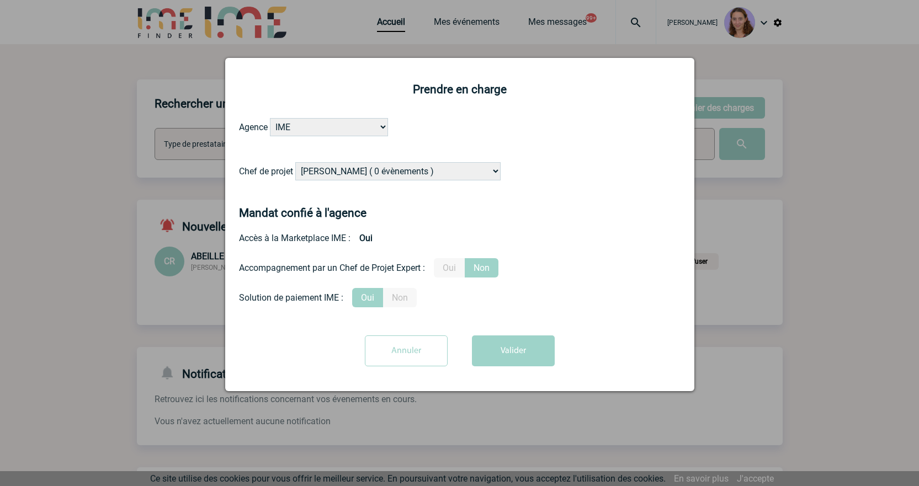
click at [390, 174] on select "[PERSON_NAME] ( 0 évènements ) [PERSON_NAME] ( 1196 évènements ) [PERSON_NAME] …" at bounding box center [397, 171] width 205 height 18
select select "131234"
click at [296, 163] on select "[PERSON_NAME] ( 0 évènements ) [PERSON_NAME] ( 1196 évènements ) [PERSON_NAME] …" at bounding box center [397, 171] width 205 height 18
click at [509, 361] on button "Valider" at bounding box center [513, 351] width 83 height 31
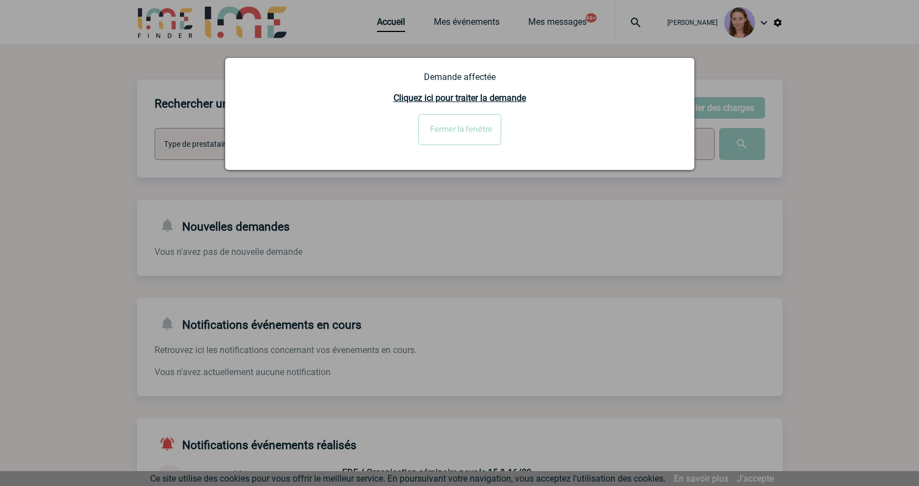
click at [435, 130] on input "Fermer la fenêtre" at bounding box center [459, 129] width 83 height 31
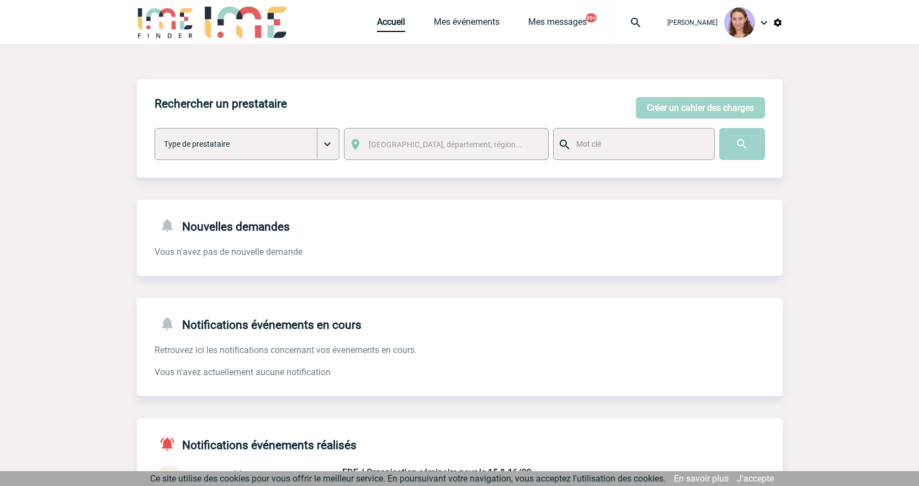
click at [399, 14] on div "Accueil Mes événements Mes messages 99+ Projet, client Projet, client" at bounding box center [516, 22] width 279 height 44
click at [386, 17] on div "Accueil Mes événements Mes messages 99+ Projet, client Projet, client" at bounding box center [516, 22] width 279 height 44
